Goal: Task Accomplishment & Management: Use online tool/utility

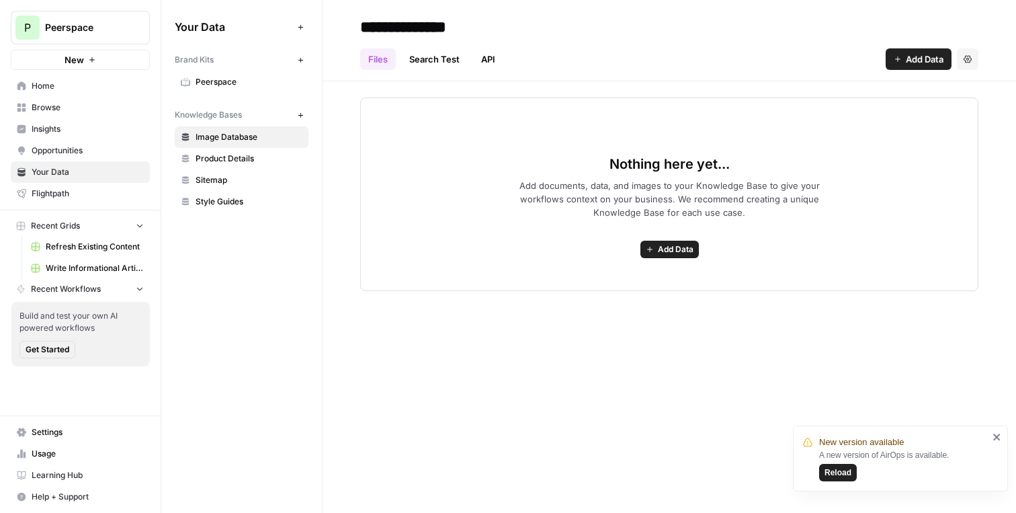
click at [85, 25] on span "Peerspace" at bounding box center [85, 27] width 81 height 13
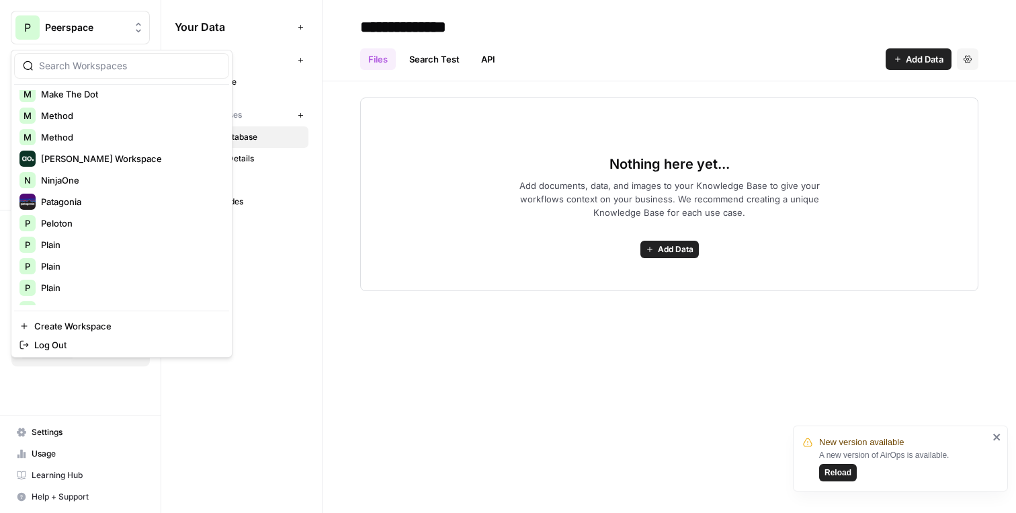
scroll to position [645, 0]
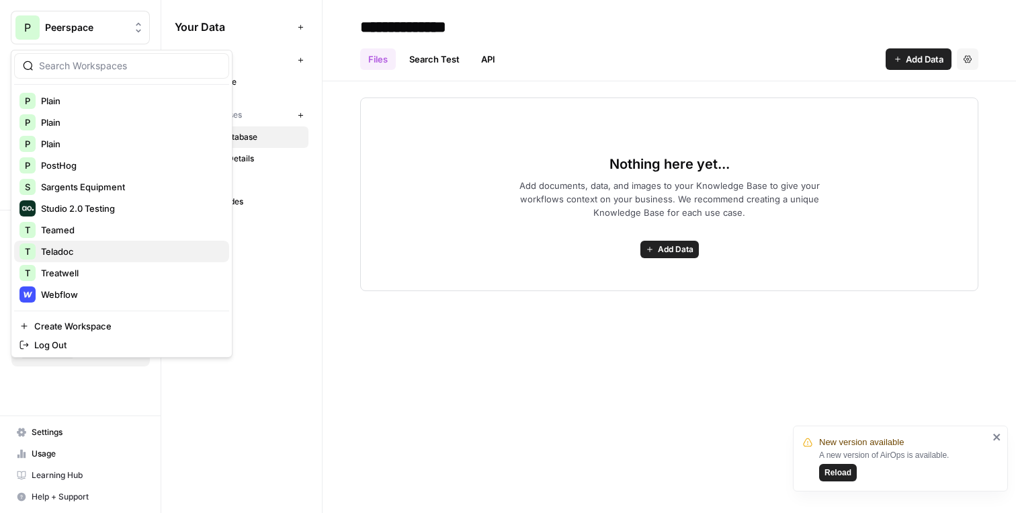
click at [82, 253] on span "Teladoc" at bounding box center [129, 251] width 177 height 13
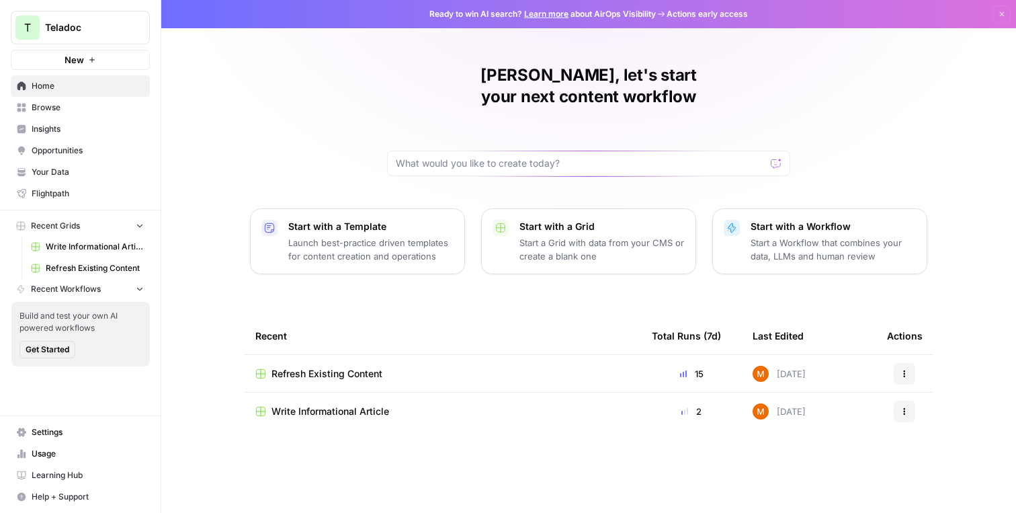
click at [101, 174] on span "Your Data" at bounding box center [88, 172] width 112 height 12
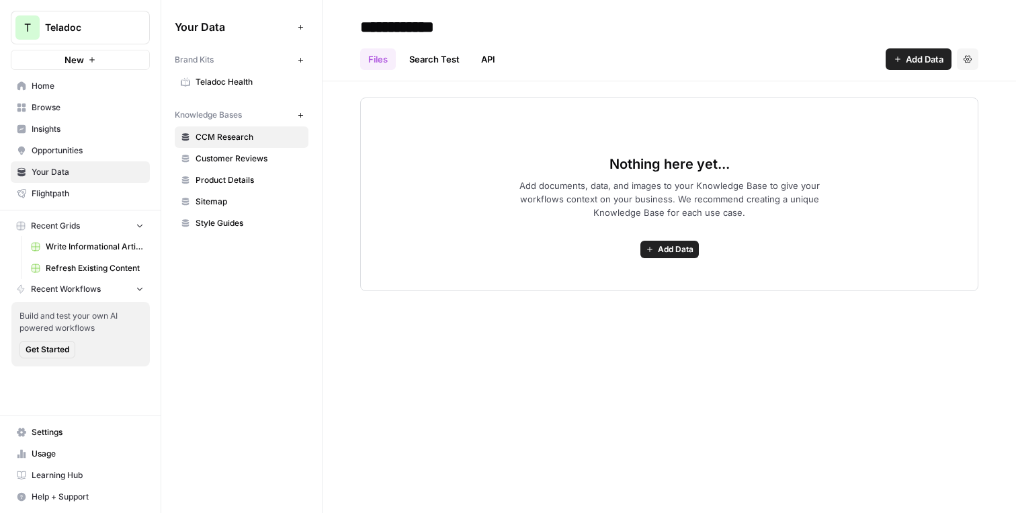
click at [102, 244] on span "Write Informational Article" at bounding box center [95, 246] width 98 height 12
click at [106, 265] on span "Refresh Existing Content" at bounding box center [95, 268] width 98 height 12
click at [90, 118] on link "Insights" at bounding box center [80, 128] width 139 height 21
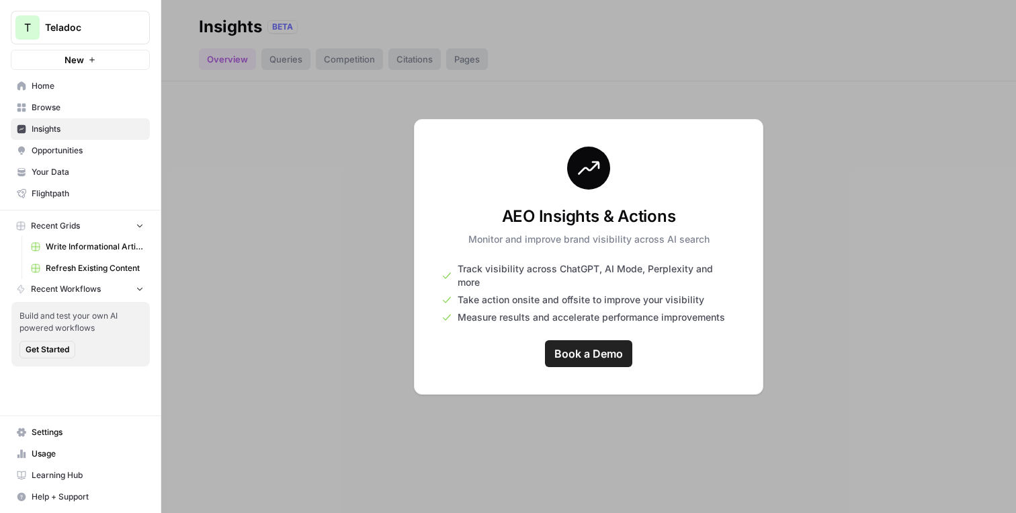
click at [101, 175] on span "Your Data" at bounding box center [88, 172] width 112 height 12
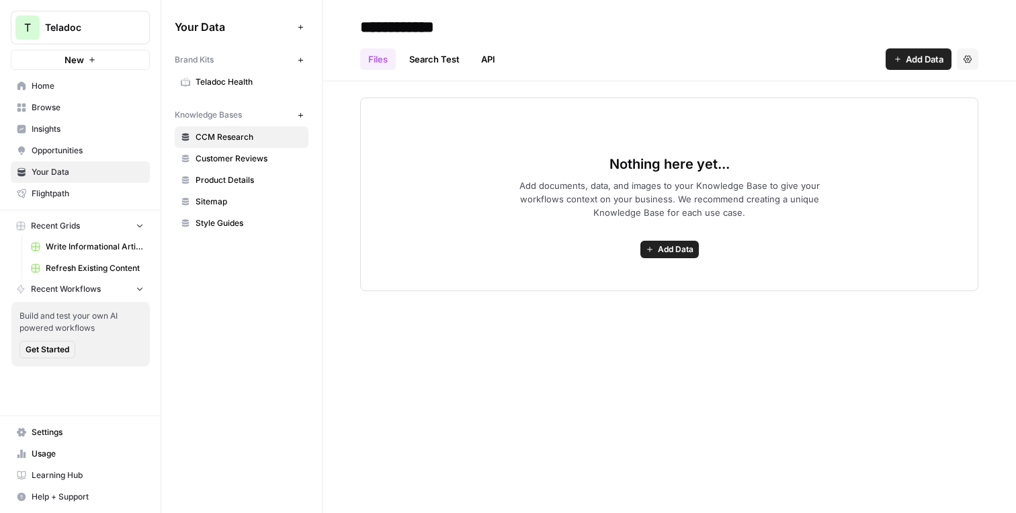
click at [279, 79] on span "Teladoc Health" at bounding box center [248, 82] width 107 height 12
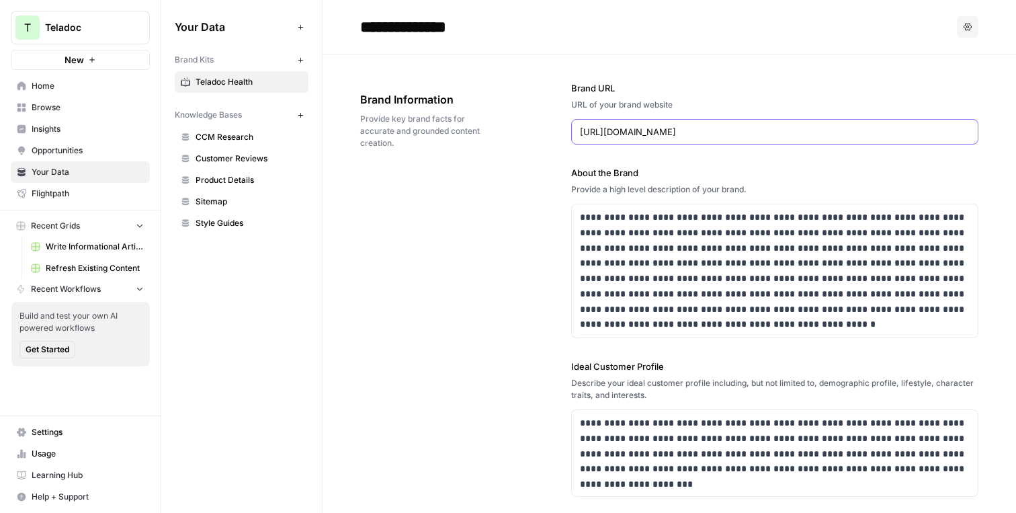
drag, startPoint x: 663, startPoint y: 132, endPoint x: 671, endPoint y: 132, distance: 8.1
click at [663, 132] on input "https://www.teladochealth.com/" at bounding box center [775, 131] width 390 height 13
click at [730, 128] on input "https://www.teladochealth.com/" at bounding box center [775, 131] width 390 height 13
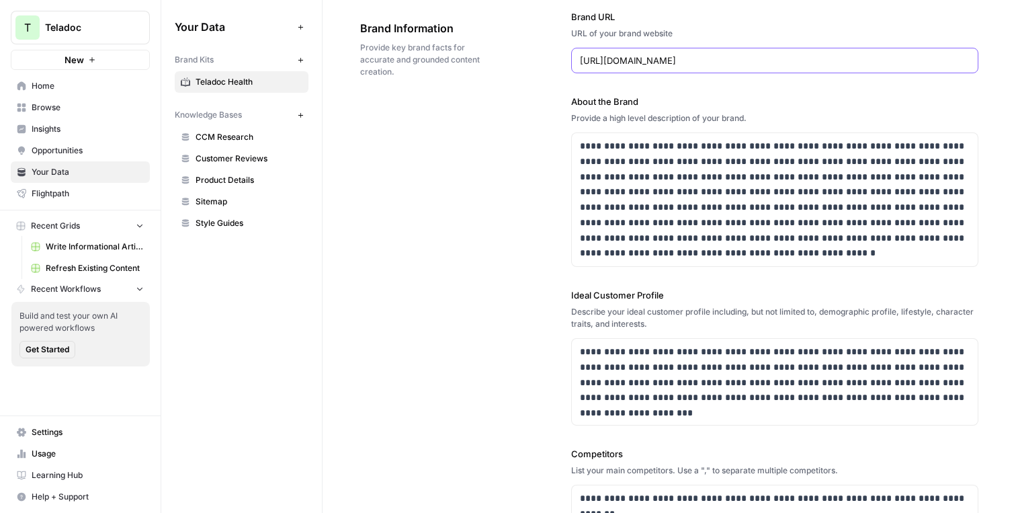
scroll to position [77, 0]
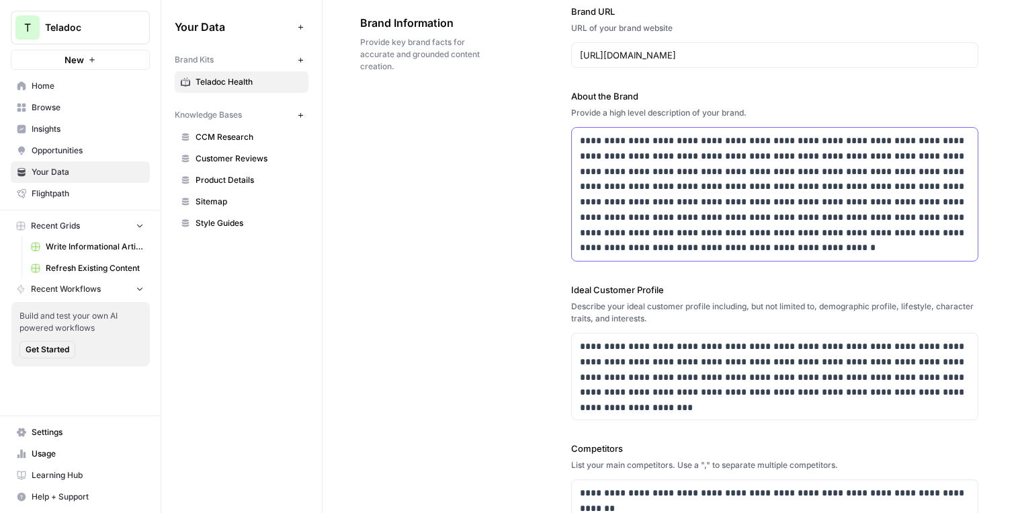
click at [645, 161] on p "**********" at bounding box center [775, 194] width 390 height 122
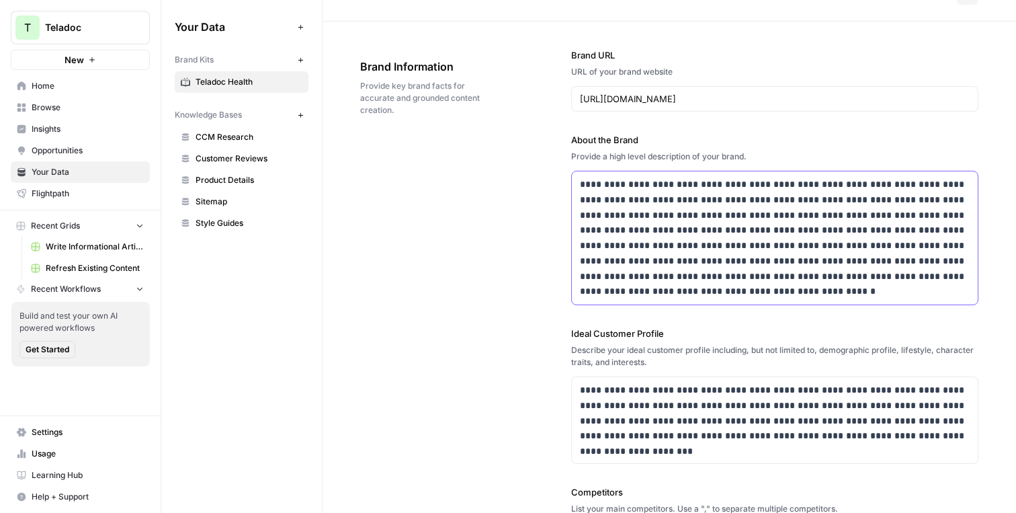
scroll to position [24, 0]
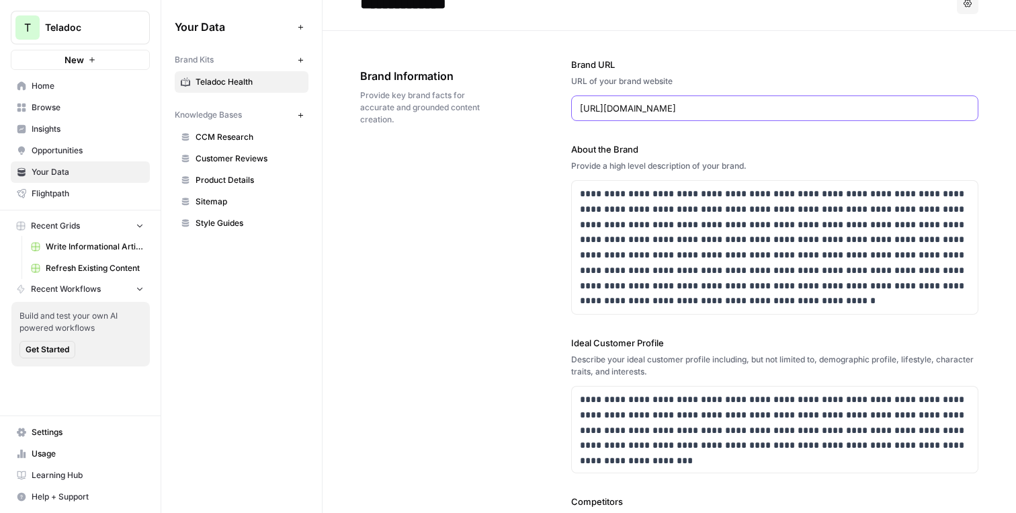
click at [625, 103] on input "https://www.teladochealth.com/" at bounding box center [775, 107] width 390 height 13
click at [657, 205] on p "**********" at bounding box center [775, 247] width 390 height 122
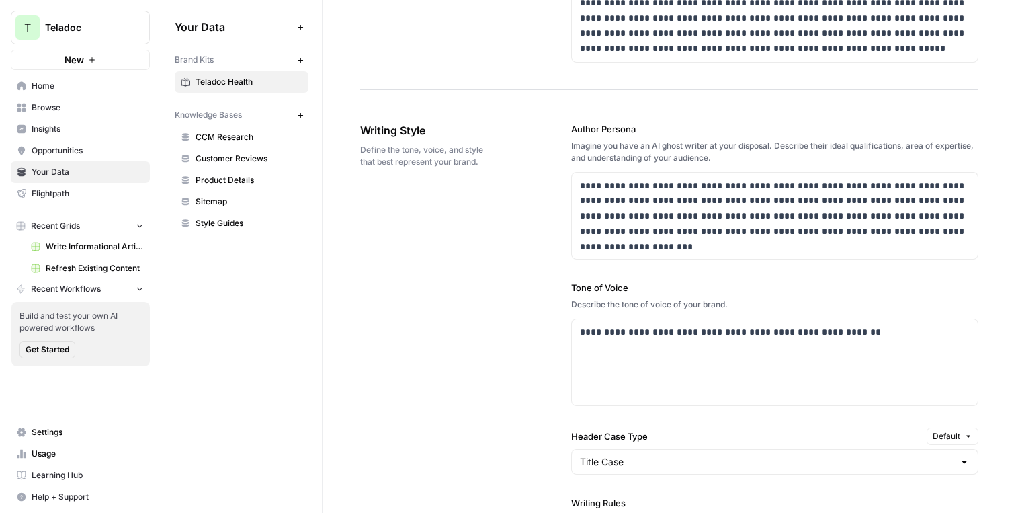
scroll to position [729, 0]
click at [632, 181] on p "**********" at bounding box center [775, 207] width 390 height 61
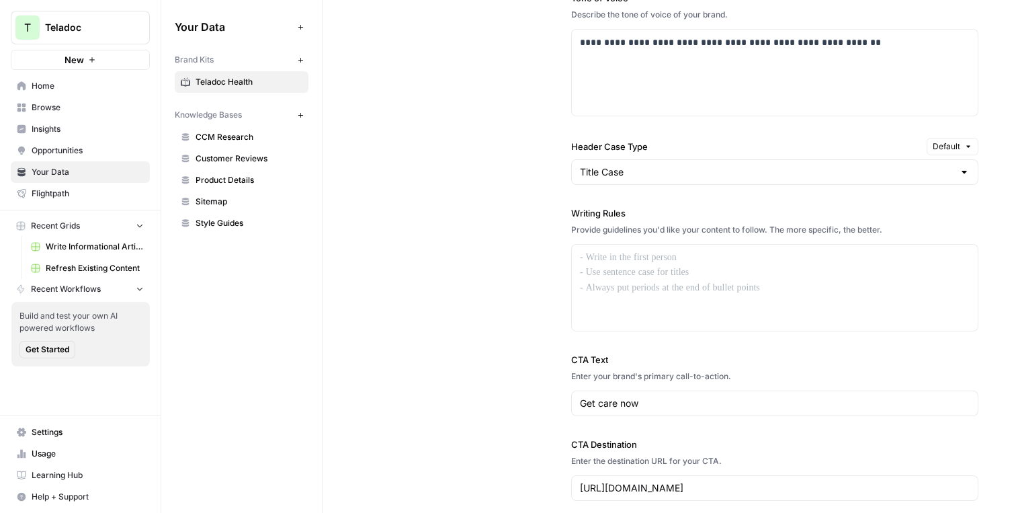
scroll to position [1021, 0]
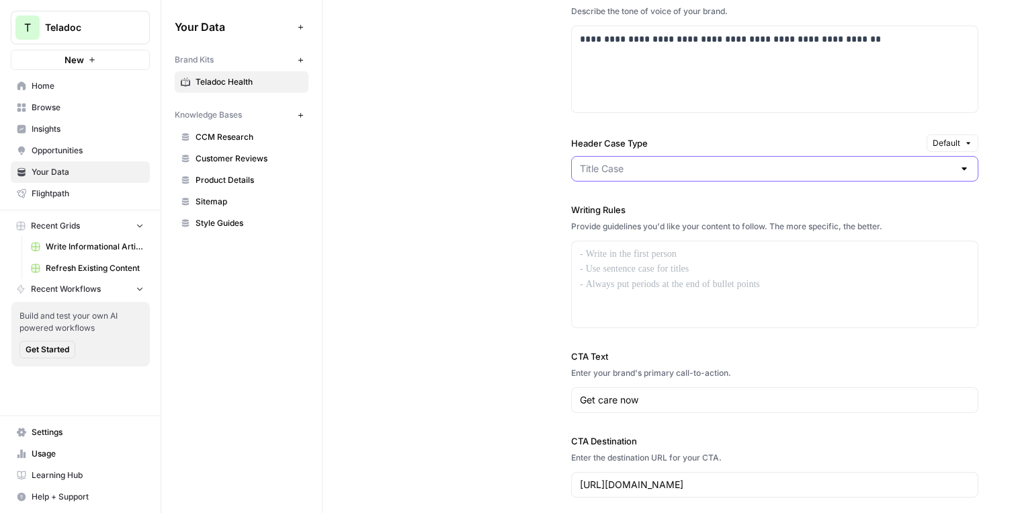
click at [631, 171] on input "Header Case Type" at bounding box center [766, 168] width 373 height 13
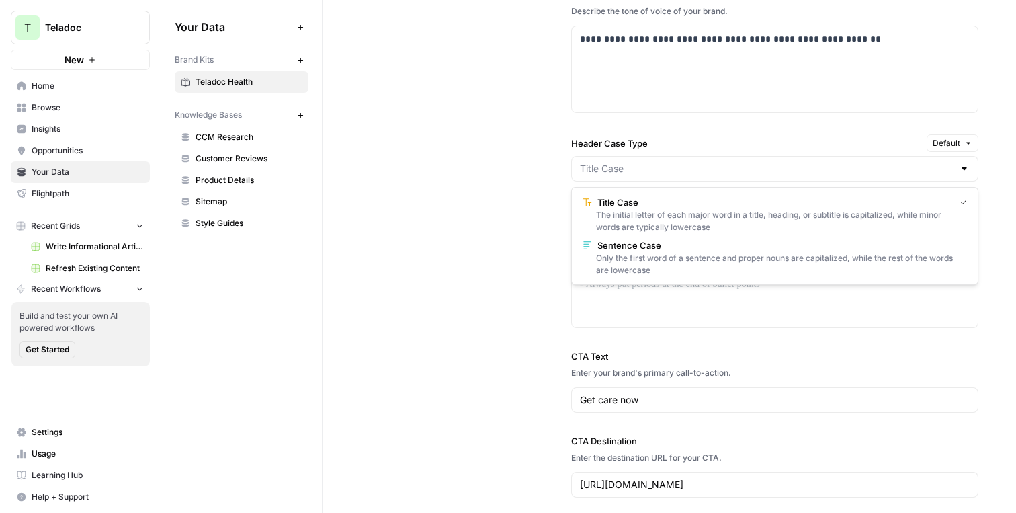
type input "Title Case"
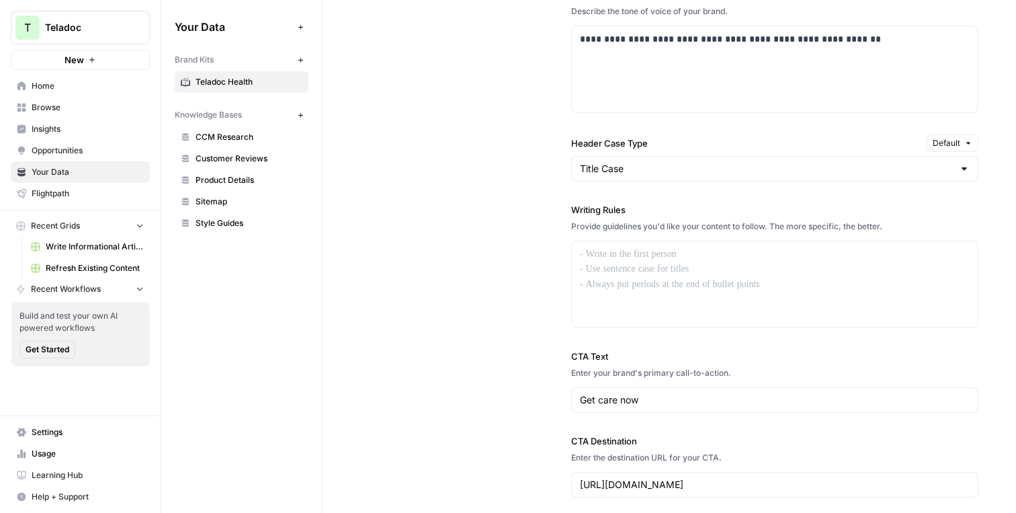
click at [603, 126] on div "**********" at bounding box center [774, 163] width 407 height 721
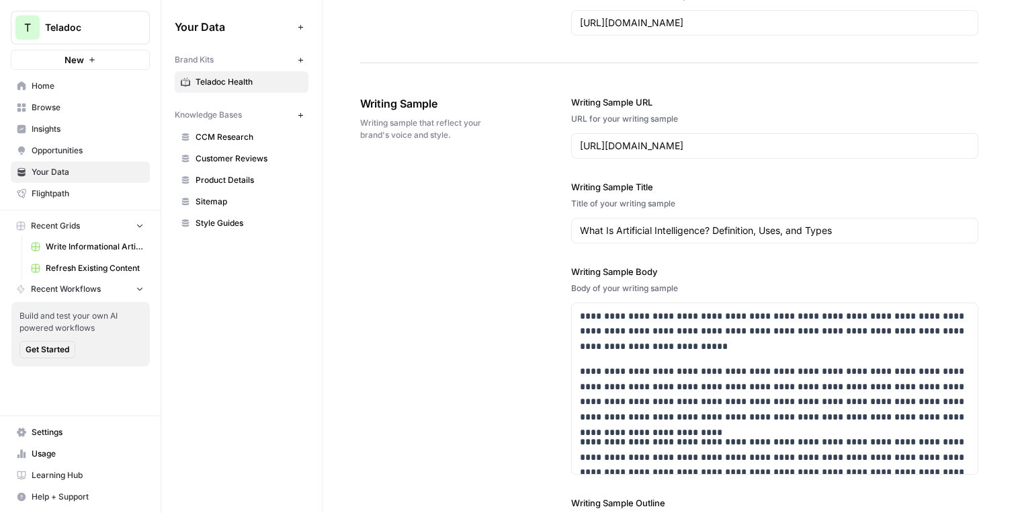
scroll to position [1532, 0]
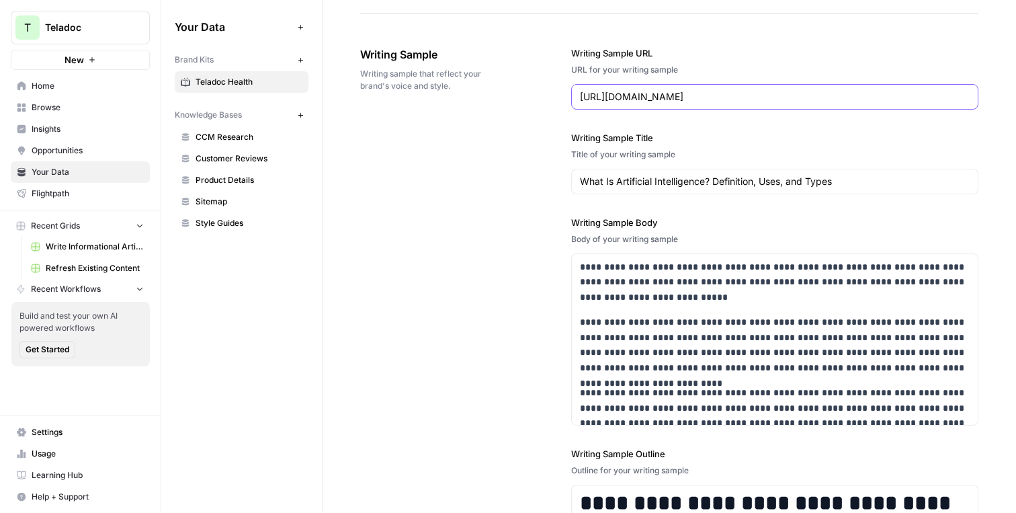
click at [592, 94] on input "https://www.coursera.org/articles/what-is-artificial-intelligence" at bounding box center [775, 96] width 390 height 13
click at [592, 48] on label "Writing Sample URL" at bounding box center [774, 52] width 407 height 13
click at [592, 90] on input "https://www.coursera.org/articles/what-is-artificial-intelligence" at bounding box center [775, 96] width 390 height 13
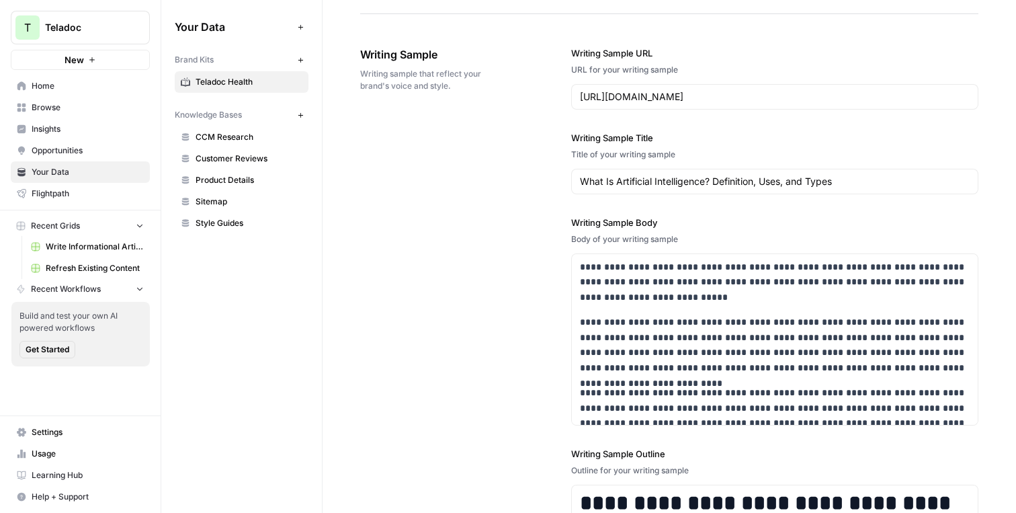
click at [557, 60] on div "**********" at bounding box center [669, 351] width 618 height 664
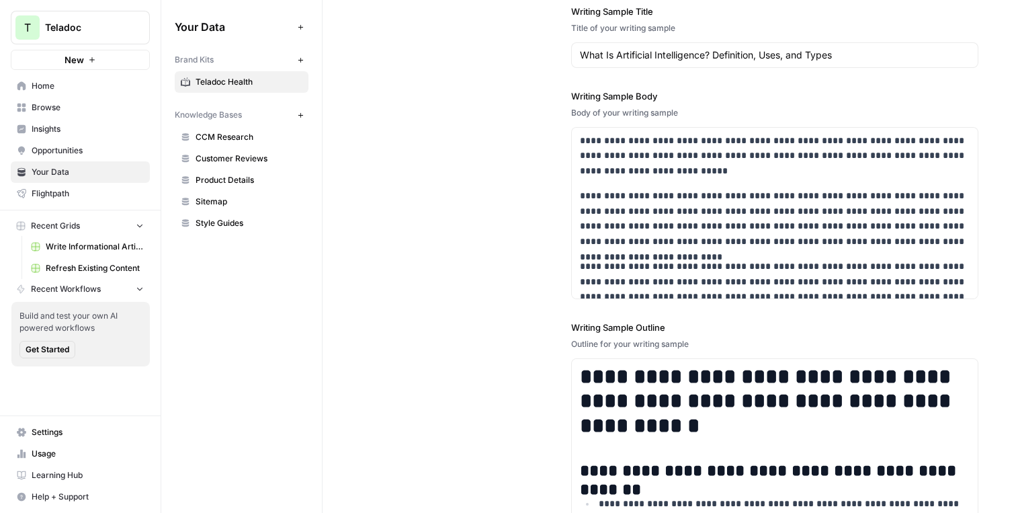
scroll to position [1698, 0]
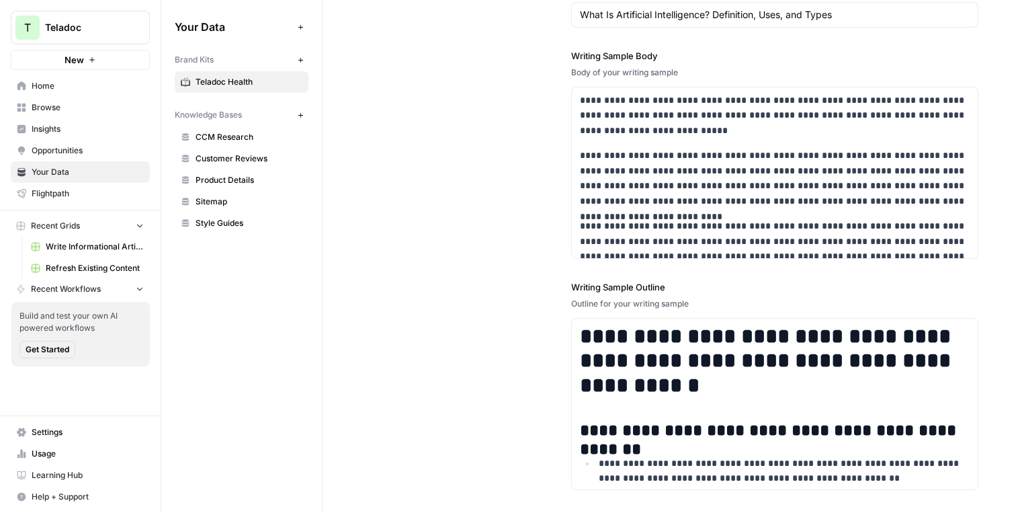
click at [179, 112] on span "Knowledge Bases" at bounding box center [208, 115] width 67 height 12
click at [376, 136] on div "**********" at bounding box center [669, 185] width 618 height 664
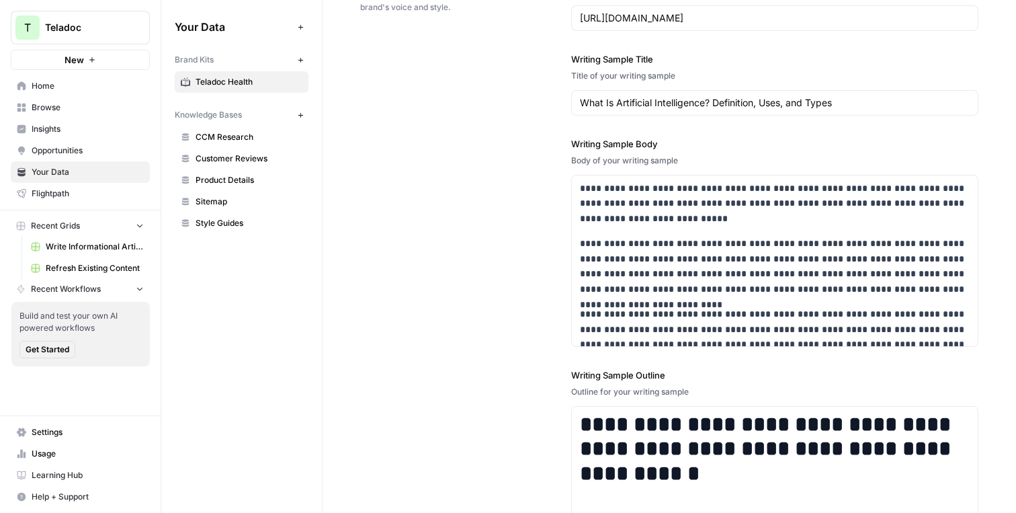
scroll to position [1538, 0]
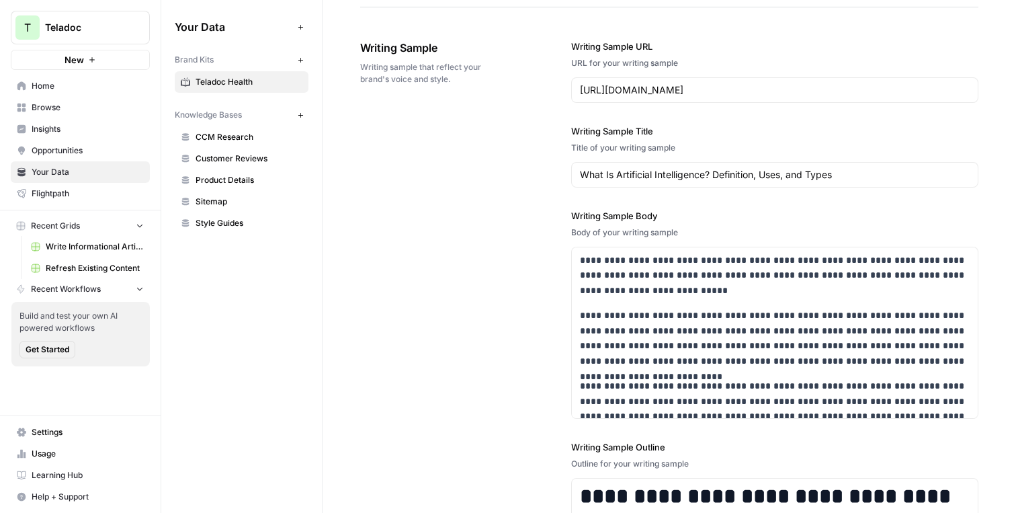
click at [213, 193] on link "Sitemap" at bounding box center [242, 201] width 134 height 21
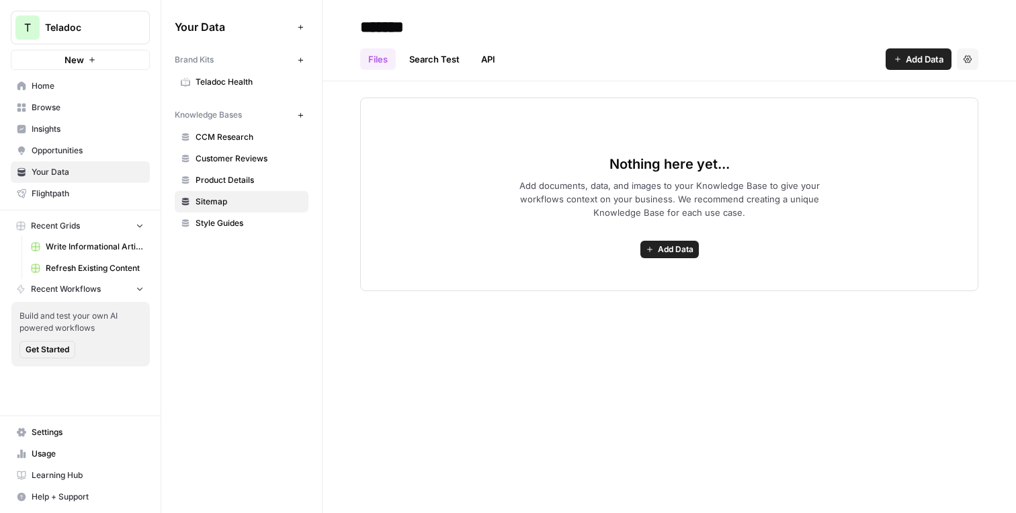
click at [918, 57] on span "Add Data" at bounding box center [924, 58] width 38 height 13
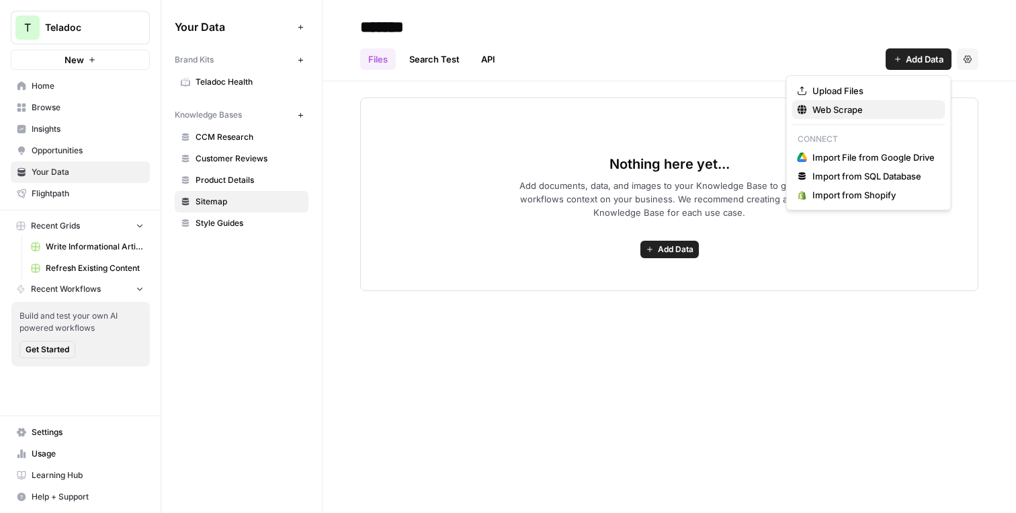
click at [856, 111] on span "Web Scrape" at bounding box center [873, 109] width 122 height 13
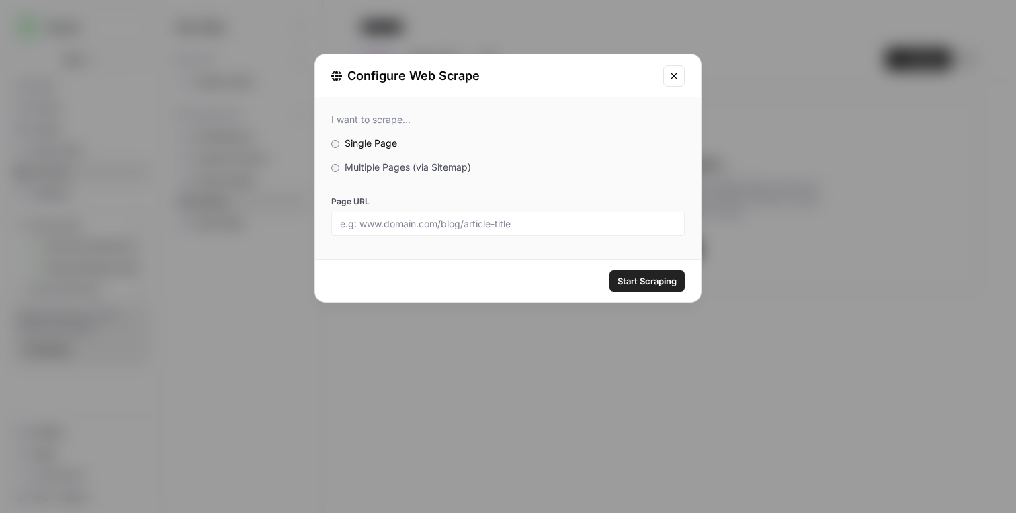
click at [433, 167] on span "Multiple Pages (via Sitemap)" at bounding box center [408, 166] width 126 height 11
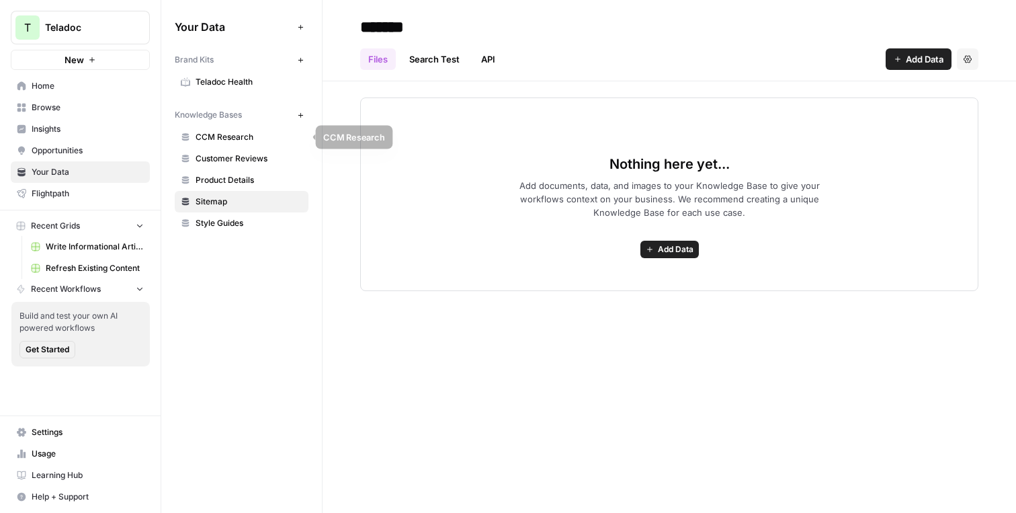
click at [238, 138] on span "CCM Research" at bounding box center [248, 137] width 107 height 12
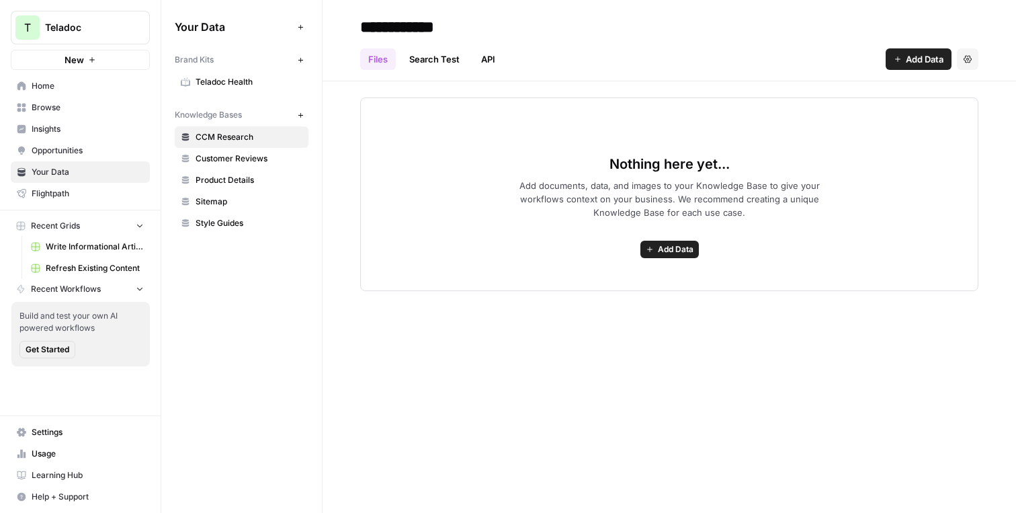
click at [238, 180] on span "Product Details" at bounding box center [248, 180] width 107 height 12
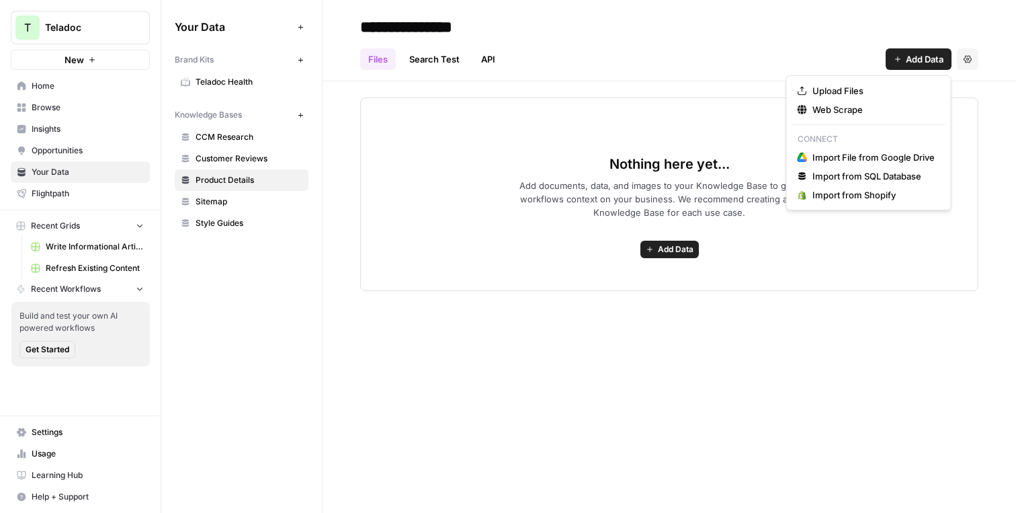
click at [934, 52] on span "Add Data" at bounding box center [924, 58] width 38 height 13
click at [880, 160] on span "Import File from Google Drive" at bounding box center [873, 156] width 122 height 13
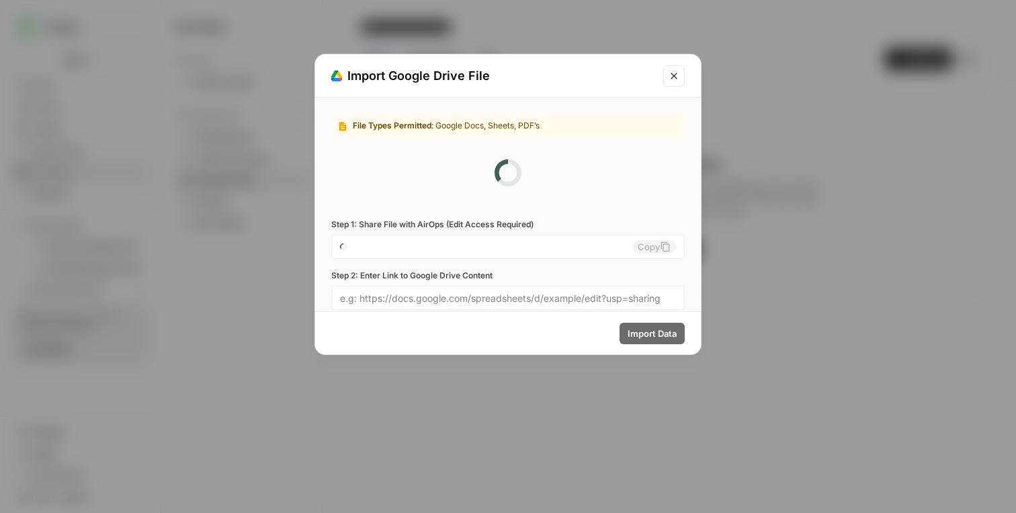
click at [676, 73] on icon "Close modal" at bounding box center [673, 76] width 11 height 11
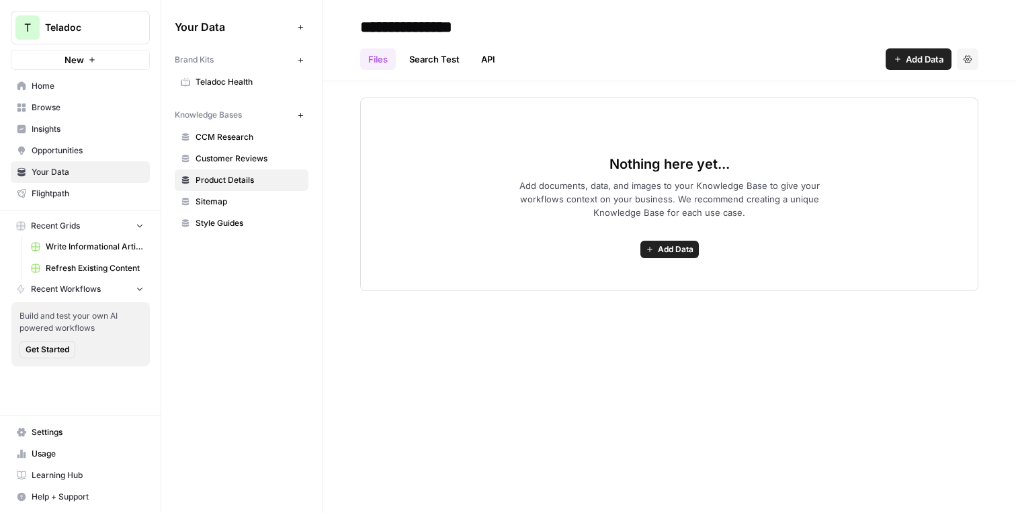
click at [908, 64] on span "Add Data" at bounding box center [924, 58] width 38 height 13
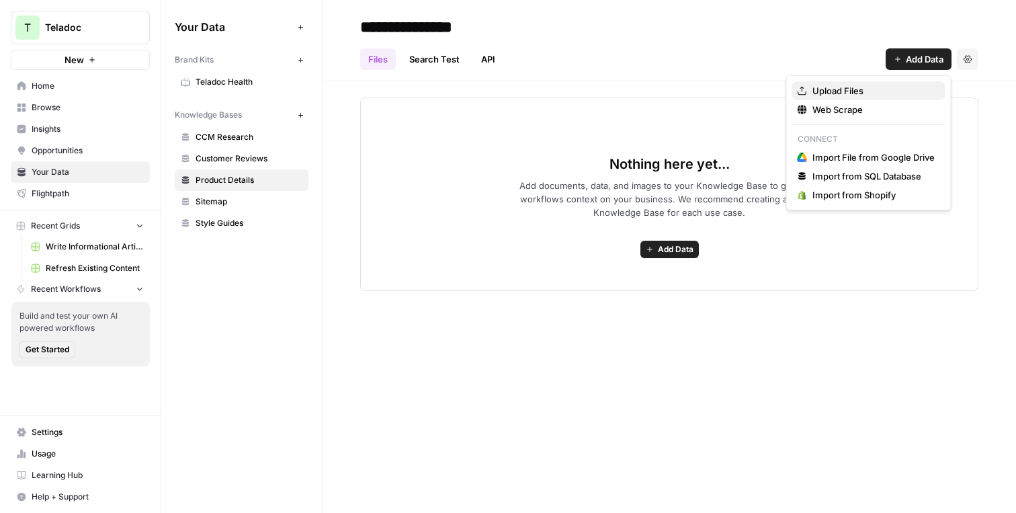
click at [831, 90] on span "Upload Files" at bounding box center [873, 90] width 122 height 13
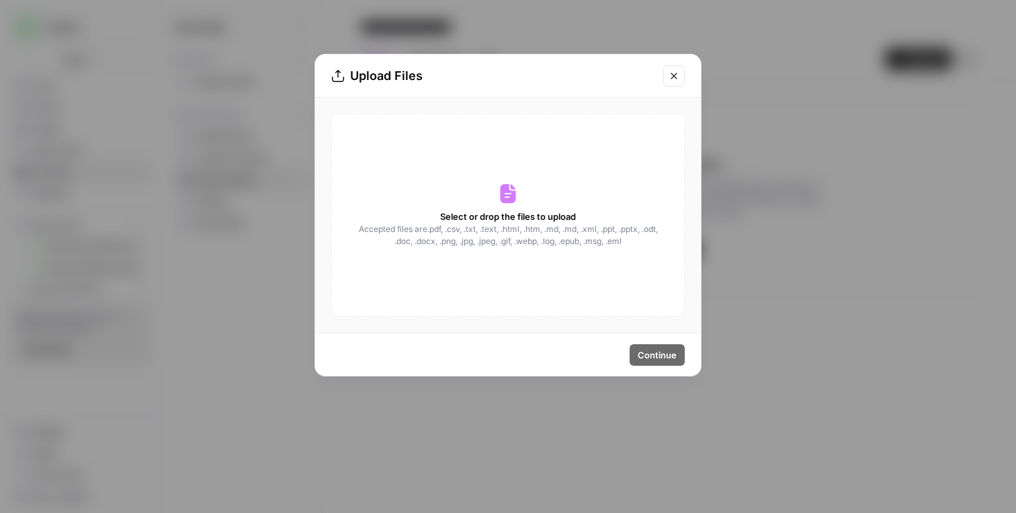
click at [675, 76] on icon "Close modal" at bounding box center [673, 76] width 11 height 11
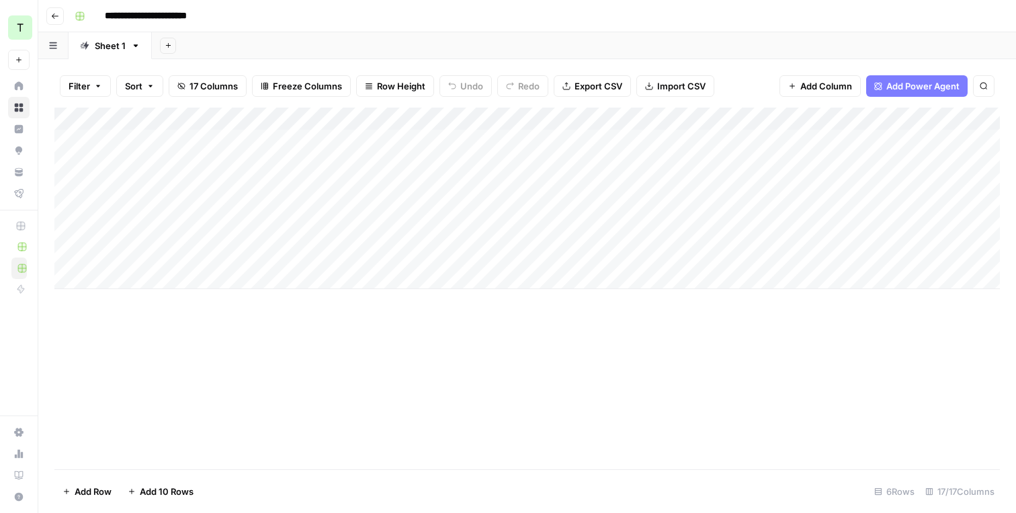
click at [163, 141] on div "Add Column" at bounding box center [526, 197] width 945 height 181
click at [431, 154] on div "Add Column" at bounding box center [526, 197] width 945 height 181
click at [209, 141] on div "Add Column" at bounding box center [526, 197] width 945 height 181
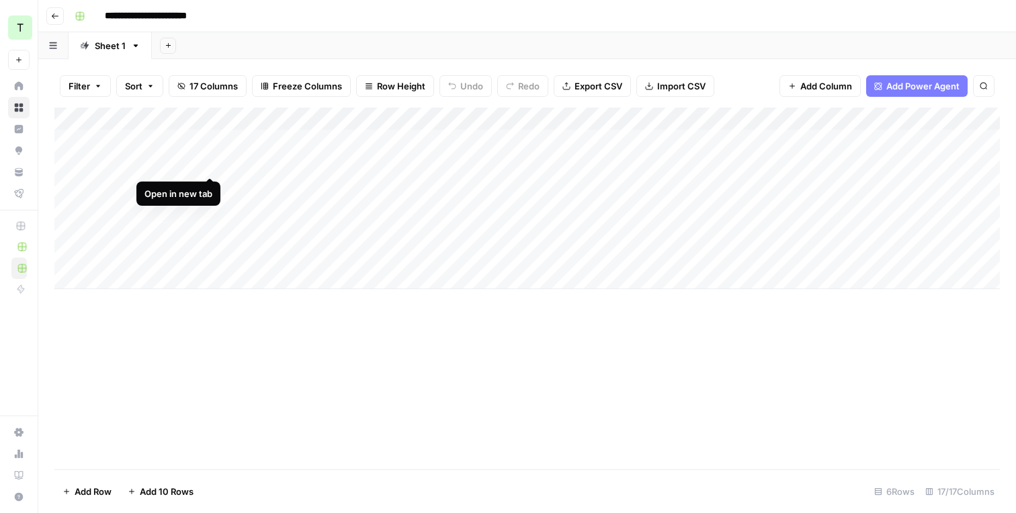
click at [208, 163] on div "Add Column" at bounding box center [526, 197] width 945 height 181
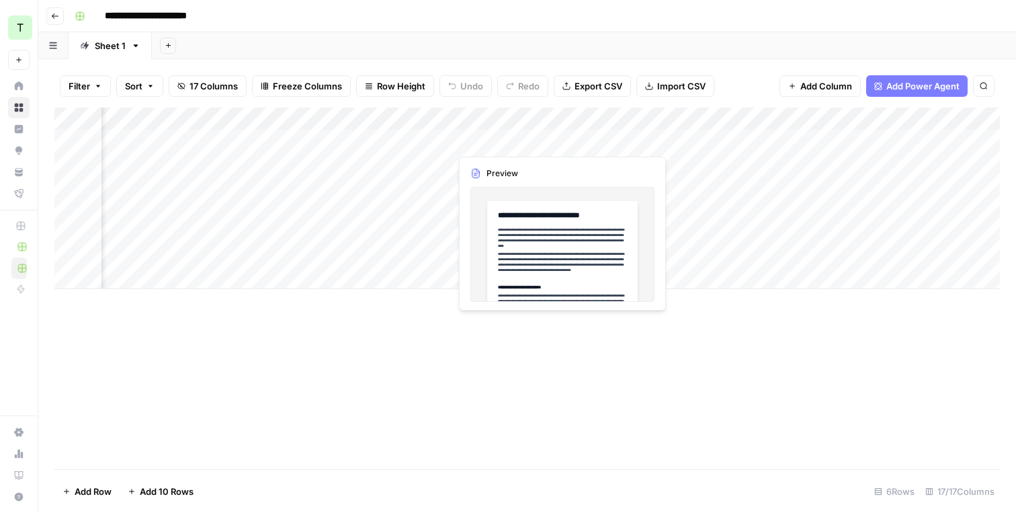
drag, startPoint x: 474, startPoint y: 148, endPoint x: 742, endPoint y: 186, distance: 270.7
click at [742, 186] on div "Add Column" at bounding box center [526, 197] width 945 height 181
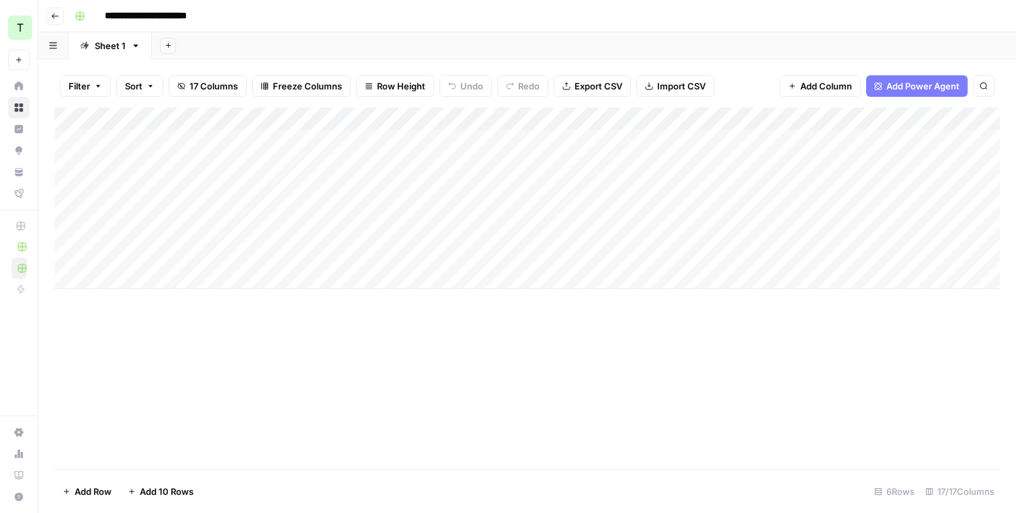
click at [441, 146] on div "Add Column" at bounding box center [526, 197] width 945 height 181
click at [470, 138] on div "Add Column" at bounding box center [526, 197] width 945 height 181
click at [470, 138] on textarea "**********" at bounding box center [493, 141] width 215 height 19
click at [483, 169] on div "Add Column" at bounding box center [526, 197] width 945 height 181
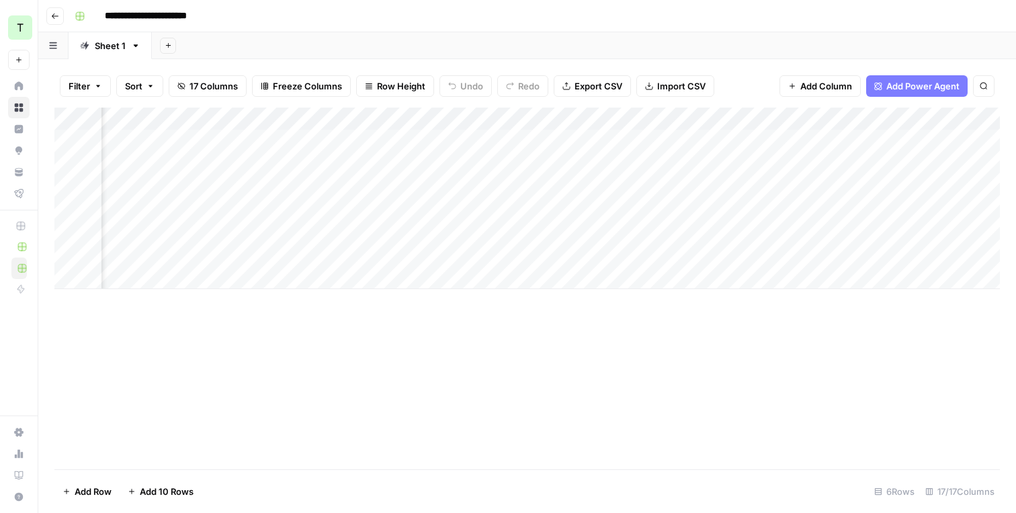
click at [714, 145] on div "Add Column" at bounding box center [526, 197] width 945 height 181
click at [614, 142] on div "Add Column" at bounding box center [526, 197] width 945 height 181
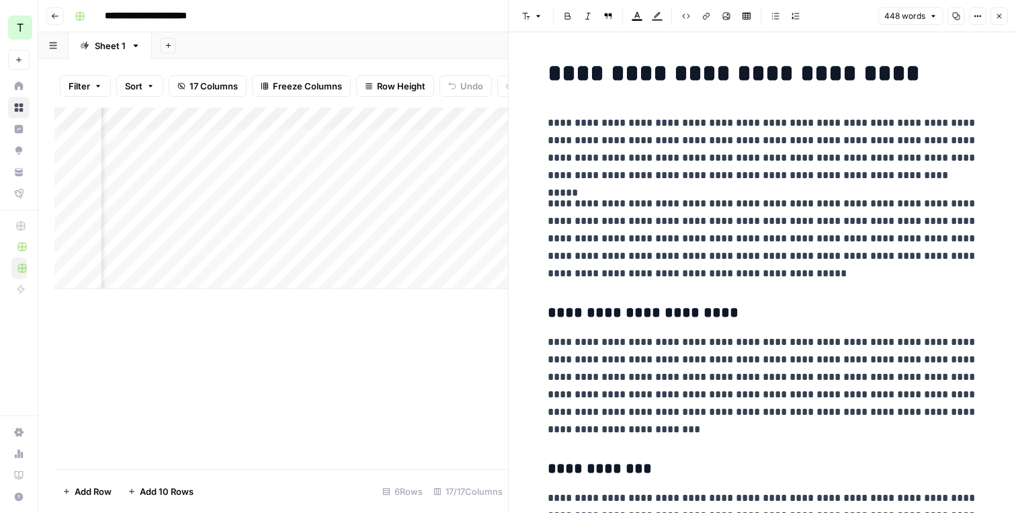
click at [1002, 21] on button "Close" at bounding box center [998, 15] width 17 height 17
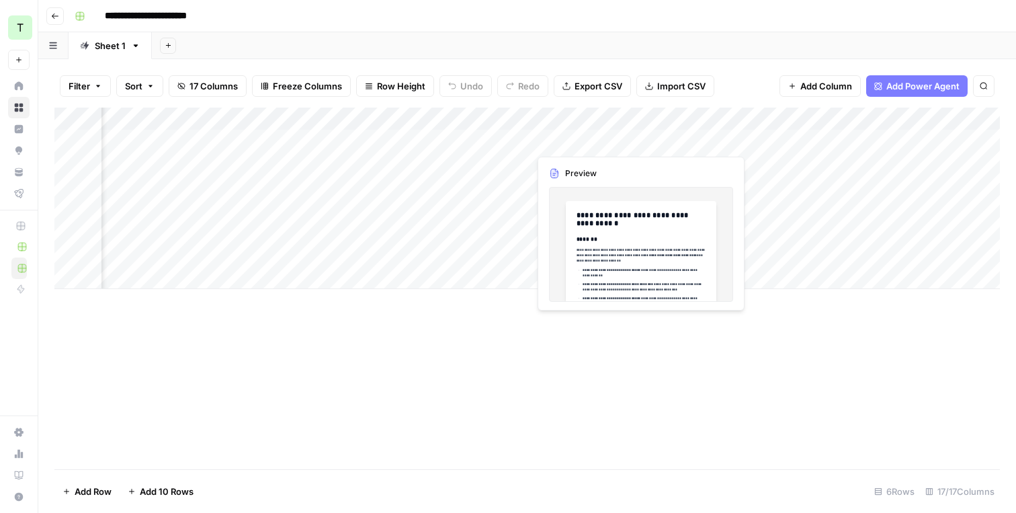
scroll to position [0, 621]
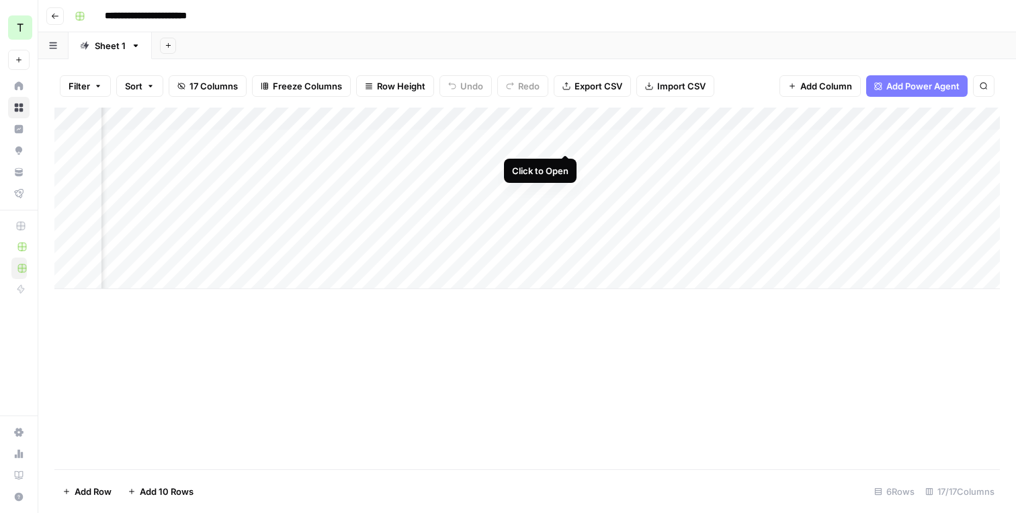
click at [564, 144] on div "Add Column" at bounding box center [526, 197] width 945 height 181
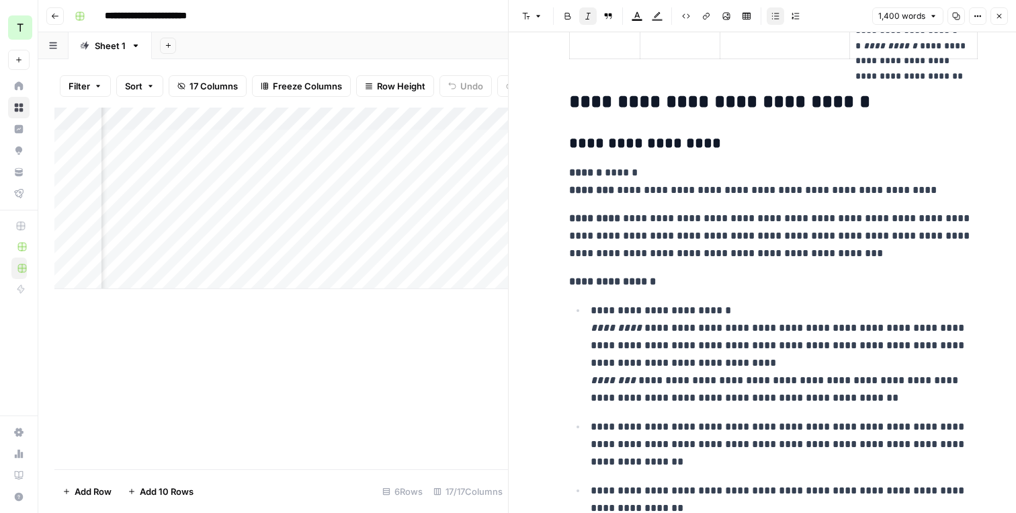
scroll to position [2467, 0]
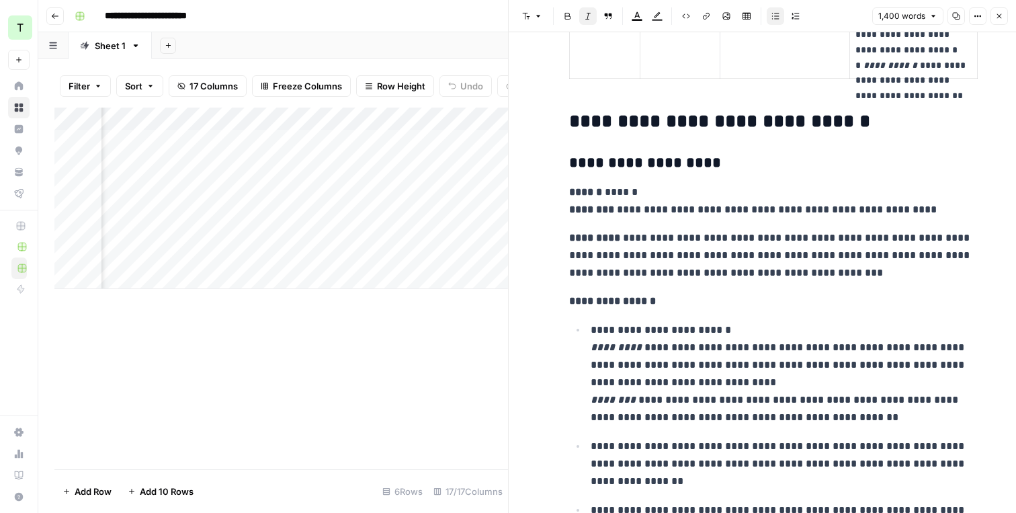
click at [1000, 12] on icon "button" at bounding box center [999, 16] width 8 height 8
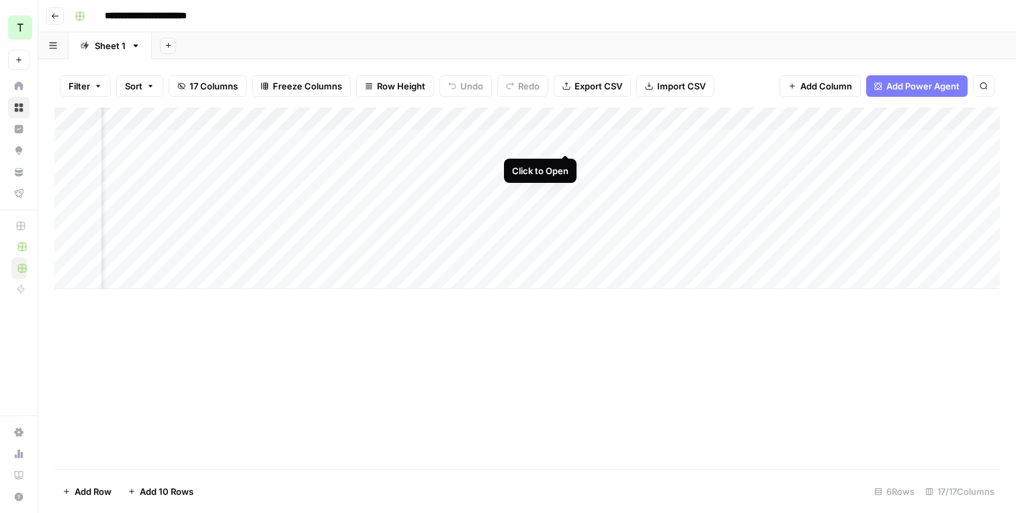
click at [563, 142] on div "Add Column" at bounding box center [526, 197] width 945 height 181
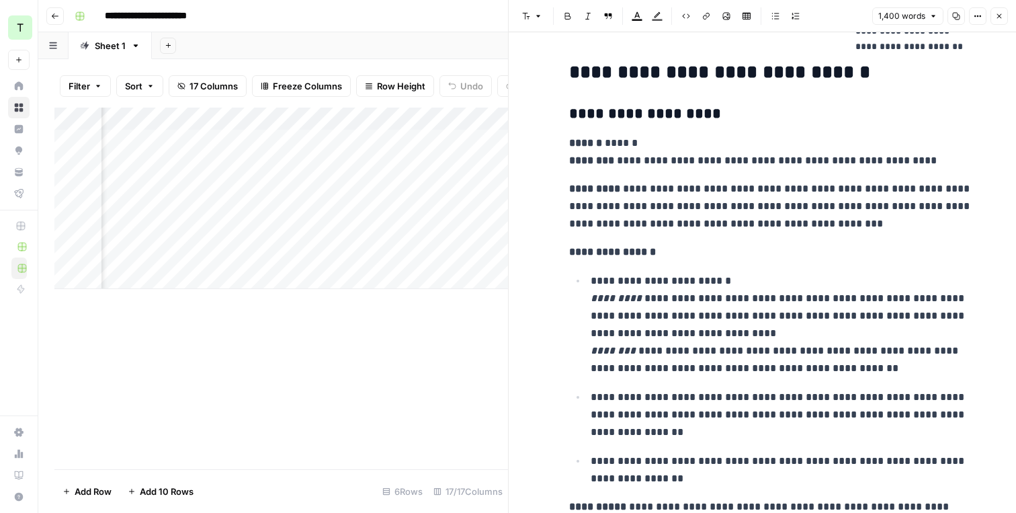
scroll to position [2509, 0]
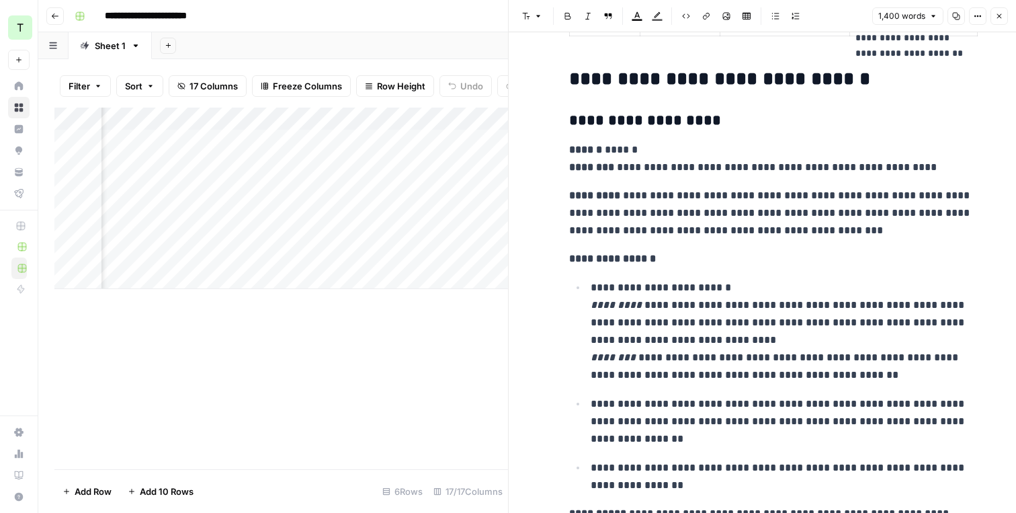
click at [569, 116] on h3 "**********" at bounding box center [773, 121] width 408 height 19
click at [682, 154] on p "**********" at bounding box center [773, 158] width 408 height 35
drag, startPoint x: 658, startPoint y: 159, endPoint x: 569, endPoint y: 158, distance: 88.7
click at [569, 158] on p "**********" at bounding box center [773, 158] width 408 height 35
click at [644, 148] on p "**********" at bounding box center [773, 158] width 408 height 35
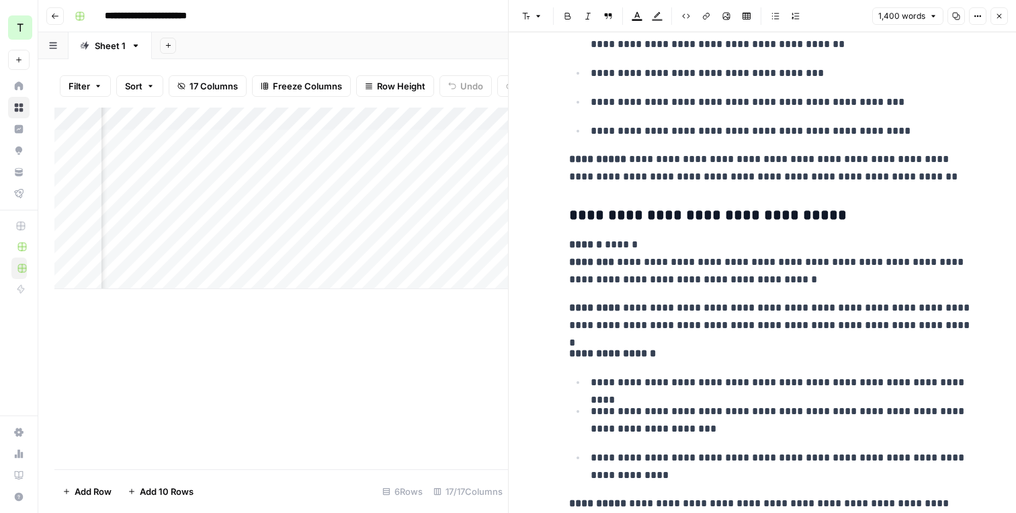
scroll to position [3696, 0]
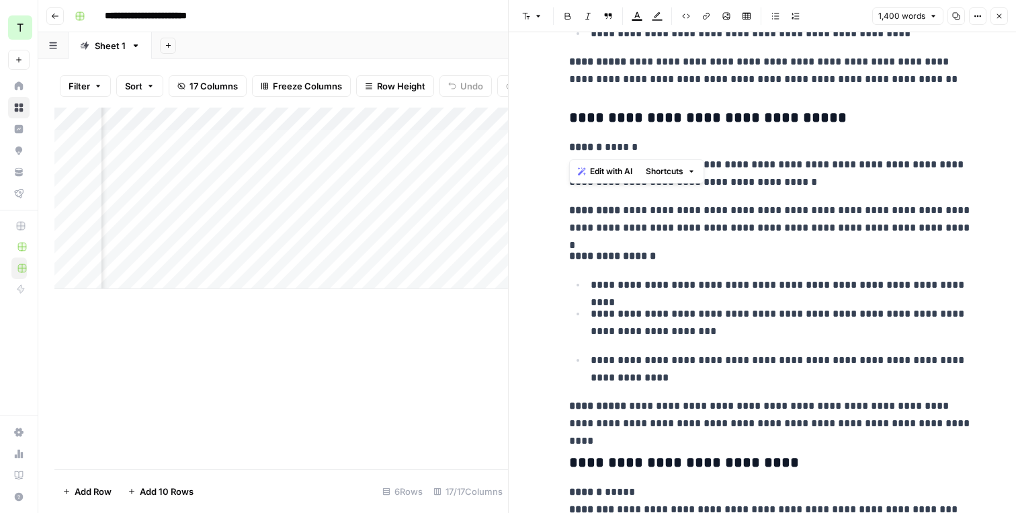
drag, startPoint x: 641, startPoint y: 150, endPoint x: 561, endPoint y: 136, distance: 81.2
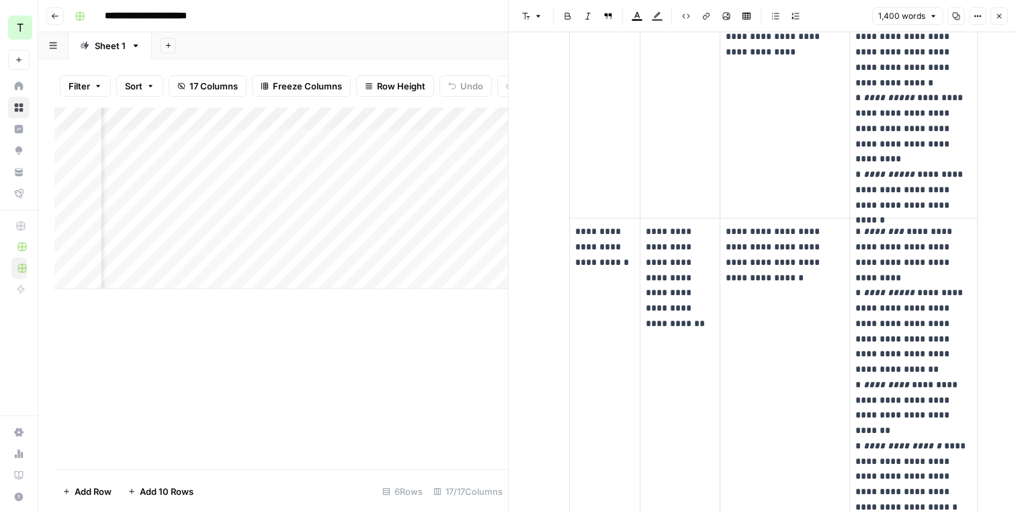
scroll to position [1893, 0]
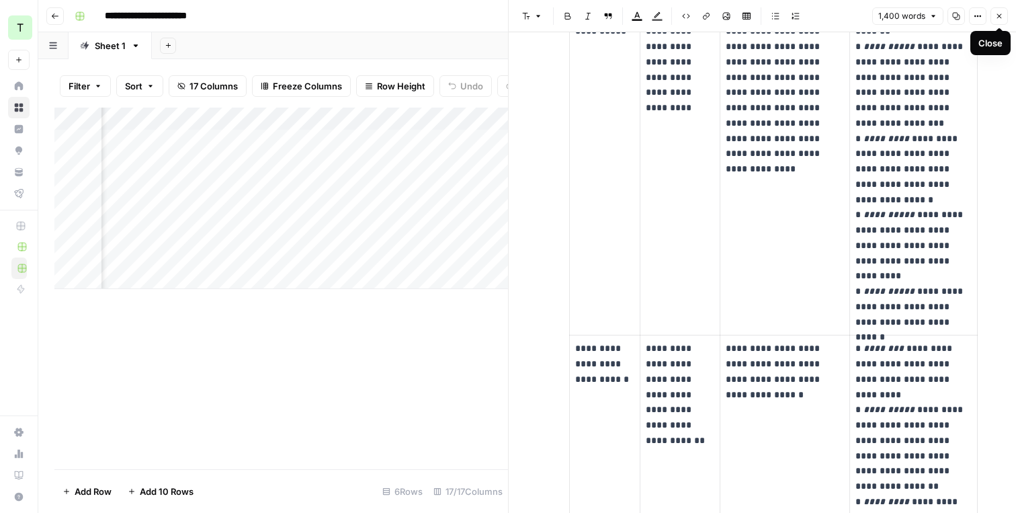
click at [1004, 20] on button "Close" at bounding box center [998, 15] width 17 height 17
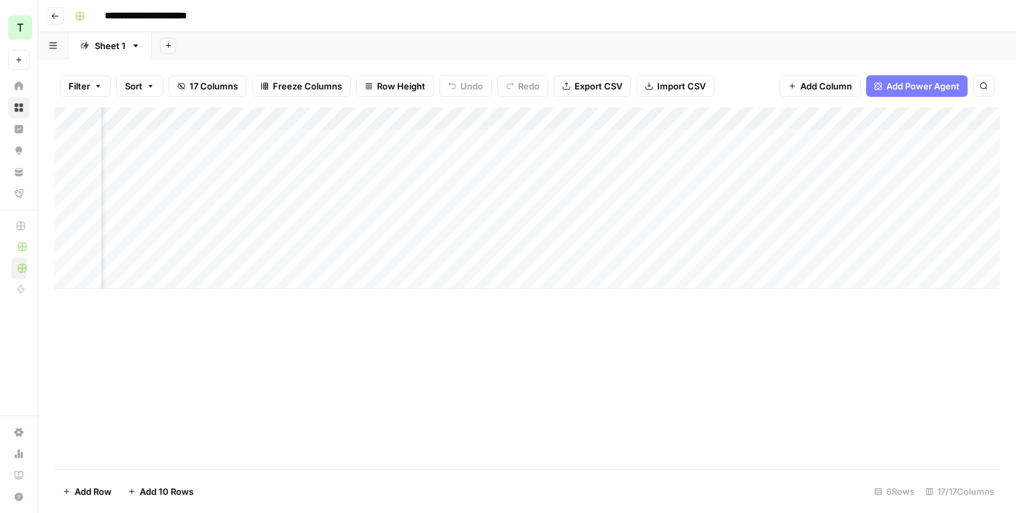
scroll to position [0, 918]
click at [609, 140] on div "Add Column" at bounding box center [526, 197] width 945 height 181
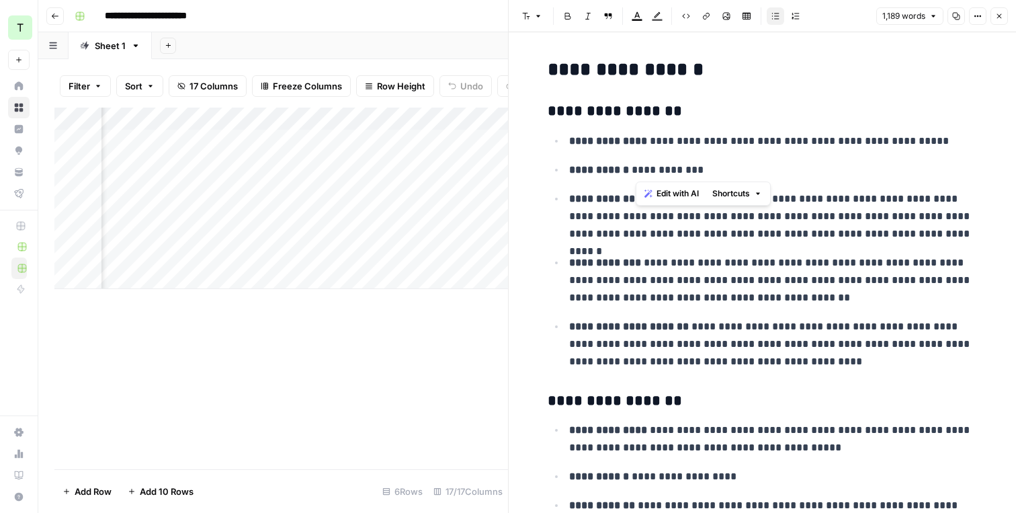
drag, startPoint x: 710, startPoint y: 169, endPoint x: 637, endPoint y: 171, distance: 72.6
click at [637, 171] on p "**********" at bounding box center [773, 169] width 408 height 17
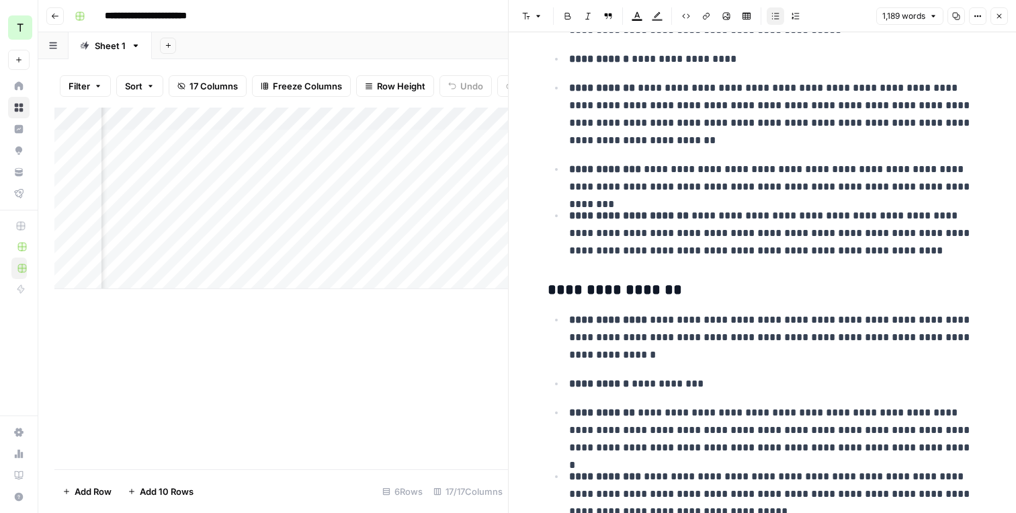
scroll to position [428, 0]
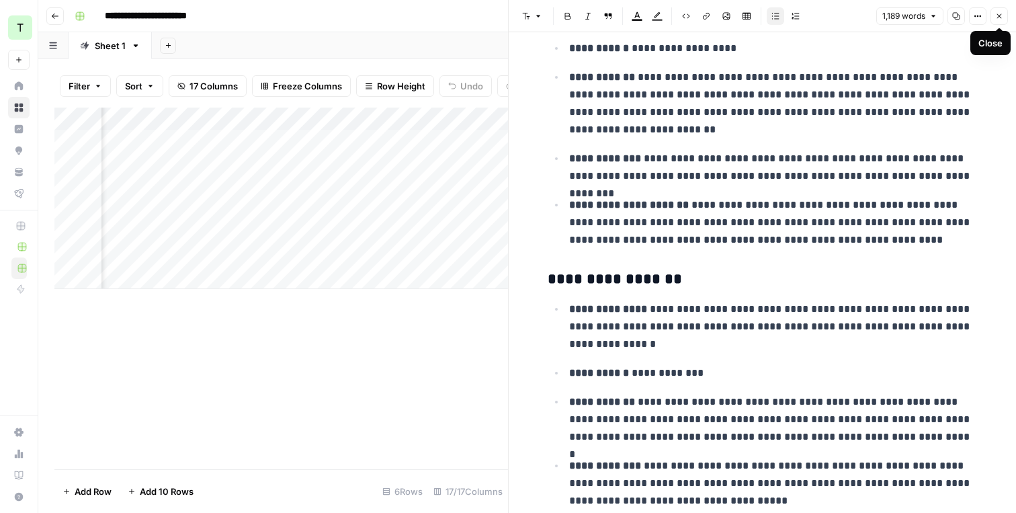
click at [999, 21] on button "Close" at bounding box center [998, 15] width 17 height 17
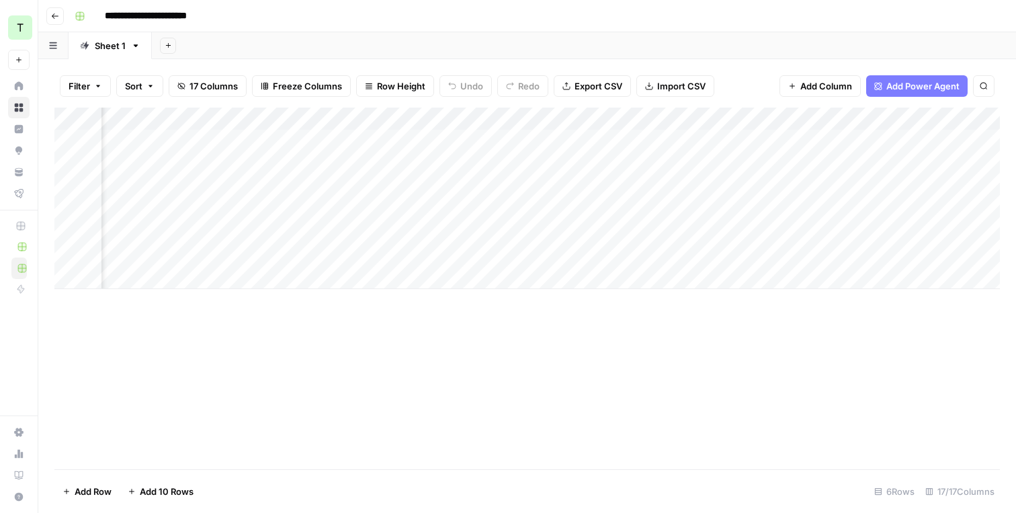
scroll to position [0, 1456]
click at [359, 139] on div "Add Column" at bounding box center [526, 197] width 945 height 181
click at [746, 122] on div "Add Column" at bounding box center [526, 197] width 945 height 181
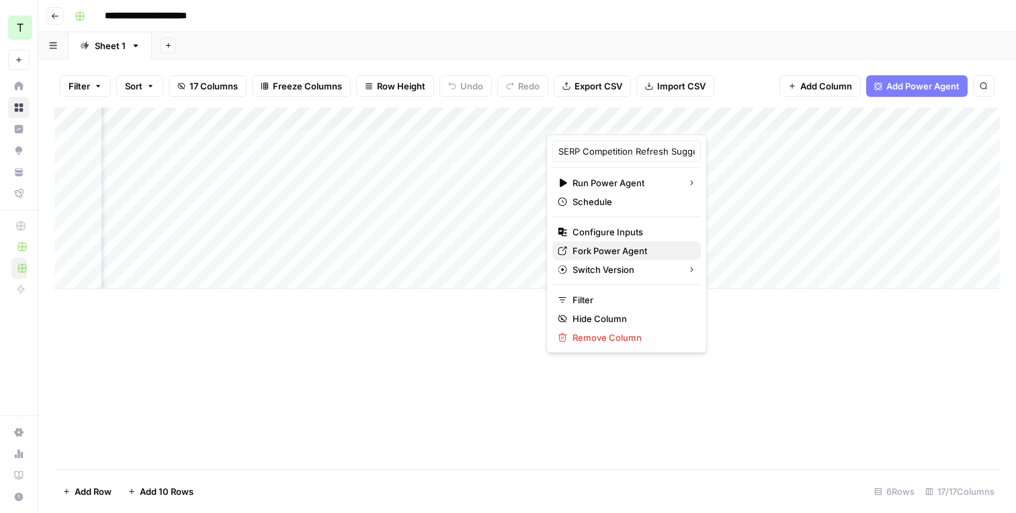
click at [610, 249] on span "Fork Power Agent" at bounding box center [631, 250] width 118 height 13
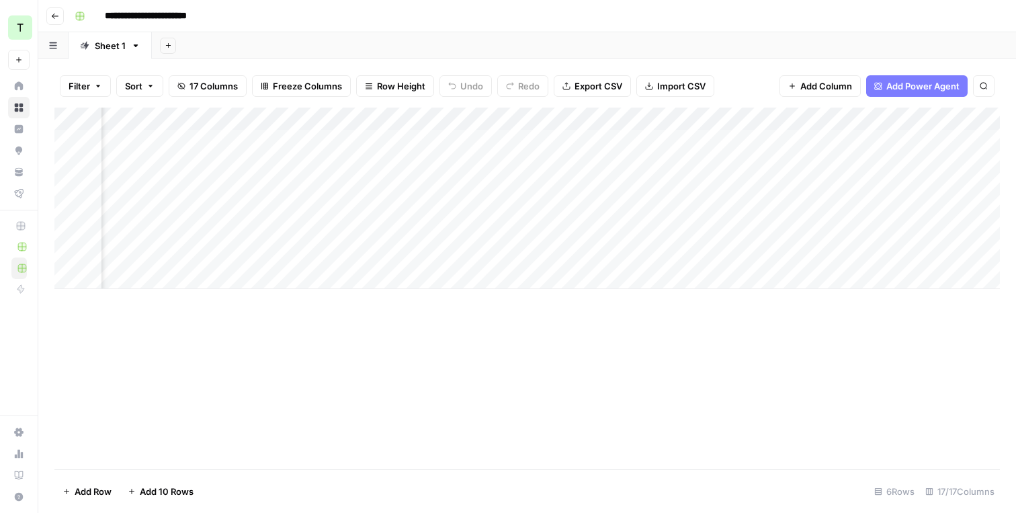
scroll to position [0, 1184]
drag, startPoint x: 670, startPoint y: 214, endPoint x: 472, endPoint y: 216, distance: 198.8
click at [472, 216] on div "Add Column" at bounding box center [526, 197] width 945 height 181
click at [895, 141] on div "Add Column" at bounding box center [526, 197] width 945 height 181
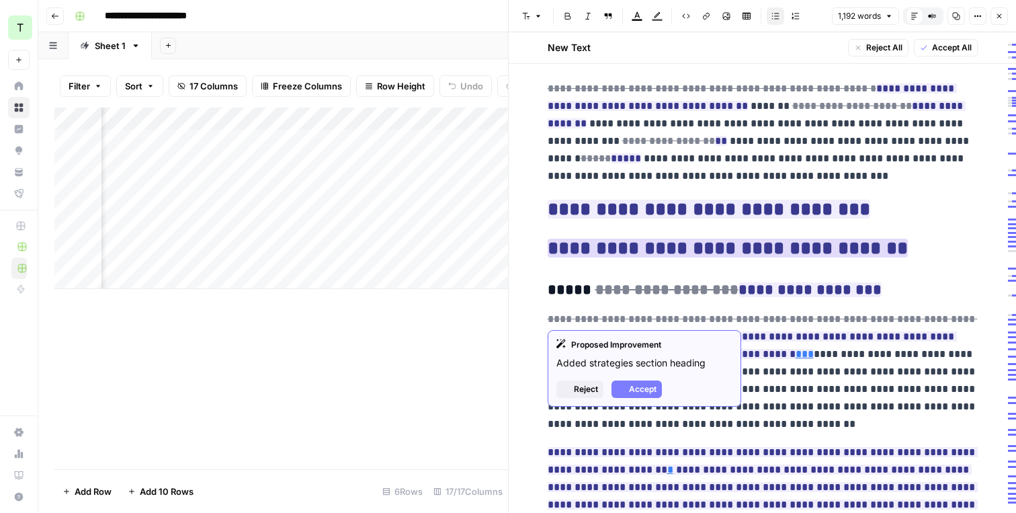
scroll to position [371, 0]
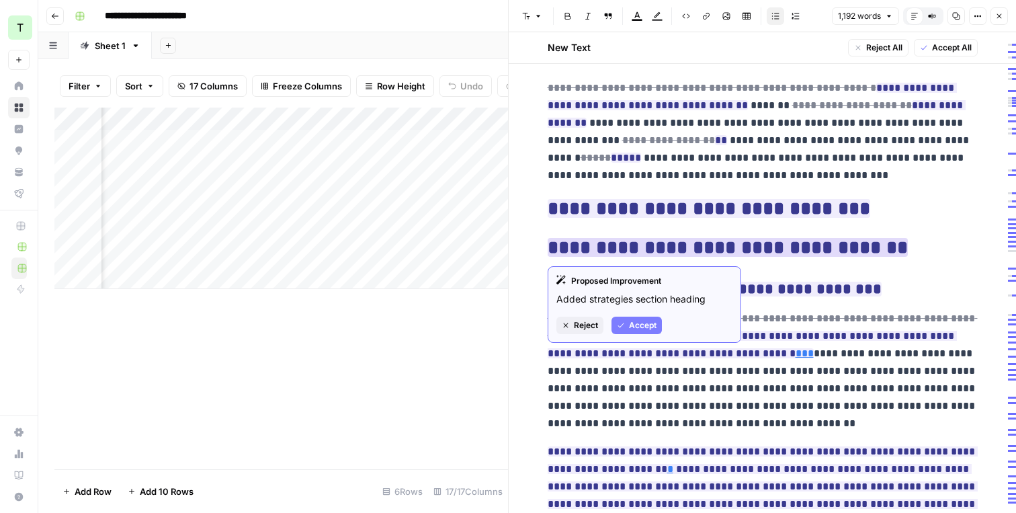
click at [640, 321] on span "Accept" at bounding box center [643, 325] width 28 height 12
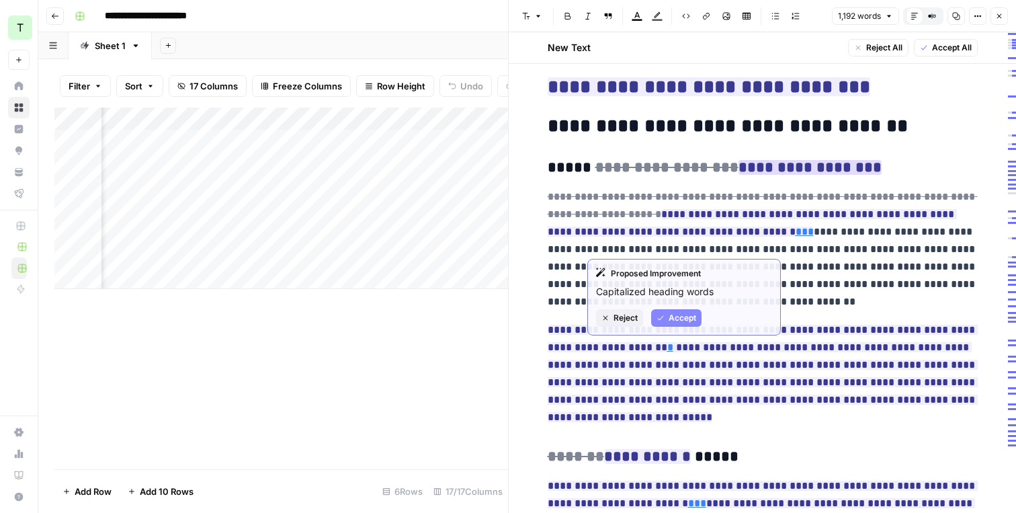
scroll to position [556, 0]
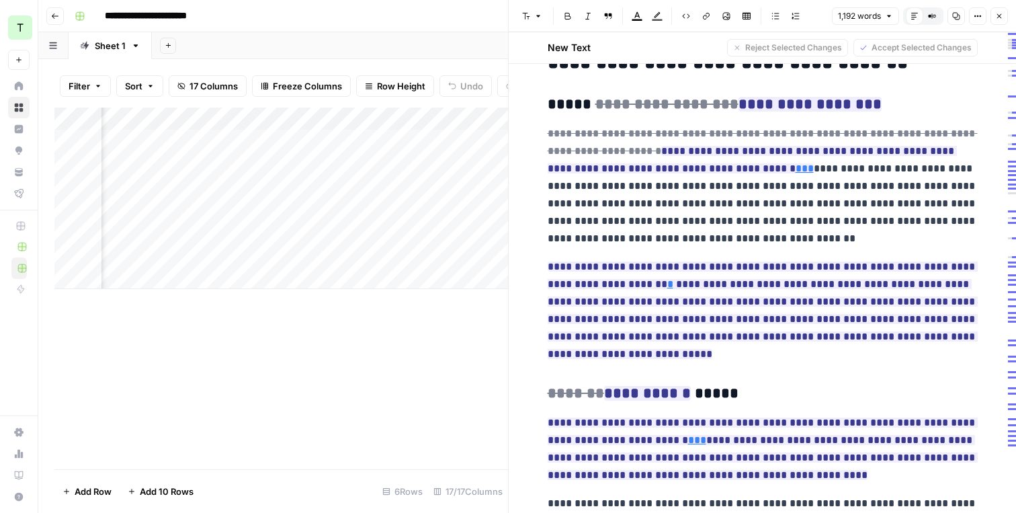
drag, startPoint x: 674, startPoint y: 239, endPoint x: 581, endPoint y: 187, distance: 106.2
click at [581, 187] on p "**********" at bounding box center [762, 186] width 430 height 122
click at [635, 246] on p "**********" at bounding box center [762, 186] width 430 height 122
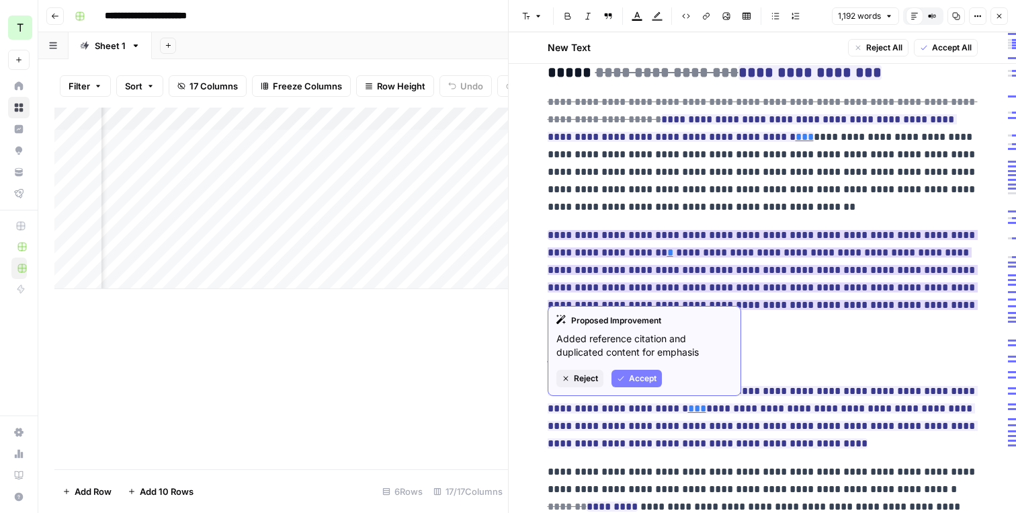
scroll to position [601, 0]
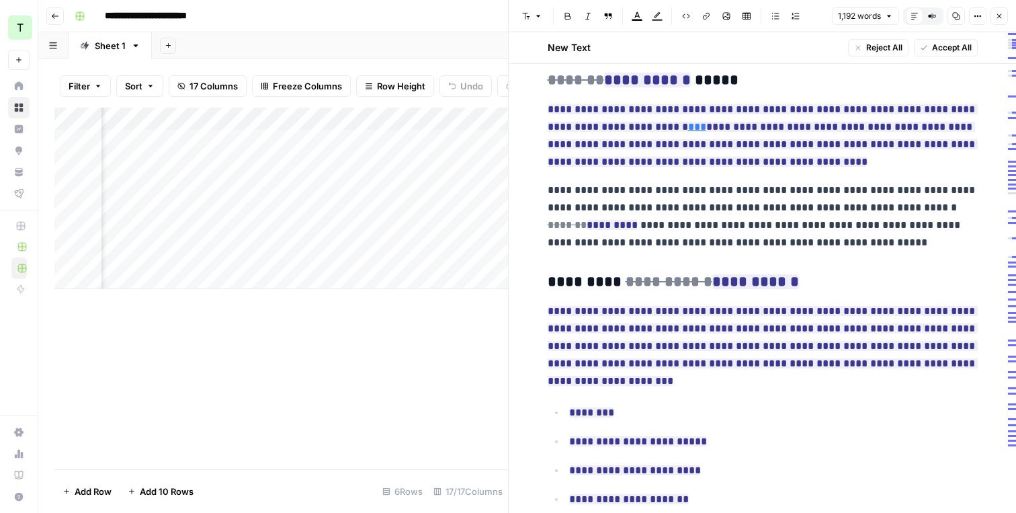
scroll to position [875, 0]
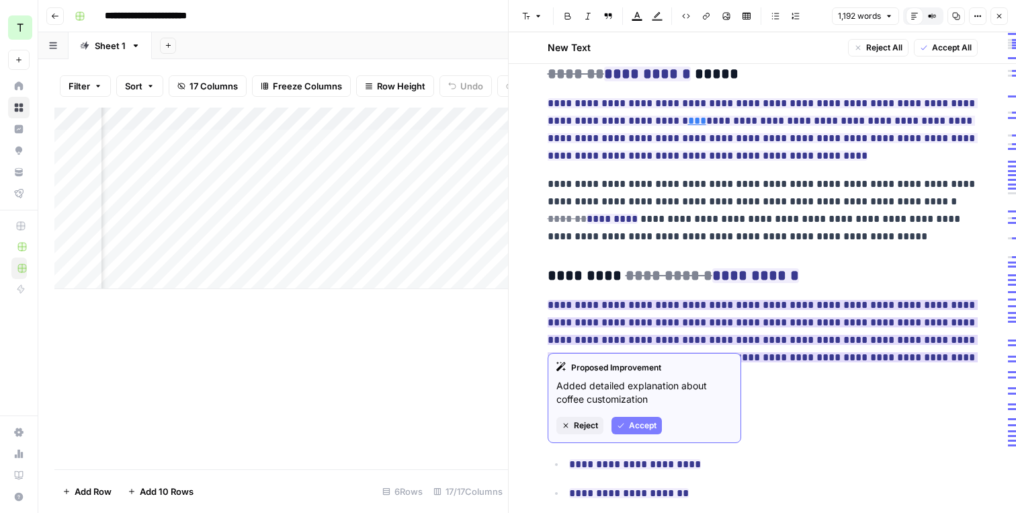
click at [770, 322] on ins "**********" at bounding box center [762, 340] width 430 height 80
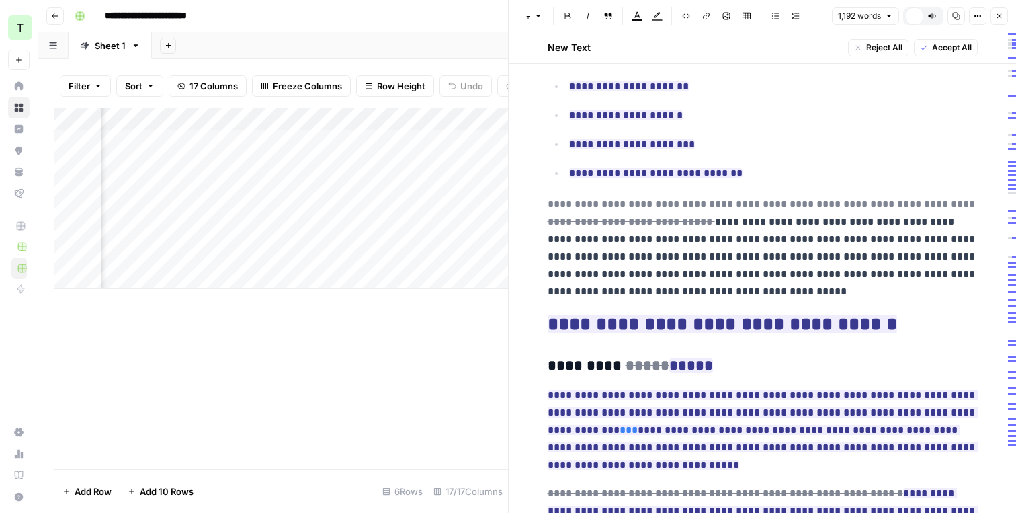
scroll to position [1321, 0]
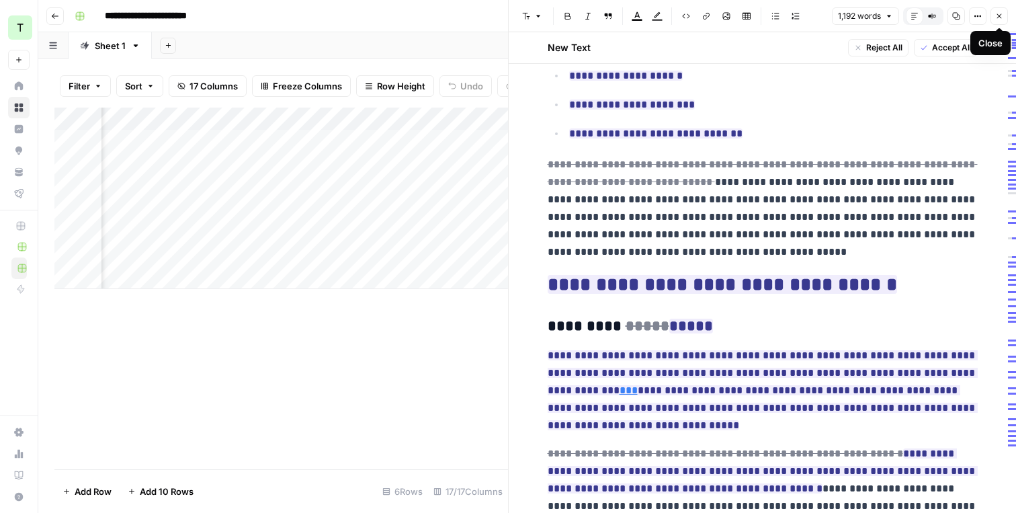
click at [1002, 17] on icon "button" at bounding box center [999, 16] width 8 height 8
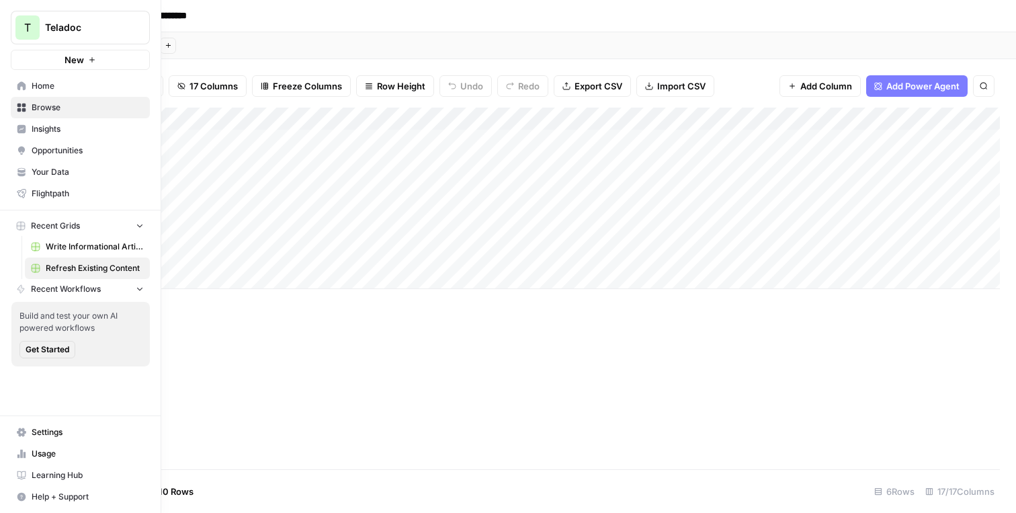
click at [44, 168] on span "Your Data" at bounding box center [88, 172] width 112 height 12
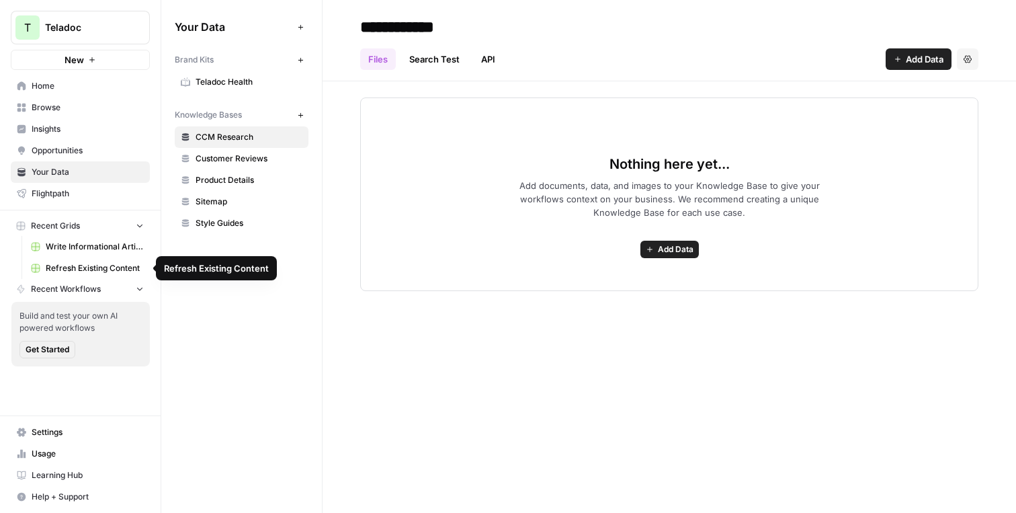
click at [87, 261] on link "Refresh Existing Content" at bounding box center [87, 267] width 125 height 21
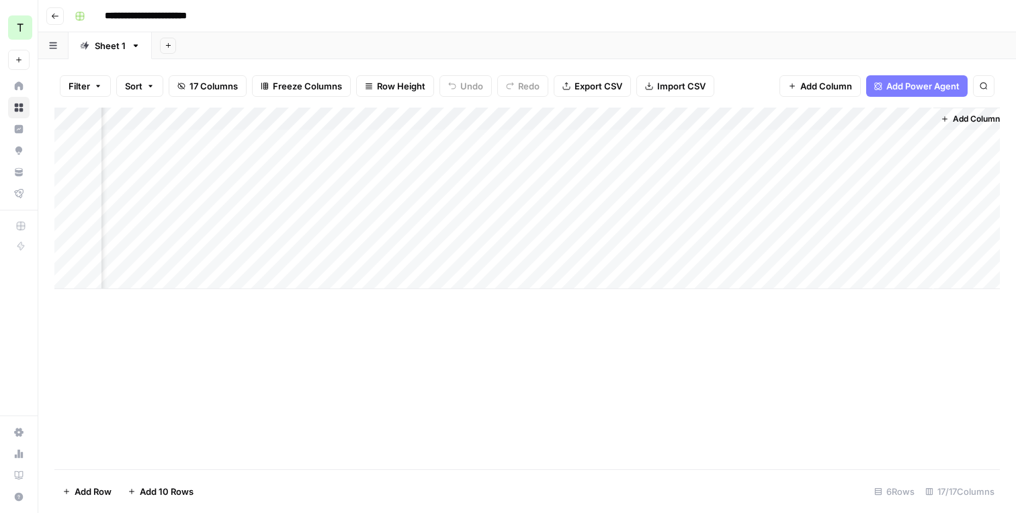
scroll to position [0, 1783]
click at [877, 140] on div "Add Column" at bounding box center [526, 197] width 945 height 181
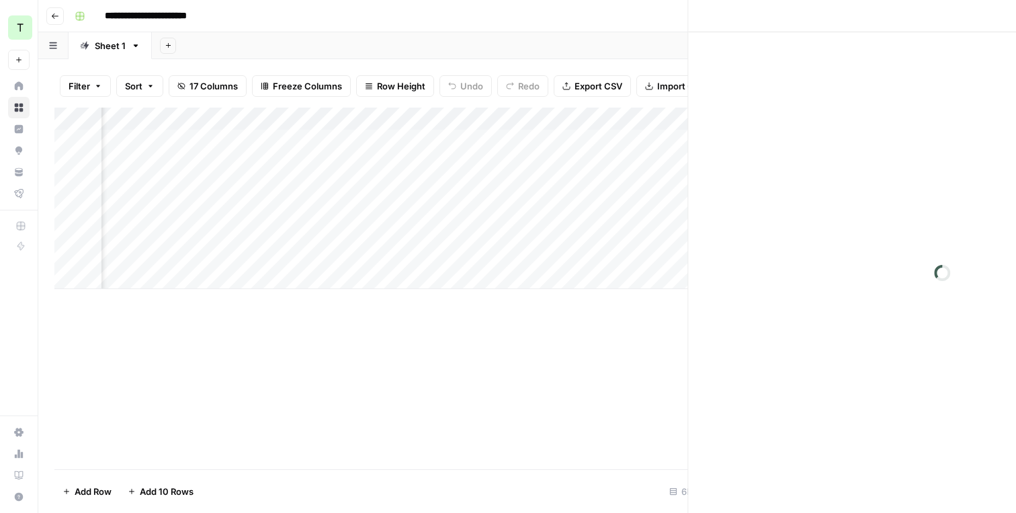
scroll to position [0, 1775]
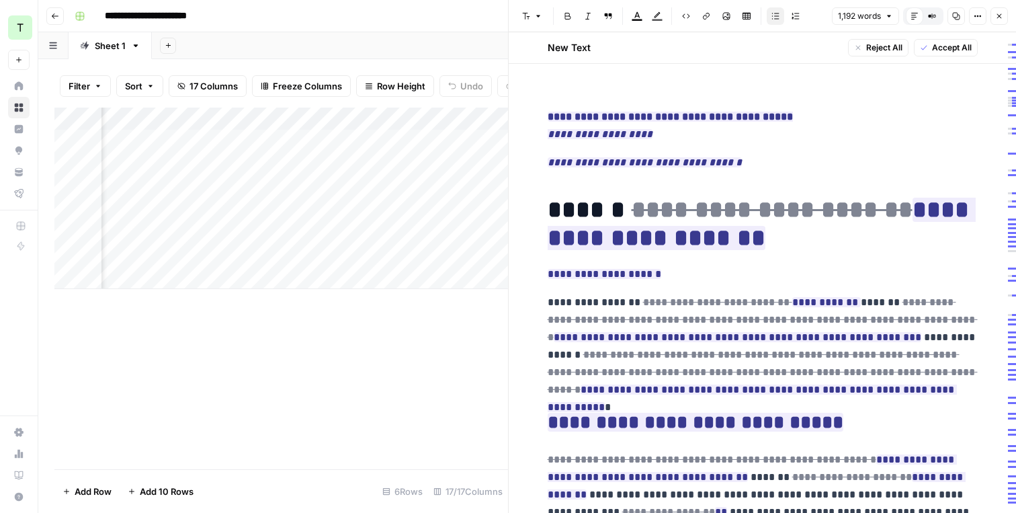
click at [938, 43] on span "Accept All" at bounding box center [952, 48] width 40 height 12
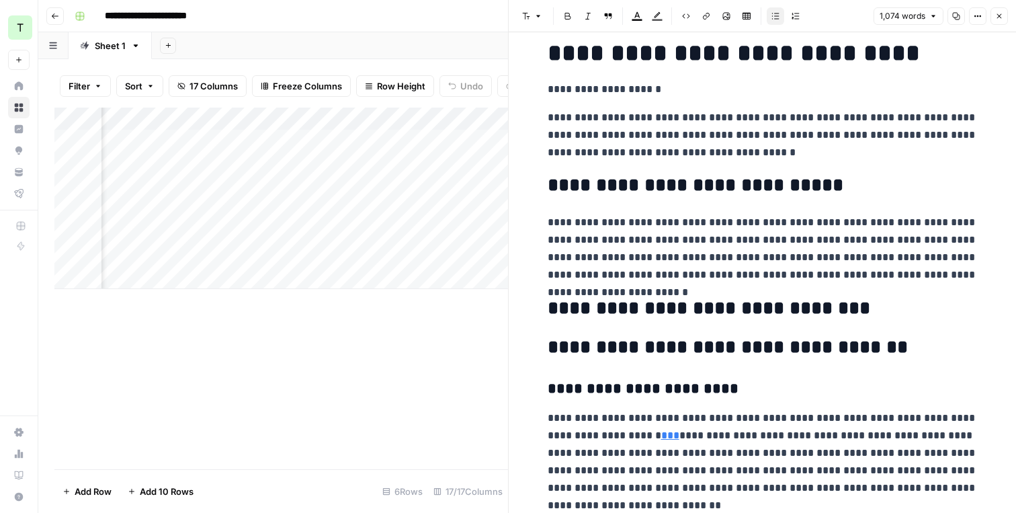
scroll to position [108, 0]
click at [683, 80] on p "**********" at bounding box center [762, 88] width 430 height 17
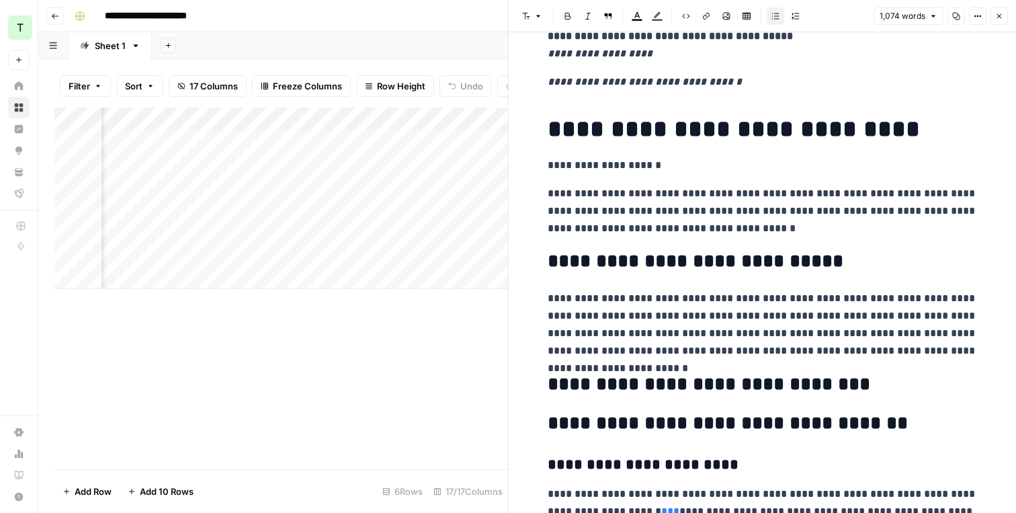
scroll to position [0, 0]
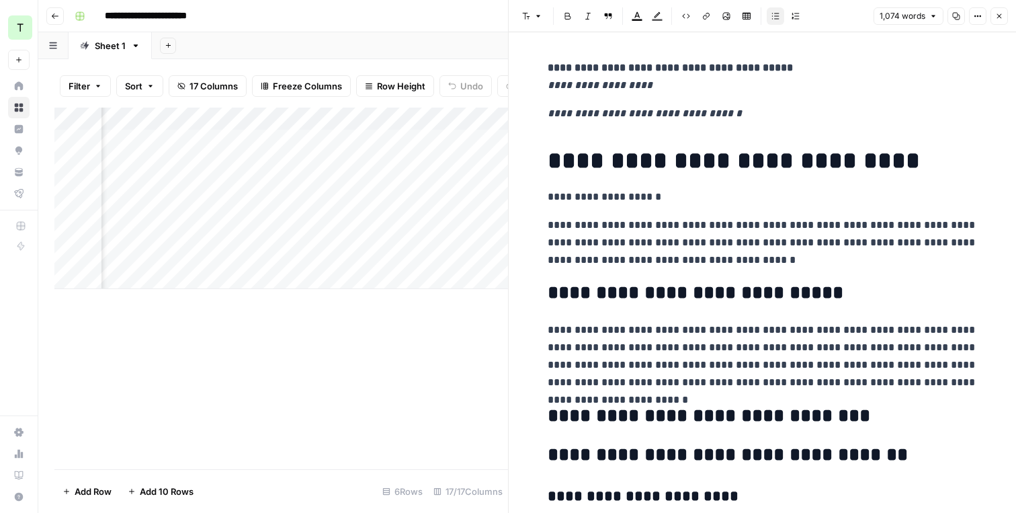
click at [705, 162] on h1 "**********" at bounding box center [762, 160] width 430 height 28
click at [697, 163] on h1 "**********" at bounding box center [762, 160] width 430 height 28
click at [709, 161] on h1 "**********" at bounding box center [762, 160] width 430 height 28
click at [997, 19] on icon "button" at bounding box center [999, 16] width 8 height 8
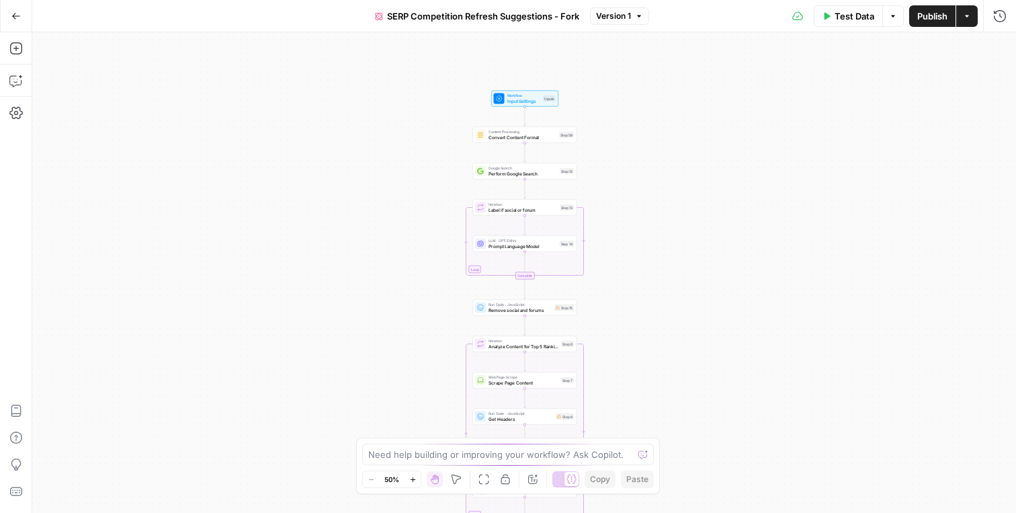
drag, startPoint x: 412, startPoint y: 92, endPoint x: 414, endPoint y: 276, distance: 184.1
click at [413, 276] on div "true false Workflow Input Settings Inputs Content Processing Convert Content Fo…" at bounding box center [523, 272] width 983 height 480
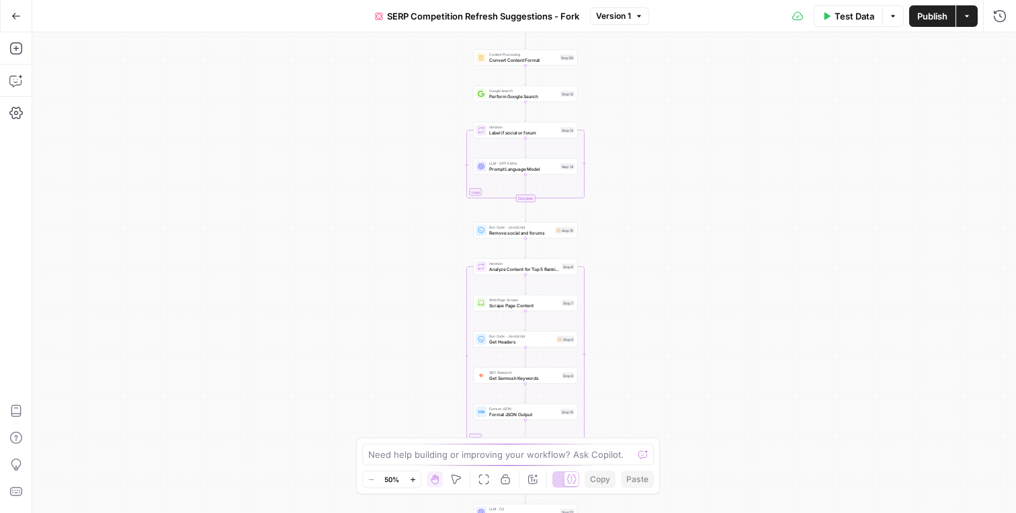
drag, startPoint x: 397, startPoint y: 219, endPoint x: 398, endPoint y: 143, distance: 75.9
click at [398, 142] on div "true false Workflow Input Settings Inputs Content Processing Convert Content Fo…" at bounding box center [523, 272] width 983 height 480
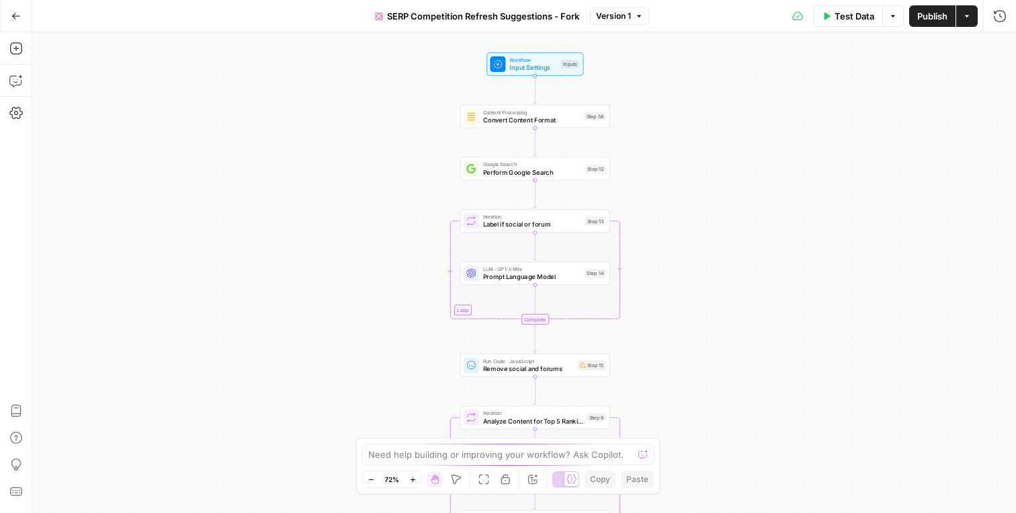
drag, startPoint x: 396, startPoint y: 143, endPoint x: 404, endPoint y: 296, distance: 152.7
click at [404, 296] on div "true false Workflow Input Settings Inputs Content Processing Convert Content Fo…" at bounding box center [523, 272] width 983 height 480
click at [13, 74] on icon "button" at bounding box center [15, 80] width 13 height 13
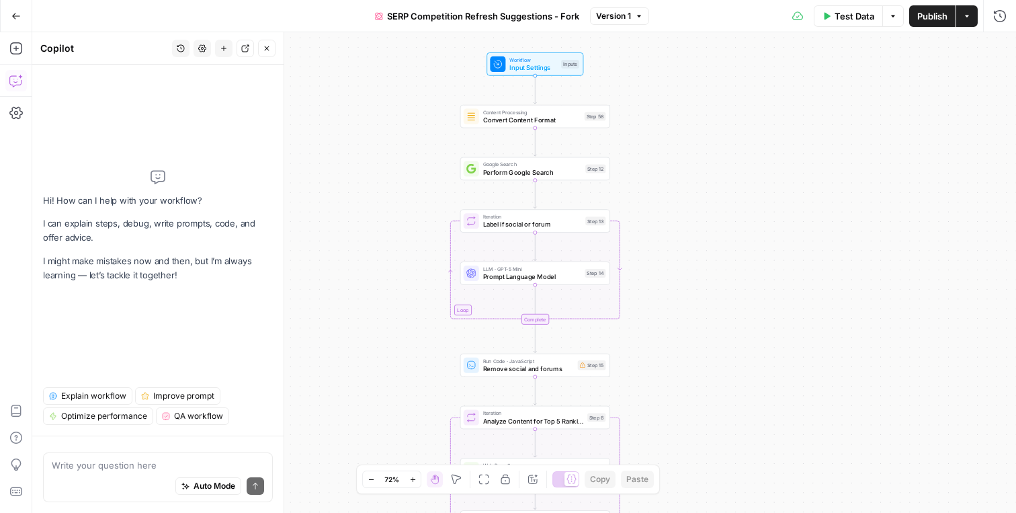
click at [94, 391] on span "Explain workflow" at bounding box center [93, 396] width 65 height 12
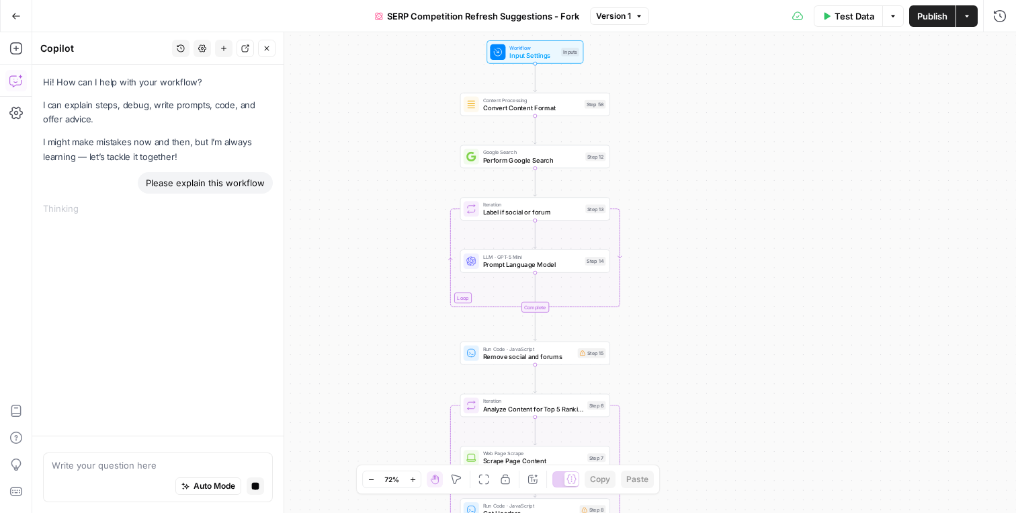
drag, startPoint x: 668, startPoint y: 139, endPoint x: 668, endPoint y: 127, distance: 12.1
click at [668, 127] on div "true false Workflow Input Settings Inputs Content Processing Convert Content Fo…" at bounding box center [523, 272] width 983 height 480
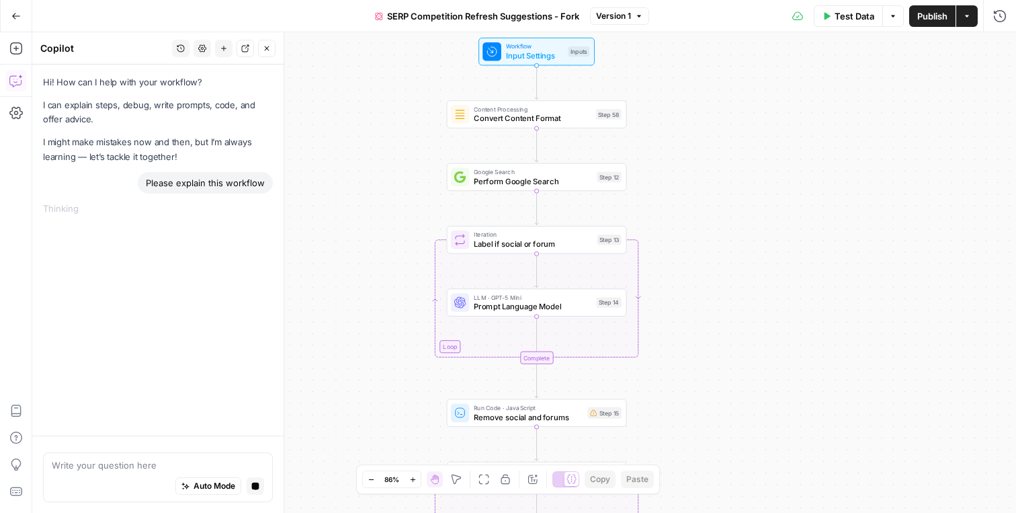
drag, startPoint x: 668, startPoint y: 127, endPoint x: 667, endPoint y: 172, distance: 45.0
click at [667, 172] on div "true false Workflow Input Settings Inputs Content Processing Convert Content Fo…" at bounding box center [523, 272] width 983 height 480
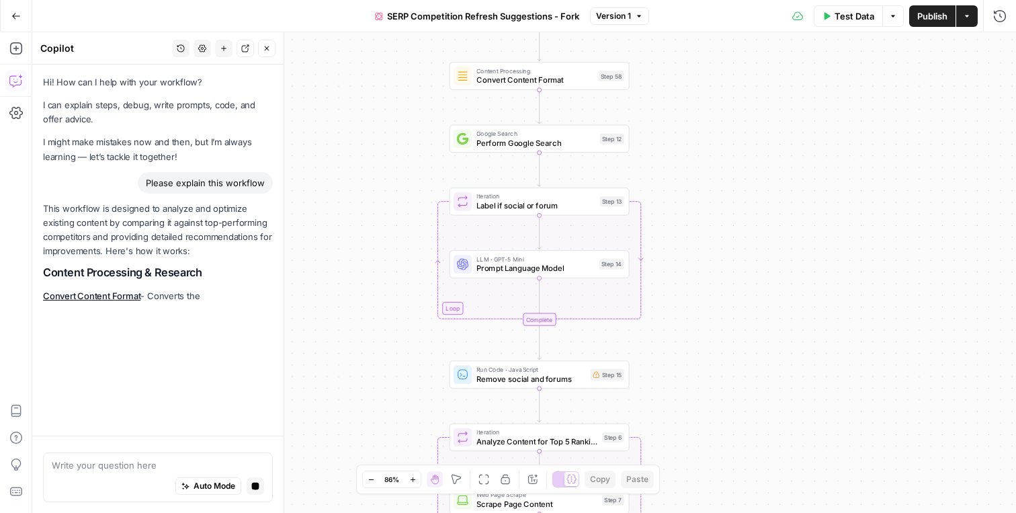
drag, startPoint x: 732, startPoint y: 164, endPoint x: 734, endPoint y: 124, distance: 39.7
click at [734, 124] on div "true false Workflow Input Settings Inputs Content Processing Convert Content Fo…" at bounding box center [523, 272] width 983 height 480
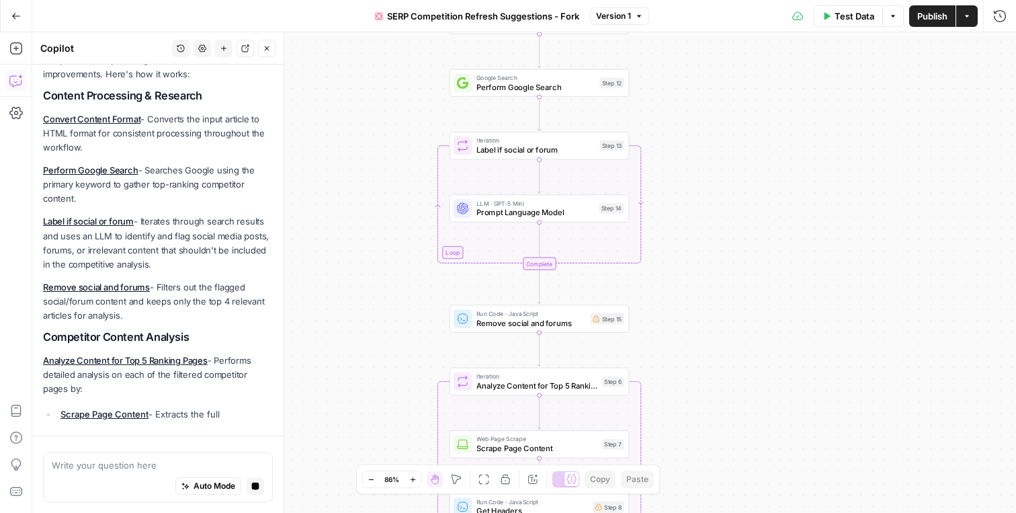
drag, startPoint x: 705, startPoint y: 205, endPoint x: 705, endPoint y: 150, distance: 54.4
click at [705, 149] on div "true false Workflow Input Settings Inputs Content Processing Convert Content Fo…" at bounding box center [523, 272] width 983 height 480
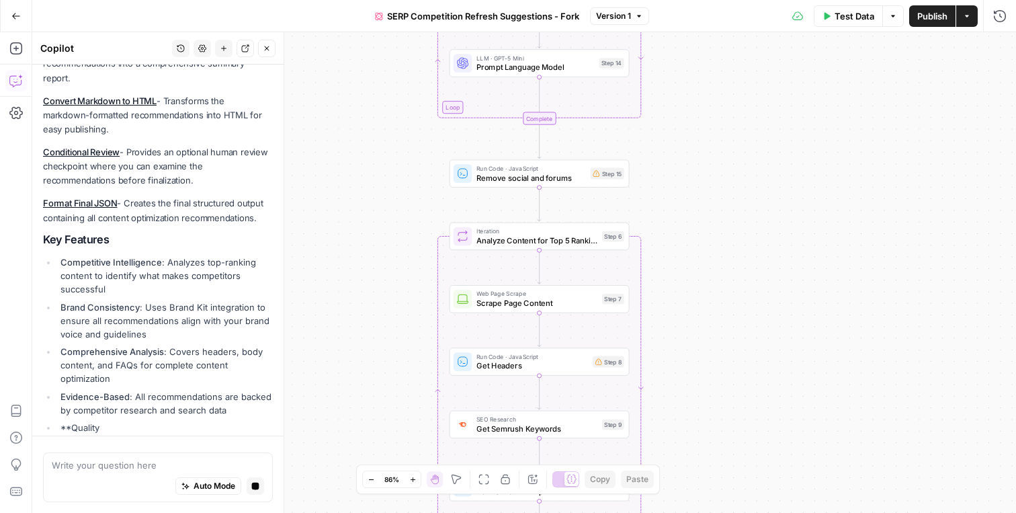
drag, startPoint x: 697, startPoint y: 328, endPoint x: 697, endPoint y: 183, distance: 145.8
click at [697, 183] on div "true false Workflow Input Settings Inputs Content Processing Convert Content Fo…" at bounding box center [523, 272] width 983 height 480
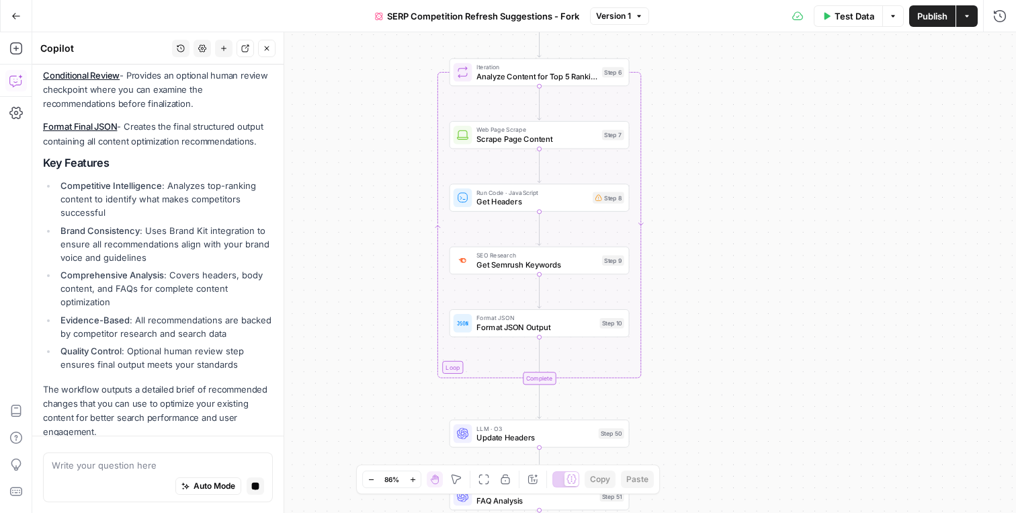
drag, startPoint x: 698, startPoint y: 197, endPoint x: 698, endPoint y: 34, distance: 162.6
click at [698, 34] on div "true false Workflow Input Settings Inputs Content Processing Convert Content Fo…" at bounding box center [523, 272] width 983 height 480
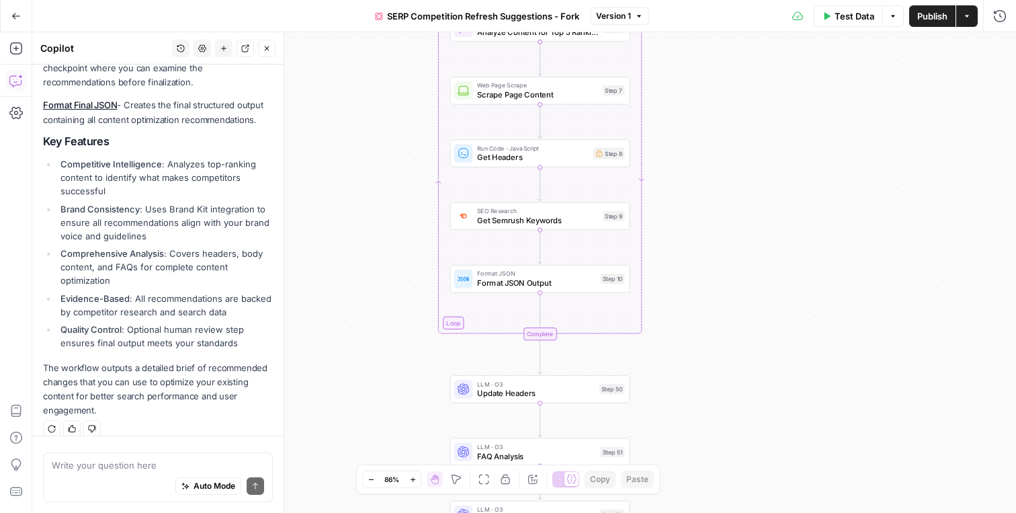
drag, startPoint x: 689, startPoint y: 155, endPoint x: 689, endPoint y: 110, distance: 45.0
click at [689, 110] on div "true false Workflow Input Settings Inputs Content Processing Convert Content Fo…" at bounding box center [523, 272] width 983 height 480
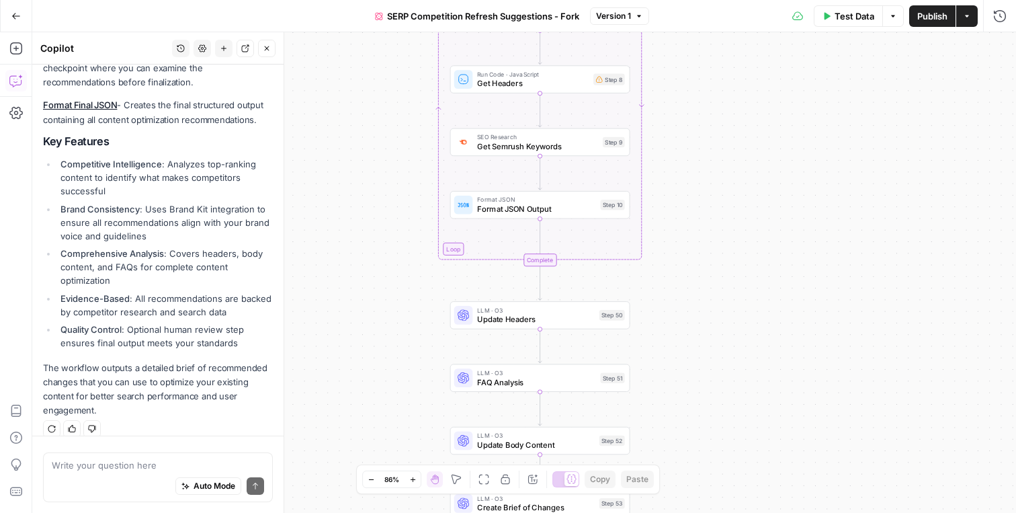
drag, startPoint x: 701, startPoint y: 202, endPoint x: 701, endPoint y: 119, distance: 82.6
click at [701, 119] on div "true false Workflow Input Settings Inputs Content Processing Convert Content Fo…" at bounding box center [523, 272] width 983 height 480
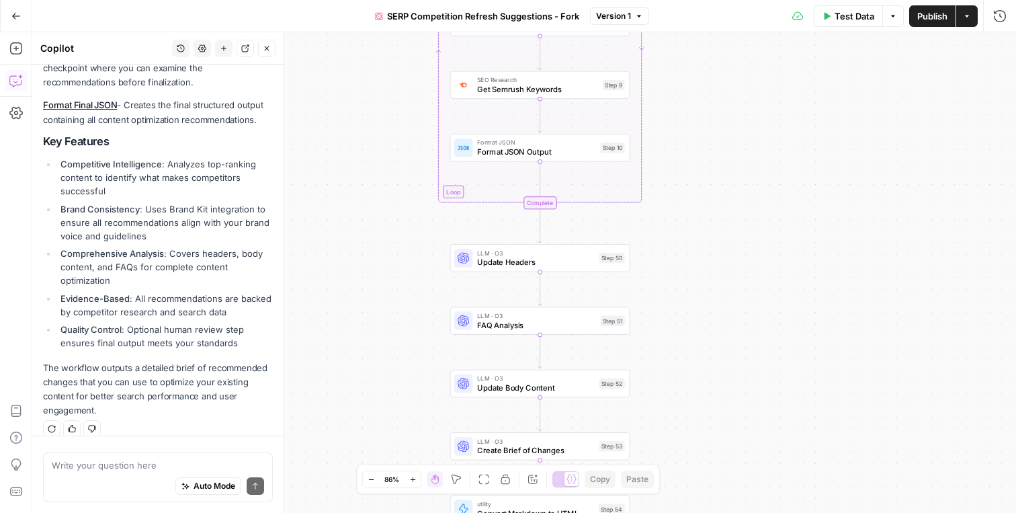
drag, startPoint x: 694, startPoint y: 168, endPoint x: 693, endPoint y: 116, distance: 52.4
click at [693, 115] on div "true false Workflow Input Settings Inputs Content Processing Convert Content Fo…" at bounding box center [523, 272] width 983 height 480
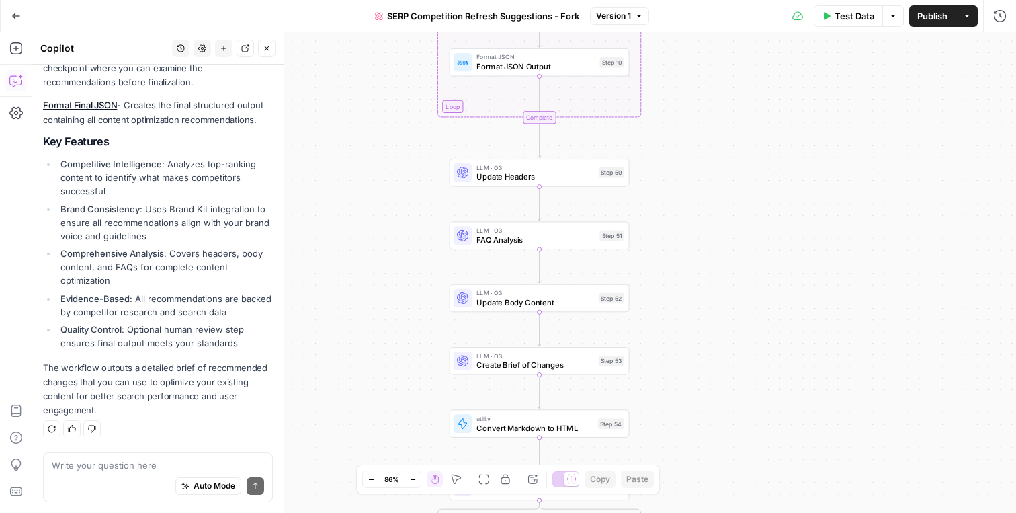
drag, startPoint x: 672, startPoint y: 125, endPoint x: 672, endPoint y: 48, distance: 77.2
click at [672, 48] on div "true false Workflow Input Settings Inputs Content Processing Convert Content Fo…" at bounding box center [523, 272] width 983 height 480
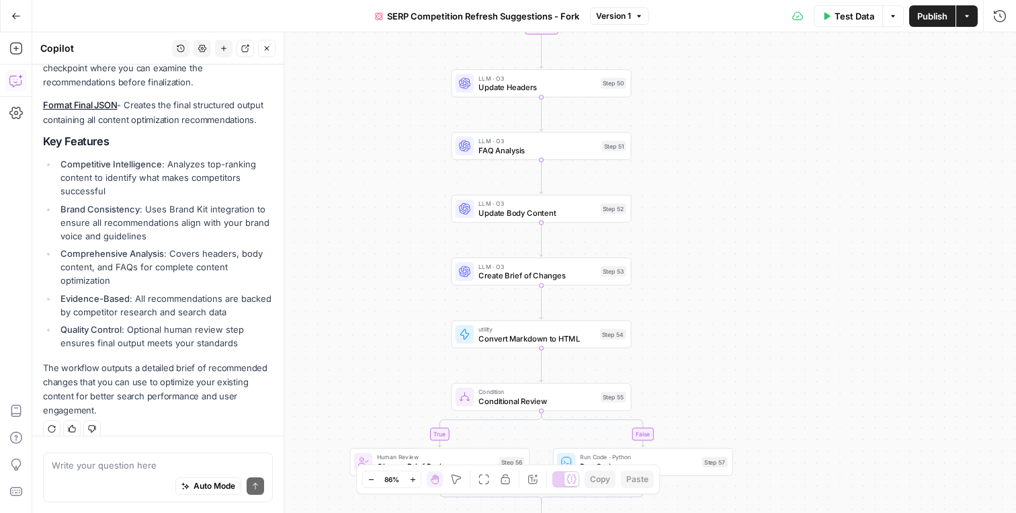
drag, startPoint x: 671, startPoint y: 152, endPoint x: 673, endPoint y: 62, distance: 90.0
click at [673, 62] on div "true false Workflow Input Settings Inputs Content Processing Convert Content Fo…" at bounding box center [523, 272] width 983 height 480
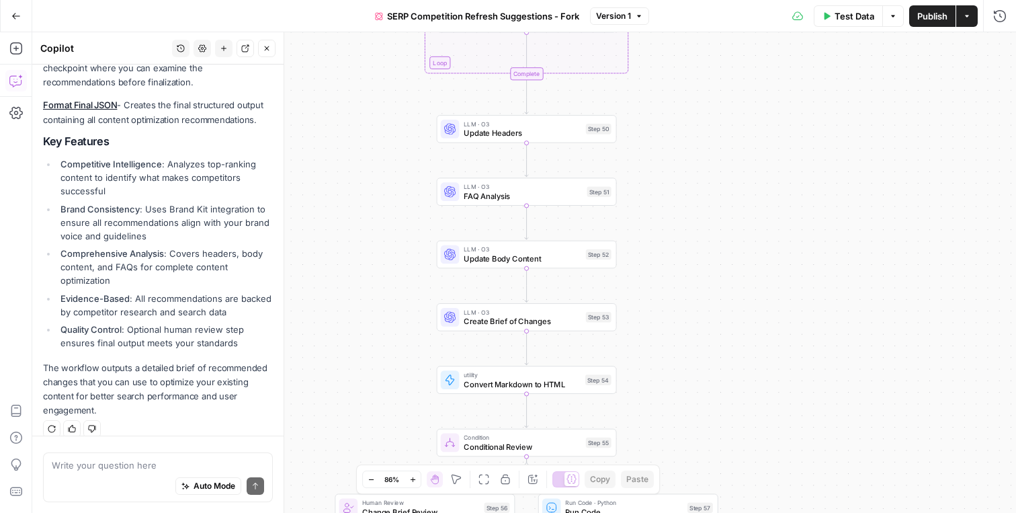
drag, startPoint x: 680, startPoint y: 80, endPoint x: 656, endPoint y: 142, distance: 66.1
click at [656, 142] on div "true false Workflow Input Settings Inputs Content Processing Convert Content Fo…" at bounding box center [523, 272] width 983 height 480
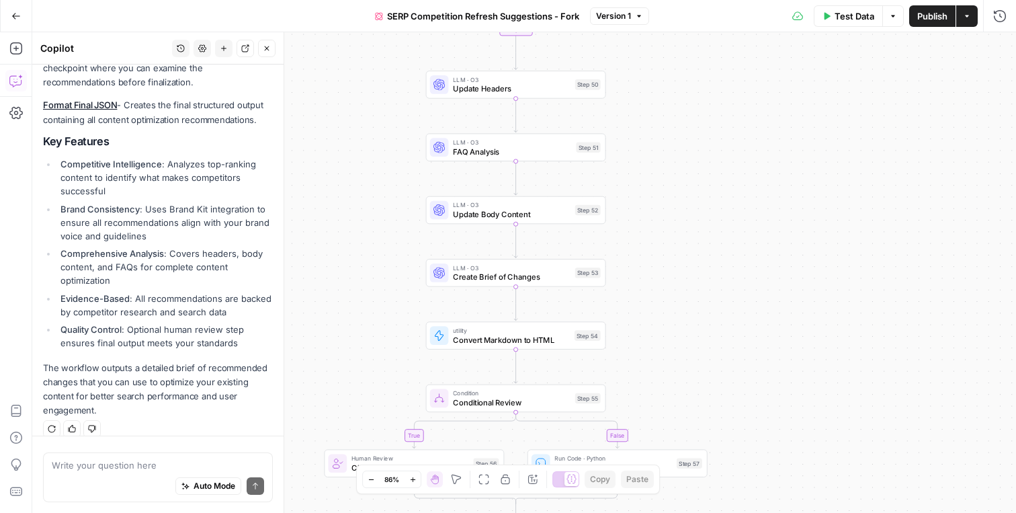
drag, startPoint x: 656, startPoint y: 142, endPoint x: 655, endPoint y: 82, distance: 59.8
click at [654, 81] on div "true false Workflow Input Settings Inputs Content Processing Convert Content Fo…" at bounding box center [523, 272] width 983 height 480
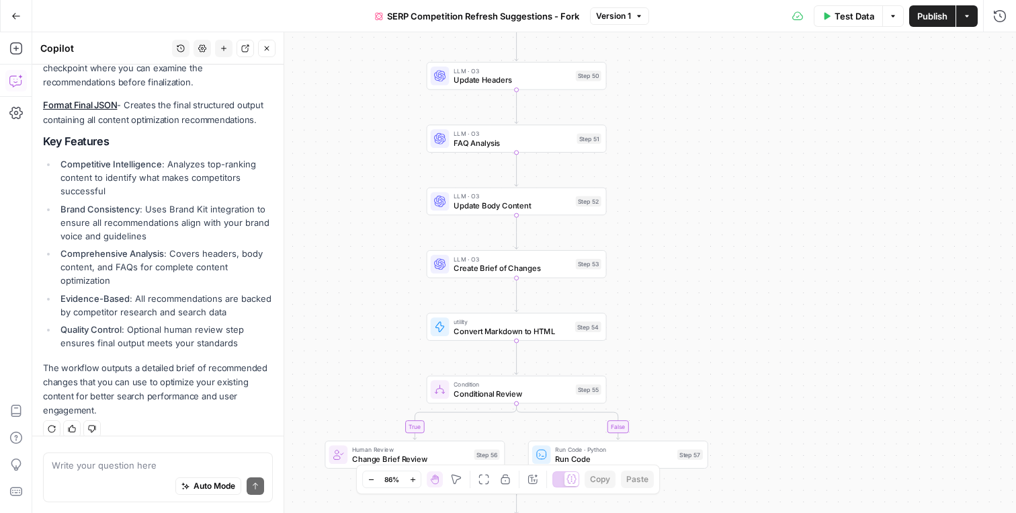
drag, startPoint x: 695, startPoint y: 283, endPoint x: 695, endPoint y: 275, distance: 8.1
click at [695, 275] on div "true false Workflow Input Settings Inputs Content Processing Convert Content Fo…" at bounding box center [523, 272] width 983 height 480
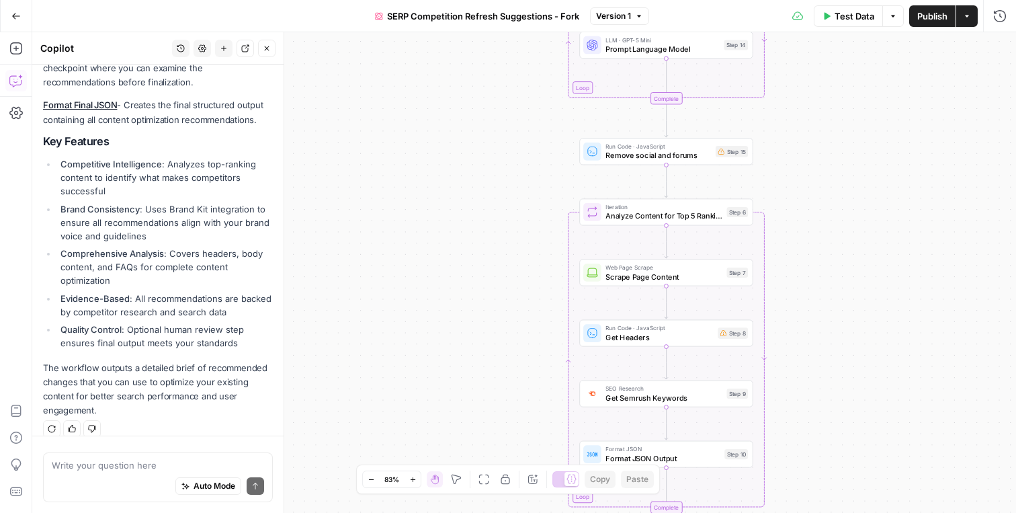
scroll to position [994, 0]
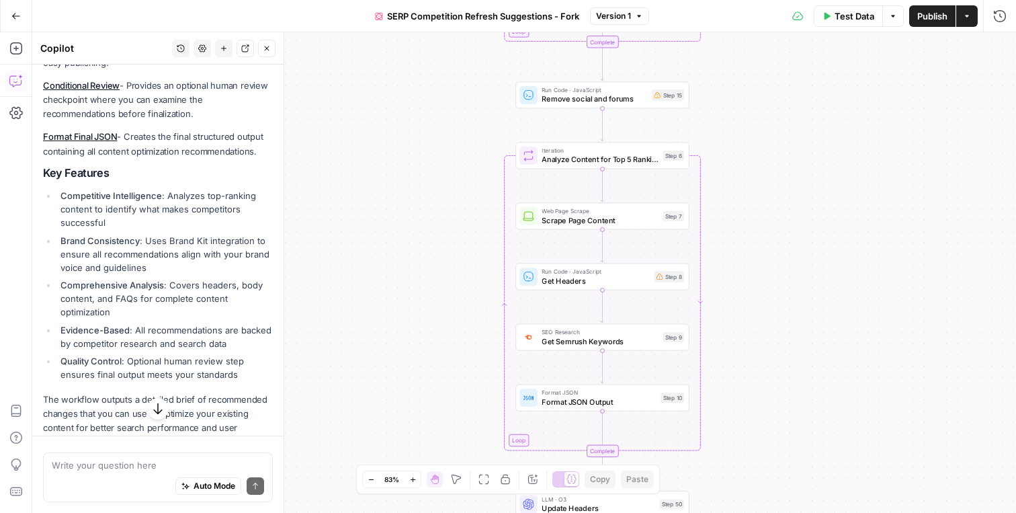
drag, startPoint x: 445, startPoint y: 201, endPoint x: 357, endPoint y: 105, distance: 129.8
click at [357, 105] on div "true false Workflow Input Settings Inputs Content Processing Convert Content Fo…" at bounding box center [523, 272] width 983 height 480
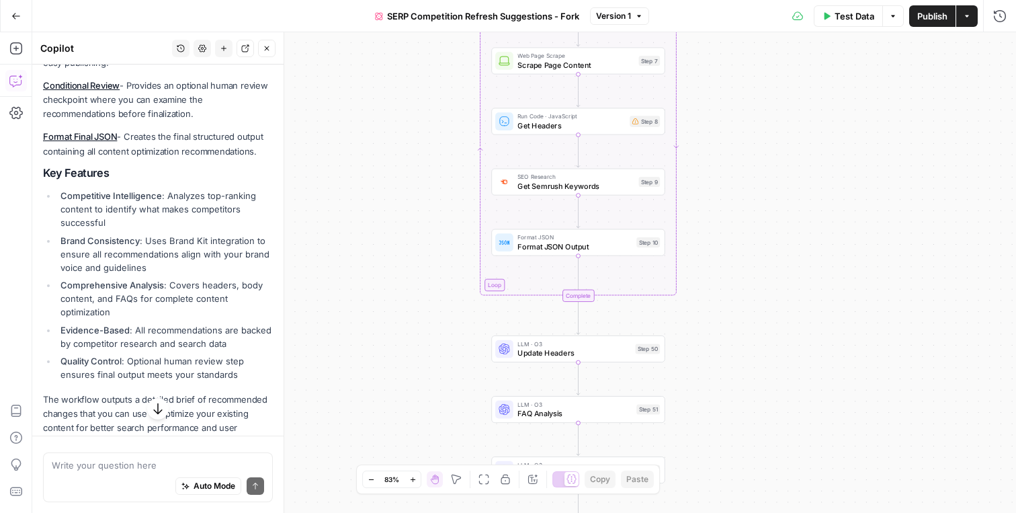
drag, startPoint x: 410, startPoint y: 226, endPoint x: 408, endPoint y: 50, distance: 175.3
click at [408, 50] on div "true false Workflow Input Settings Inputs Content Processing Convert Content Fo…" at bounding box center [523, 272] width 983 height 480
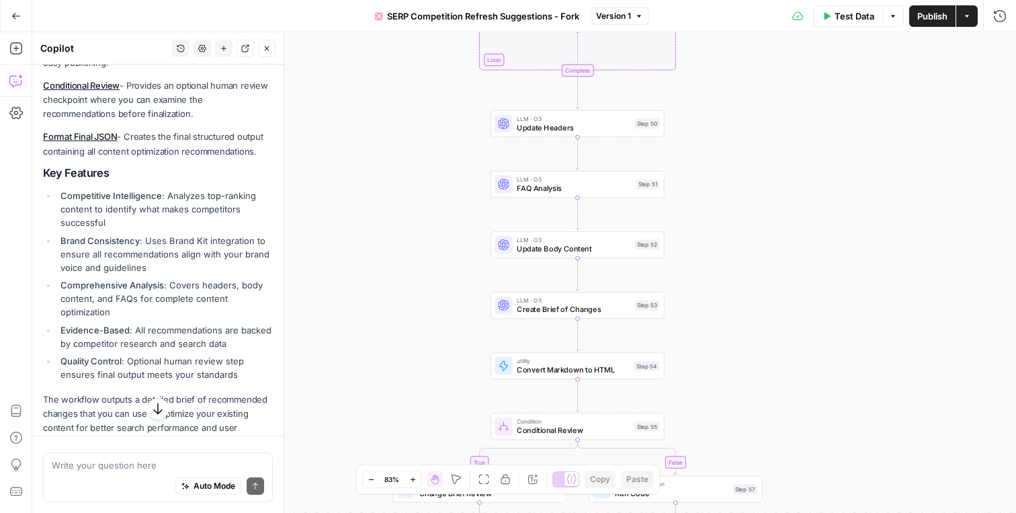
click at [408, 75] on div "true false Workflow Input Settings Inputs Content Processing Convert Content Fo…" at bounding box center [523, 272] width 983 height 480
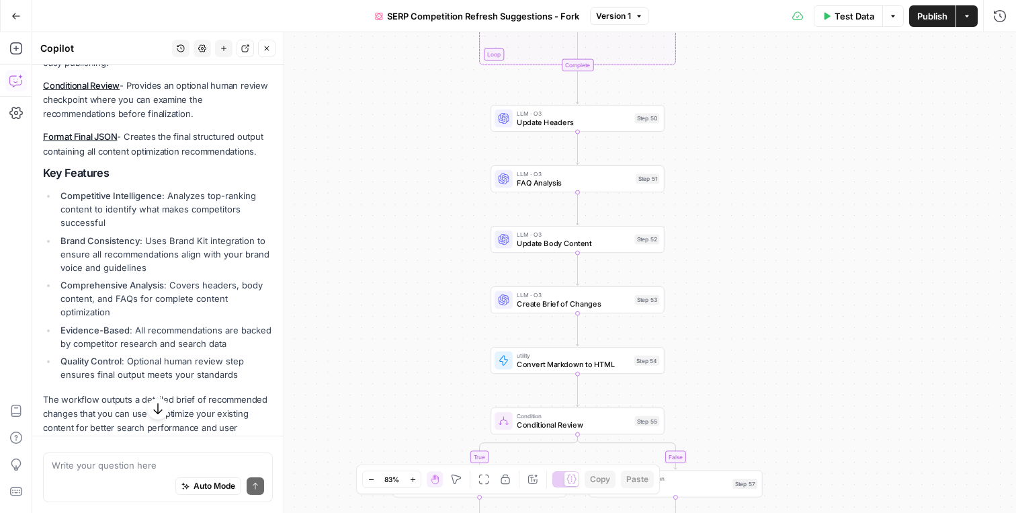
click at [549, 183] on span "FAQ Analysis" at bounding box center [574, 182] width 114 height 11
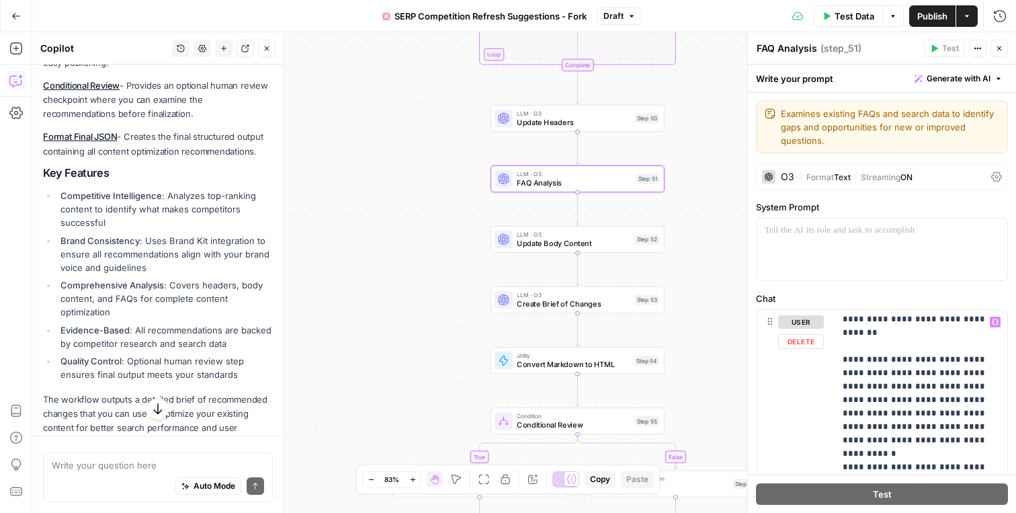
scroll to position [0, 0]
drag, startPoint x: 841, startPoint y: 361, endPoint x: 893, endPoint y: 371, distance: 52.7
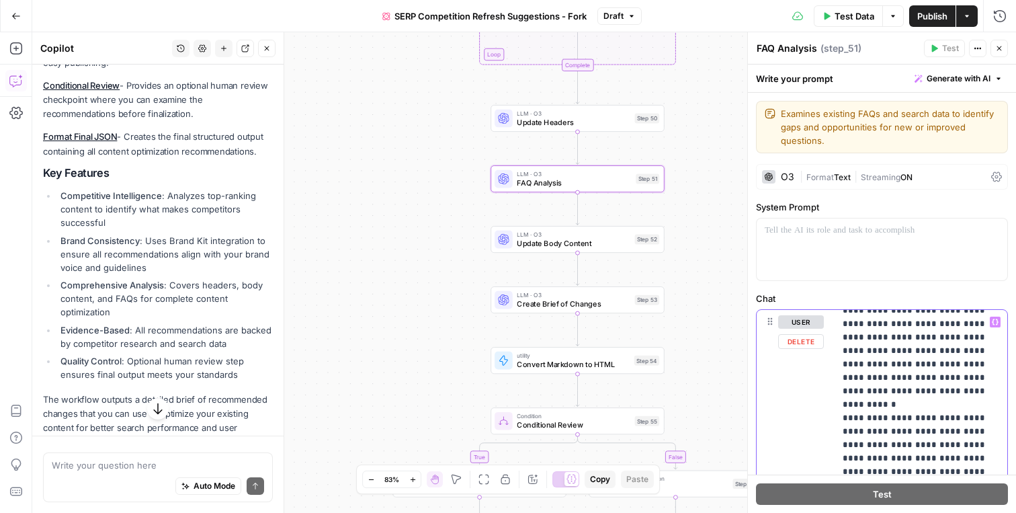
scroll to position [54, 0]
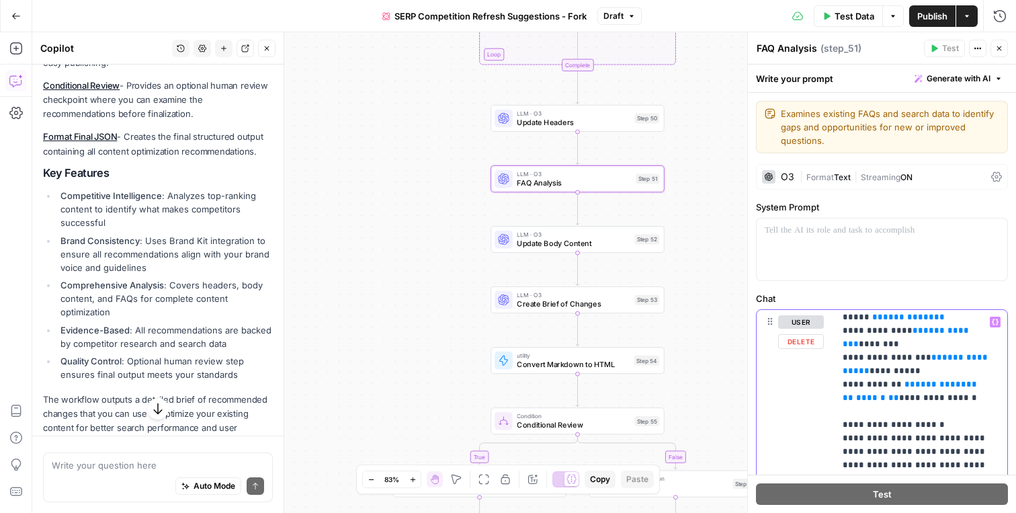
scroll to position [768, 0]
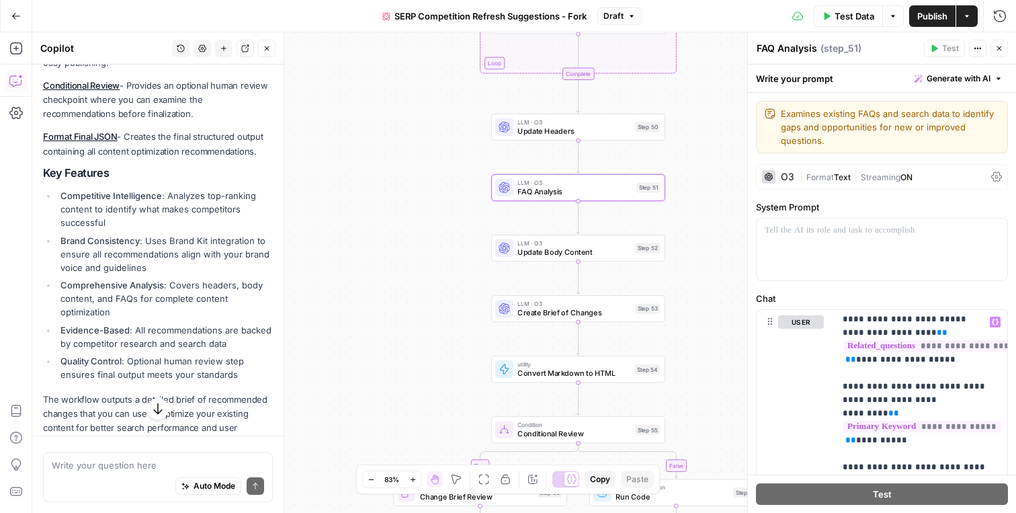
click at [775, 177] on div at bounding box center [768, 176] width 13 height 13
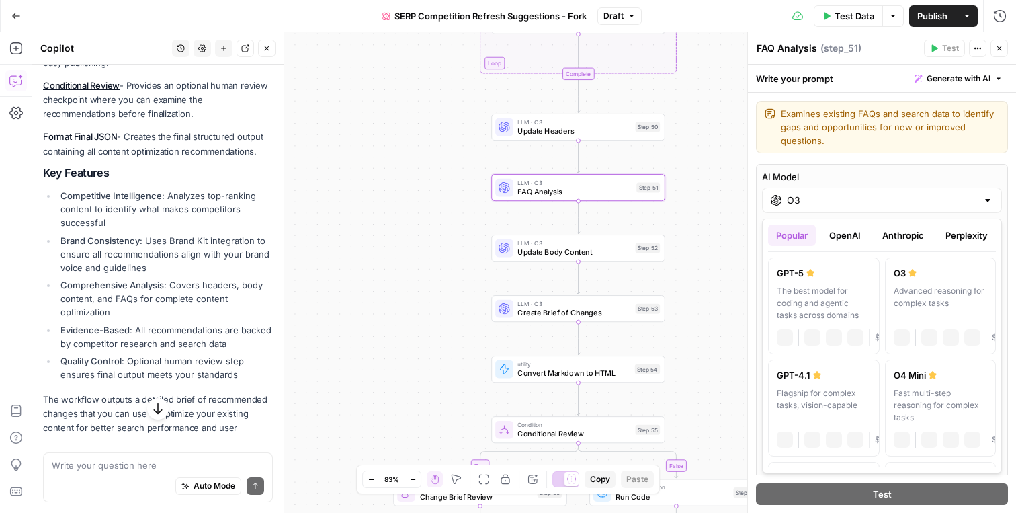
click at [802, 195] on input "O3" at bounding box center [882, 199] width 190 height 13
click at [860, 234] on button "OpenAI" at bounding box center [845, 234] width 48 height 21
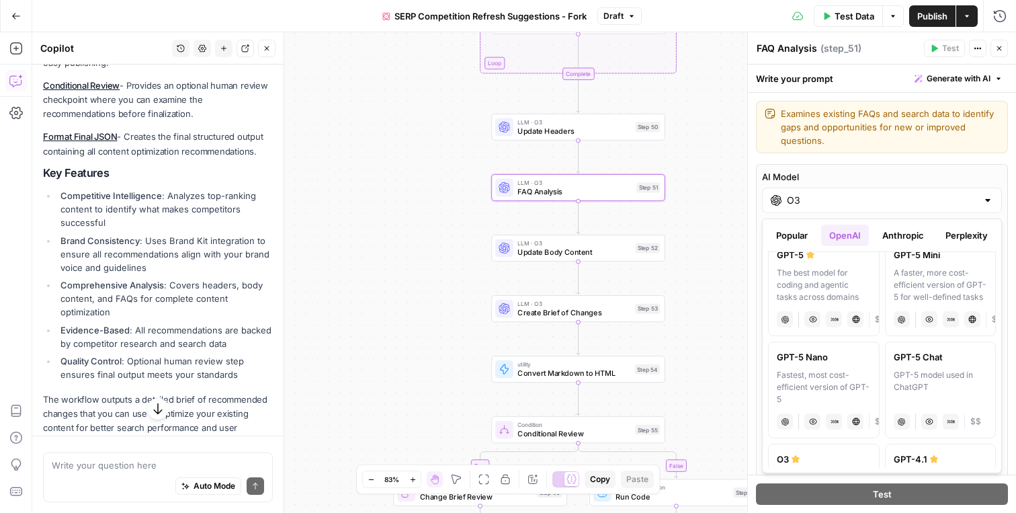
scroll to position [0, 0]
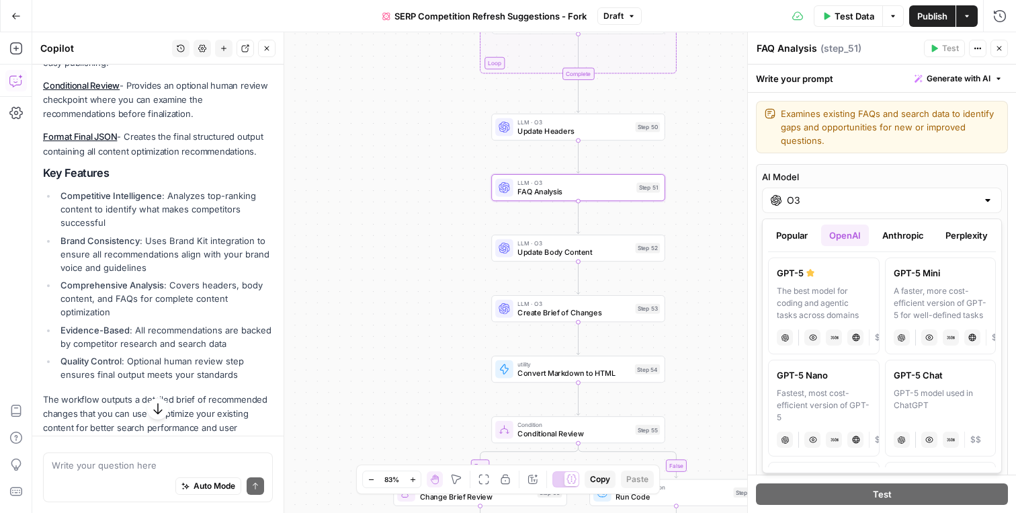
click at [910, 224] on button "Anthropic" at bounding box center [903, 234] width 58 height 21
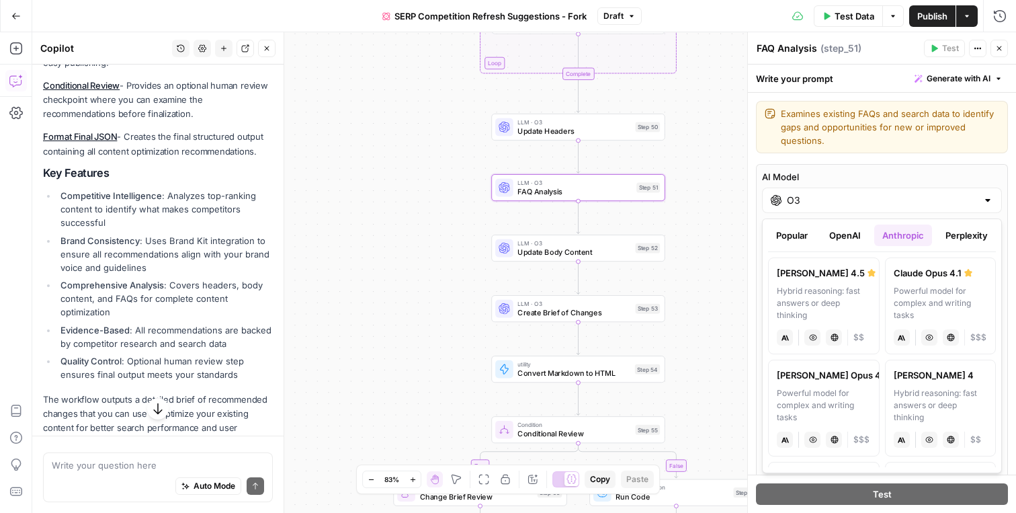
click at [969, 229] on button "Perplexity" at bounding box center [966, 234] width 58 height 21
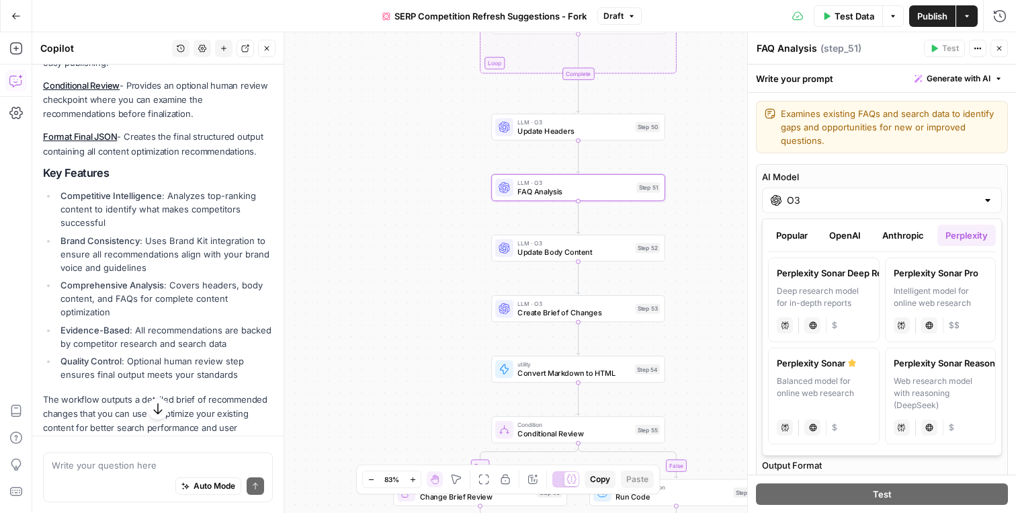
click at [897, 237] on button "Anthropic" at bounding box center [903, 234] width 58 height 21
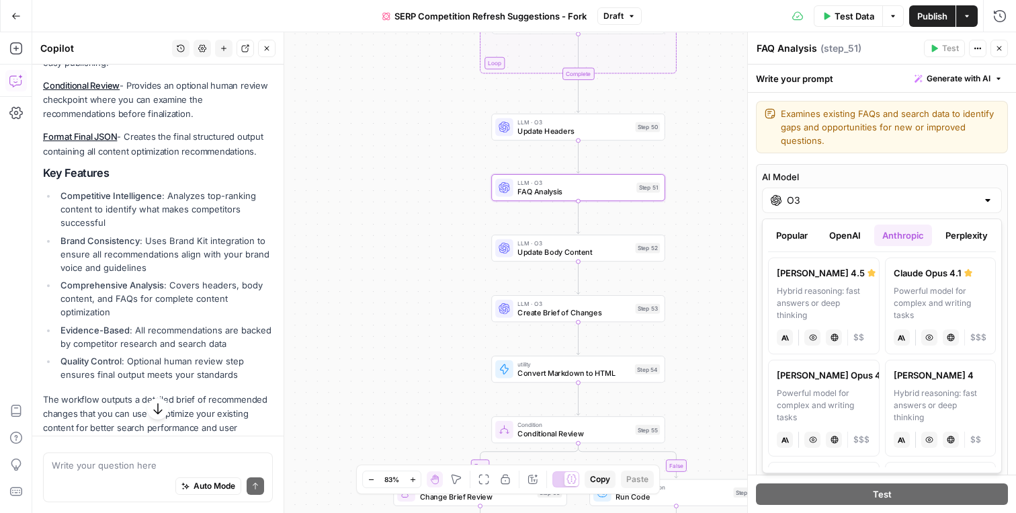
click at [854, 237] on button "OpenAI" at bounding box center [845, 234] width 48 height 21
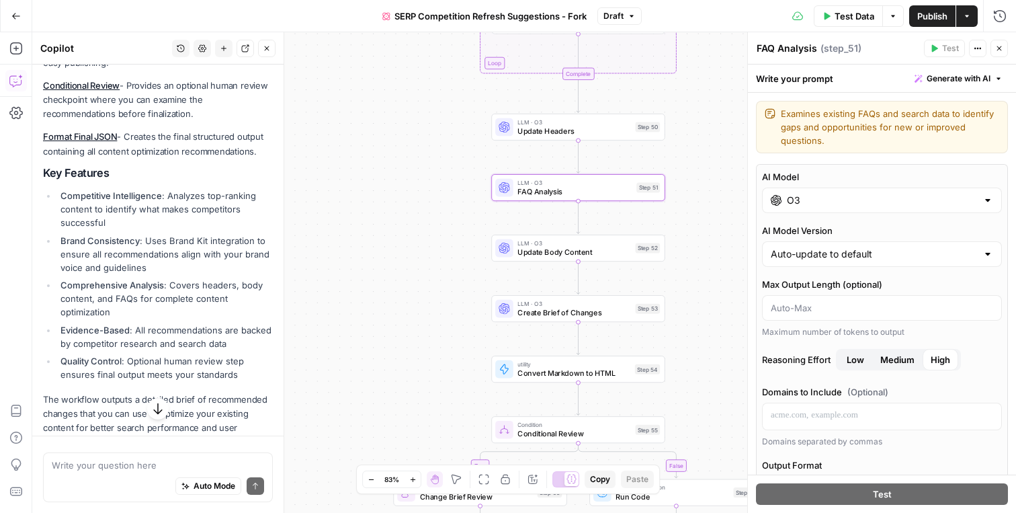
click at [1005, 56] on div "Test Actions Close" at bounding box center [966, 48] width 84 height 17
click at [1005, 52] on button "Close" at bounding box center [998, 48] width 17 height 17
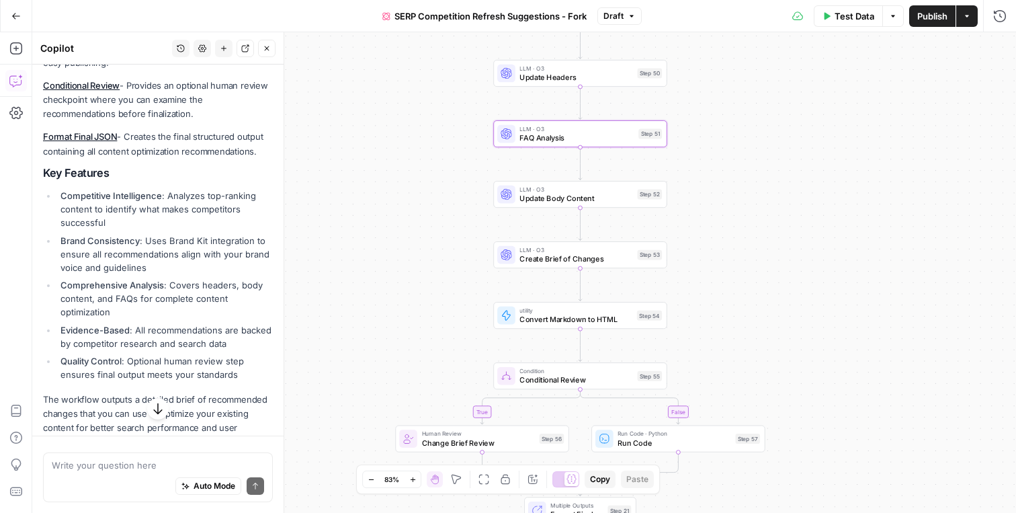
drag, startPoint x: 748, startPoint y: 329, endPoint x: 750, endPoint y: 275, distance: 53.8
click at [750, 275] on div "true false Workflow Input Settings Inputs Content Processing Convert Content Fo…" at bounding box center [523, 272] width 983 height 480
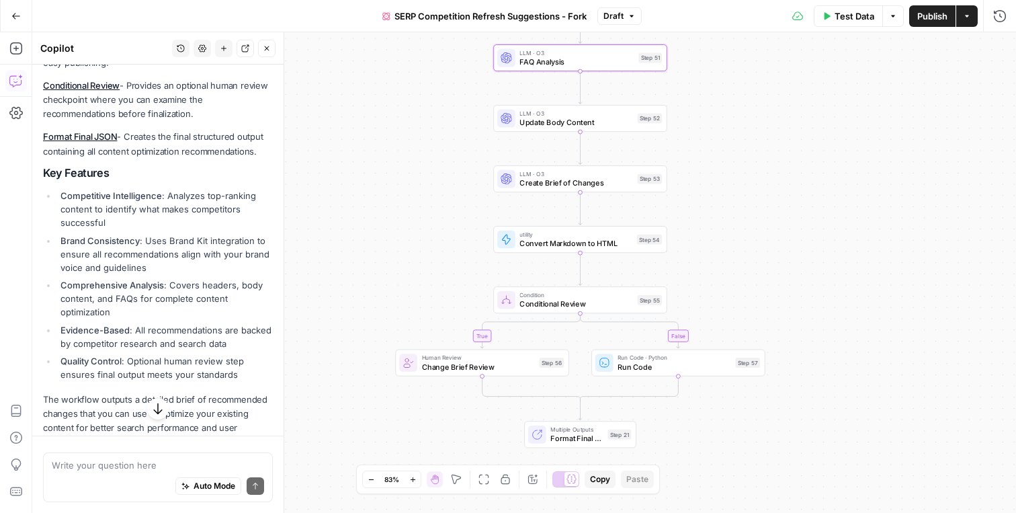
drag, startPoint x: 750, startPoint y: 245, endPoint x: 750, endPoint y: 170, distance: 75.2
click at [750, 170] on div "true false Workflow Input Settings Inputs Content Processing Convert Content Fo…" at bounding box center [523, 272] width 983 height 480
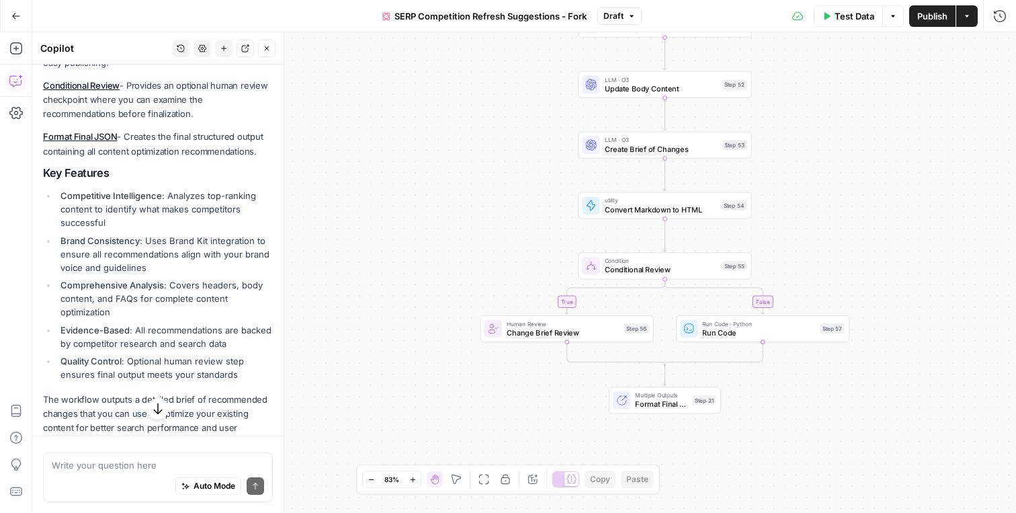
drag, startPoint x: 869, startPoint y: 208, endPoint x: 848, endPoint y: 164, distance: 49.3
click at [848, 164] on div "true false Workflow Input Settings Inputs Content Processing Convert Content Fo…" at bounding box center [523, 272] width 983 height 480
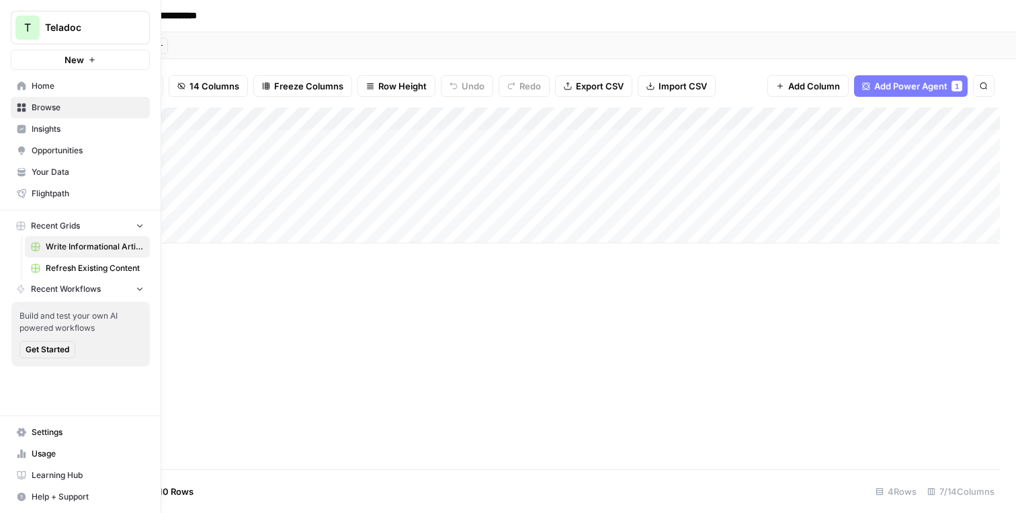
click at [123, 35] on button "T Teladoc" at bounding box center [80, 28] width 139 height 34
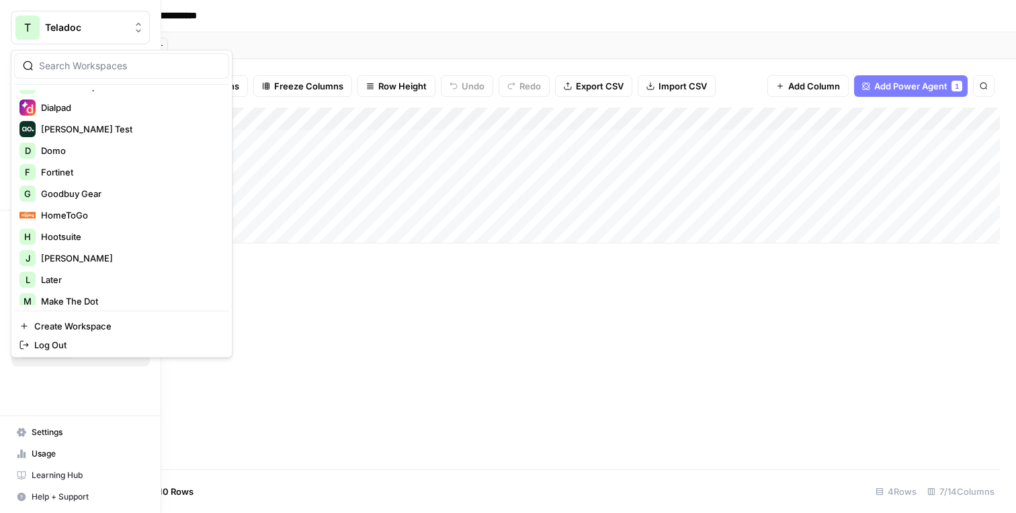
scroll to position [645, 0]
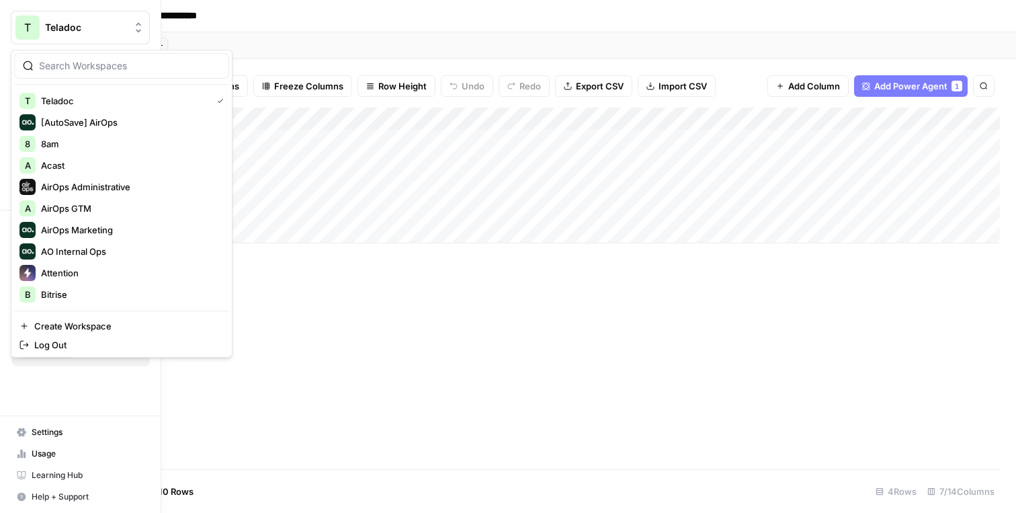
click at [95, 35] on button "T Teladoc" at bounding box center [80, 28] width 139 height 34
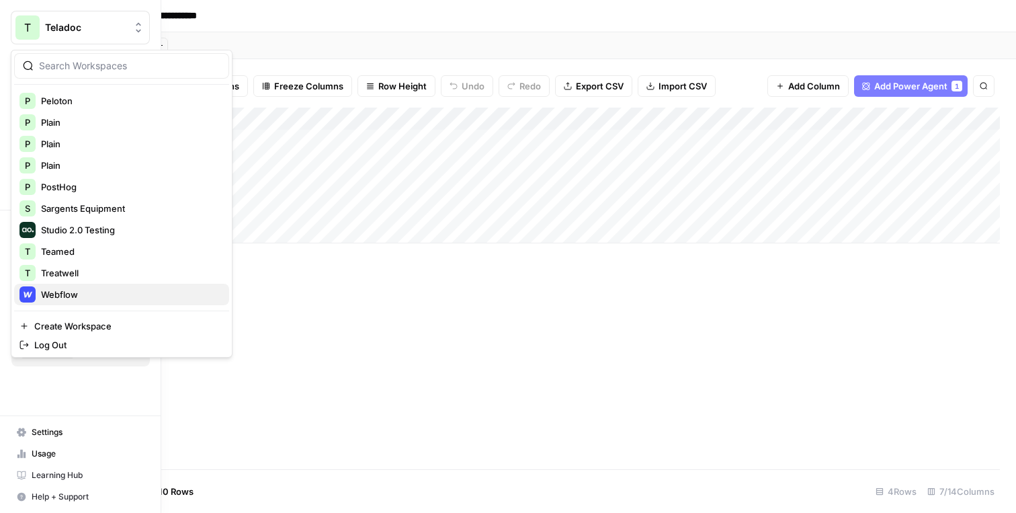
click at [85, 296] on span "Webflow" at bounding box center [129, 294] width 177 height 13
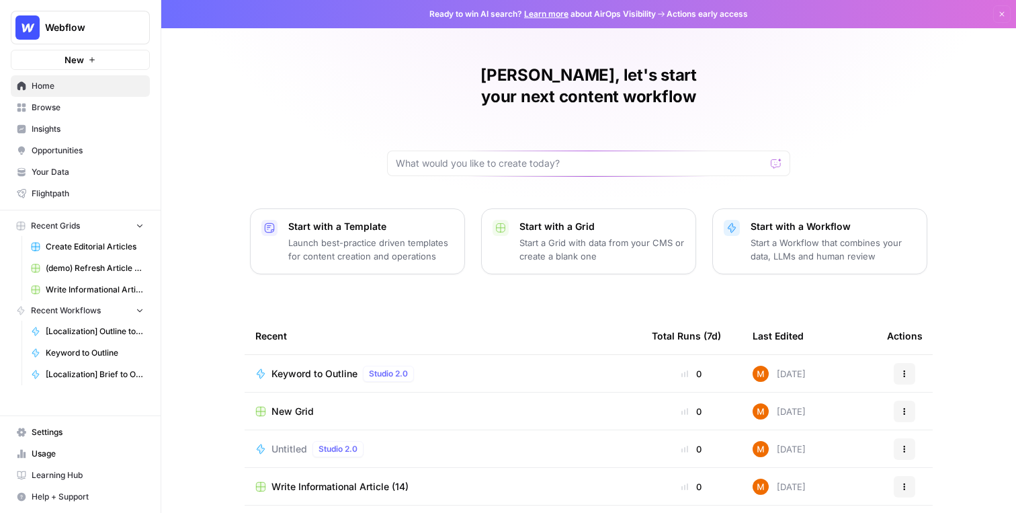
click at [98, 247] on span "Create Editorial Articles" at bounding box center [95, 246] width 98 height 12
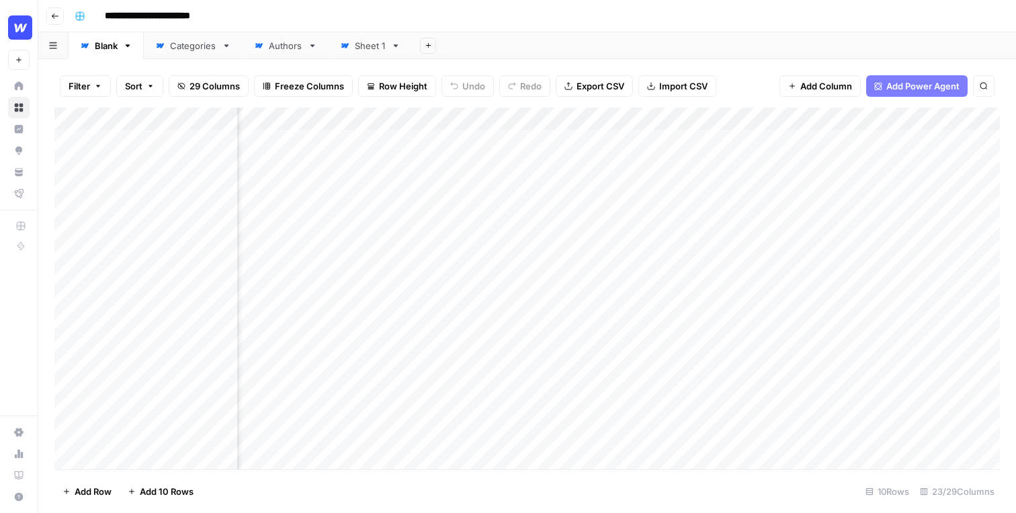
scroll to position [0, 2007]
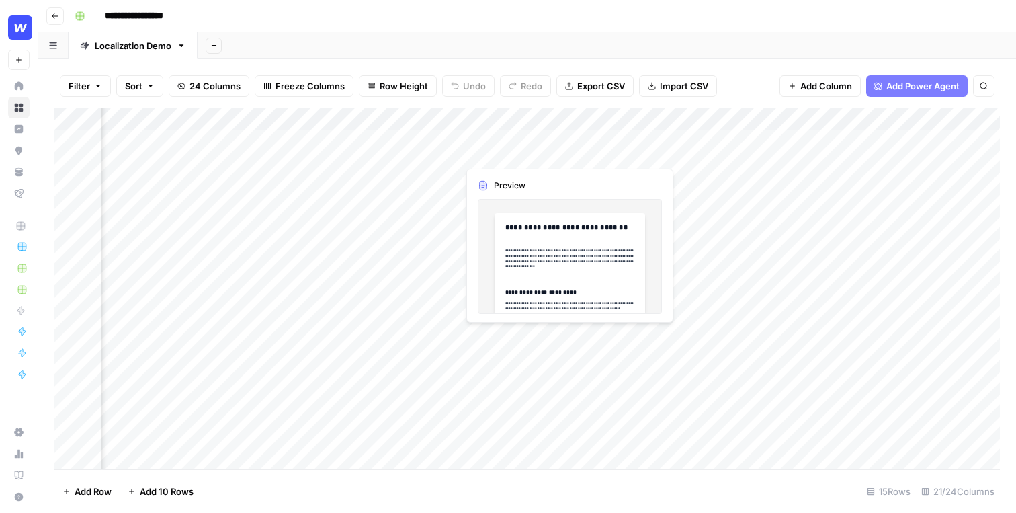
click at [566, 140] on div "Add Column" at bounding box center [526, 287] width 945 height 361
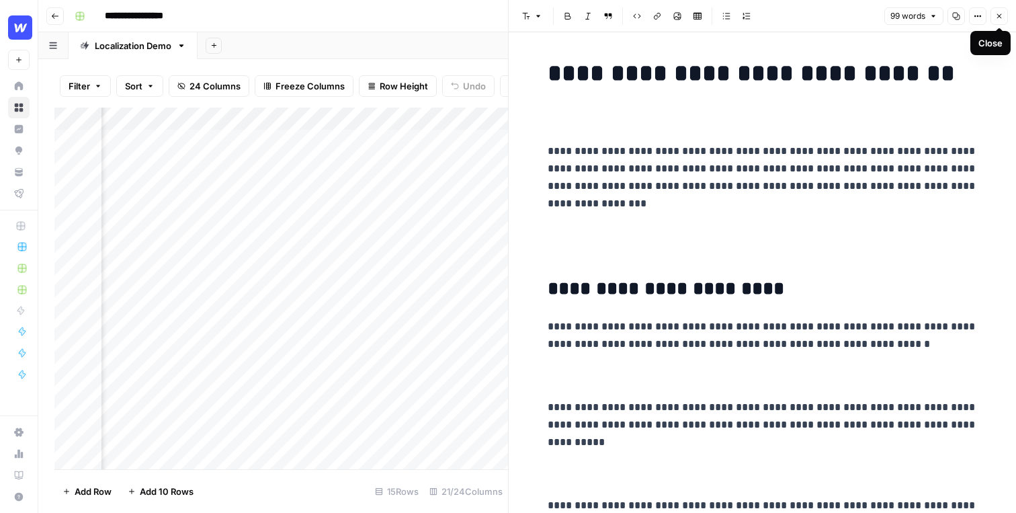
click at [1005, 10] on button "Close" at bounding box center [998, 15] width 17 height 17
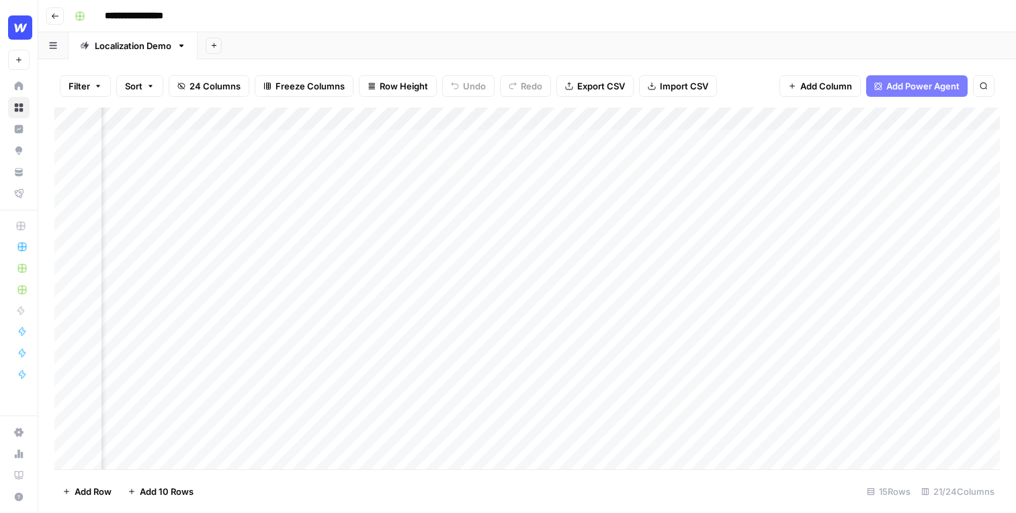
scroll to position [0, 969]
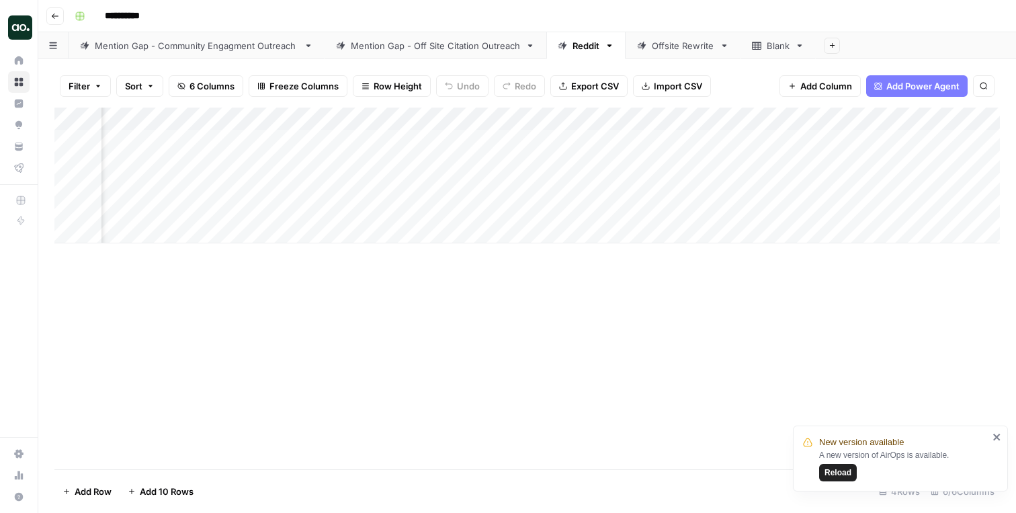
scroll to position [0, 132]
